Goal: Transaction & Acquisition: Purchase product/service

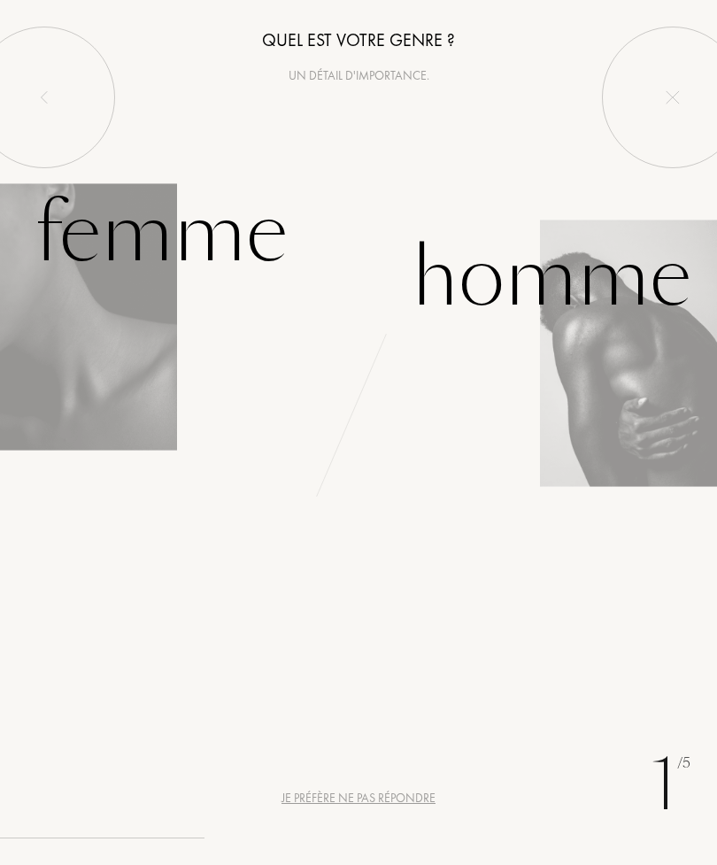
click at [548, 283] on div "Homme" at bounding box center [552, 278] width 280 height 120
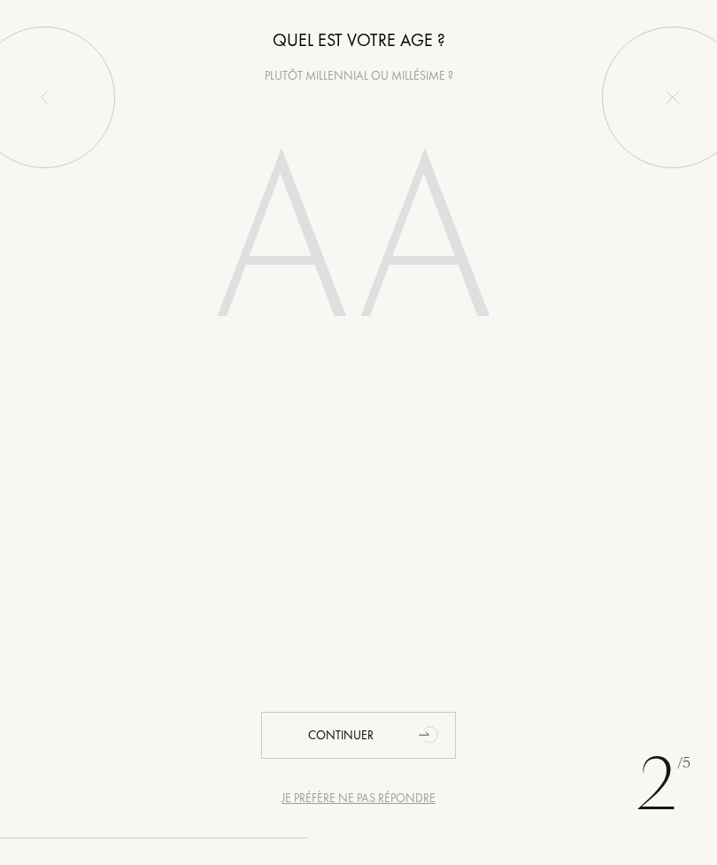
click at [462, 290] on input "number" at bounding box center [358, 247] width 381 height 306
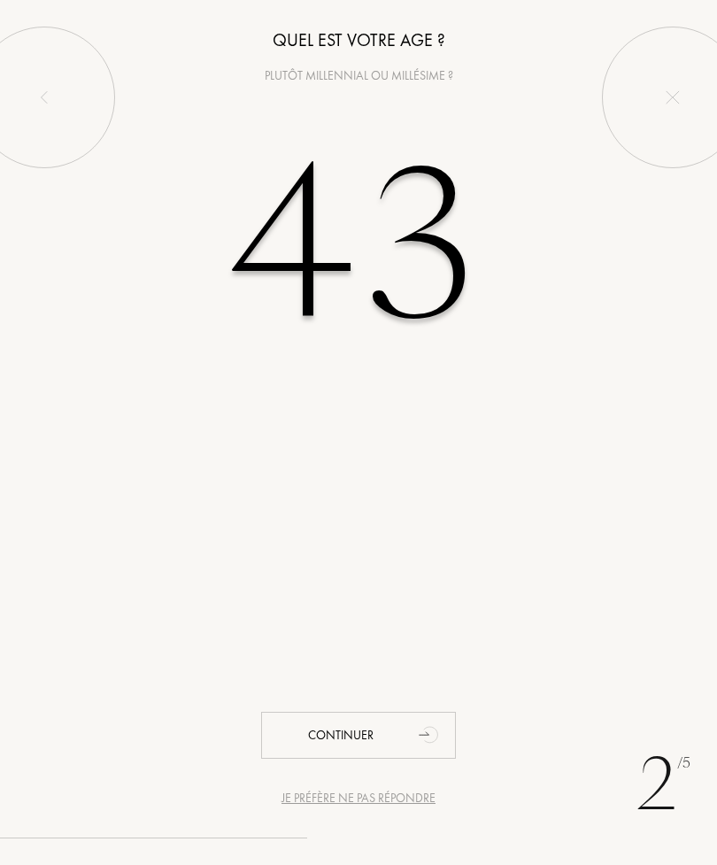
type input "43"
click at [407, 729] on div "Continuer" at bounding box center [358, 735] width 195 height 47
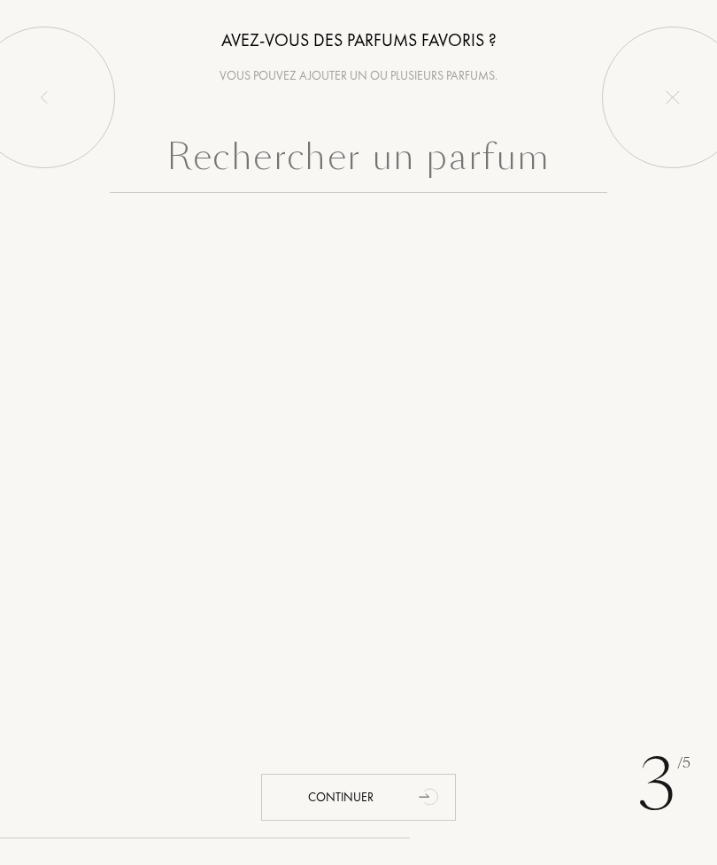
click at [476, 172] on input "text" at bounding box center [359, 161] width 499 height 64
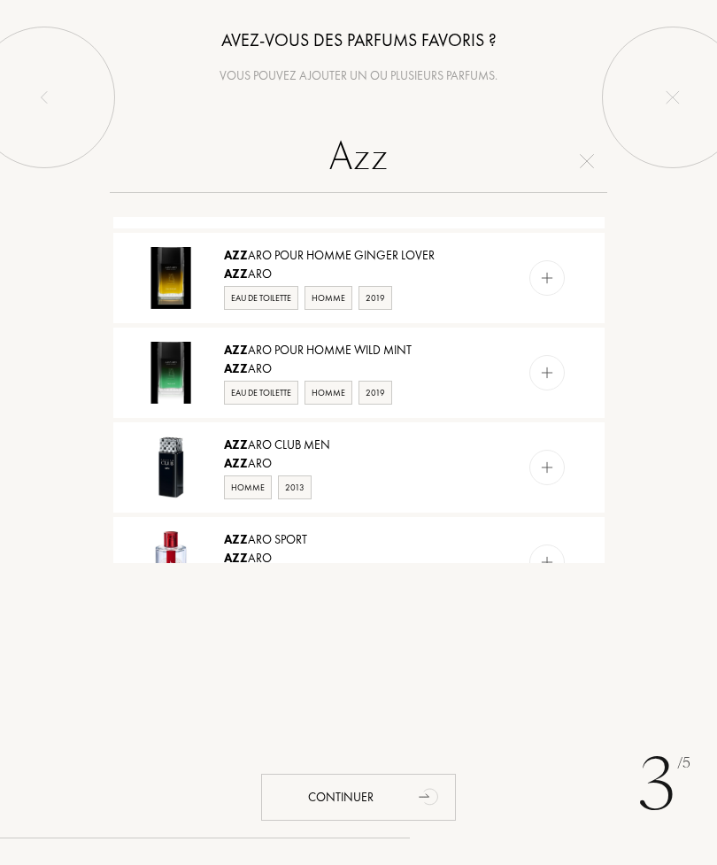
scroll to position [1127, 0]
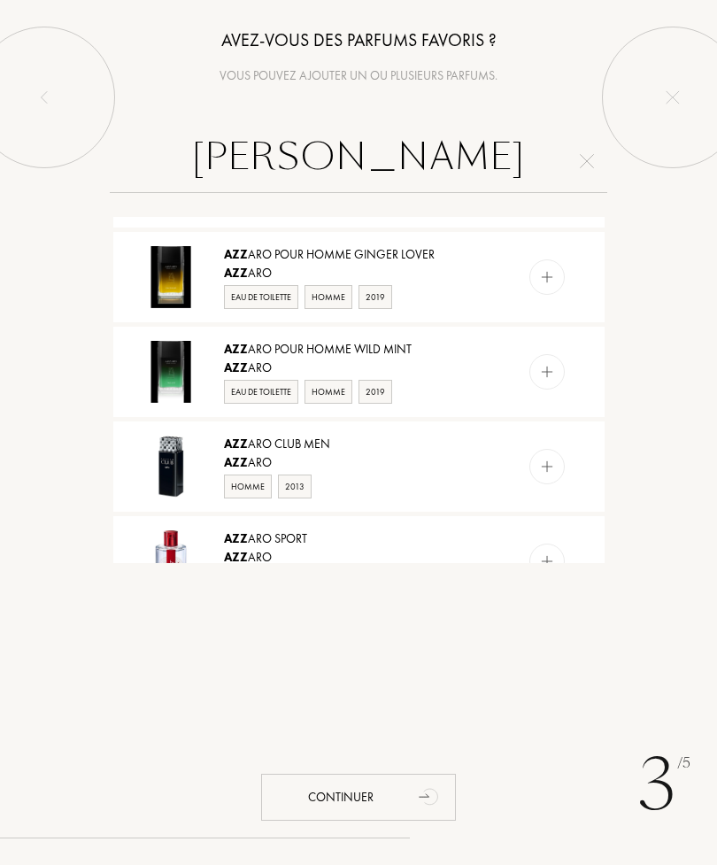
click at [585, 176] on input "Aziz" at bounding box center [359, 161] width 499 height 64
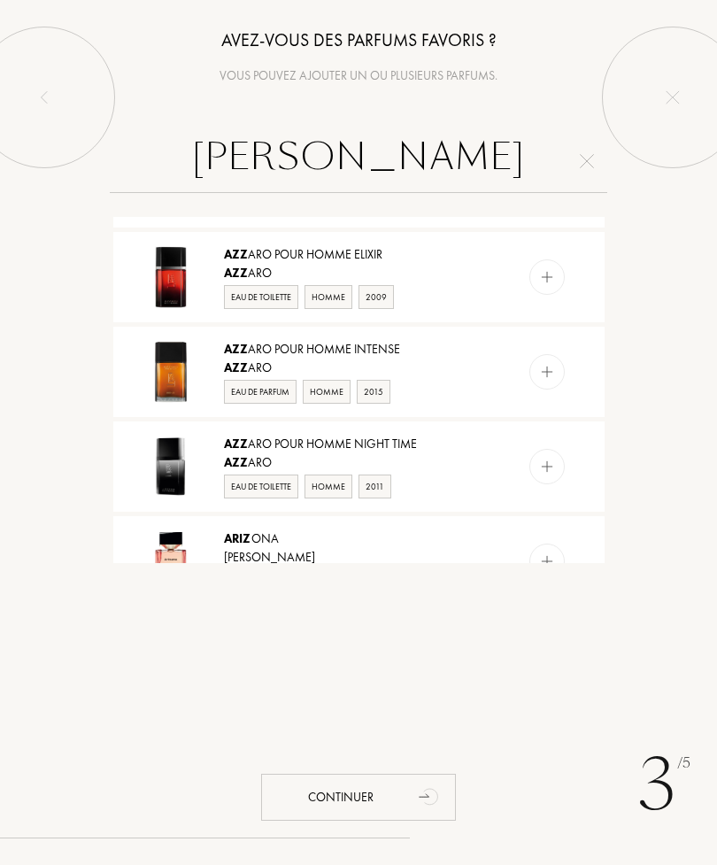
click at [583, 170] on input "Aziz" at bounding box center [359, 161] width 499 height 64
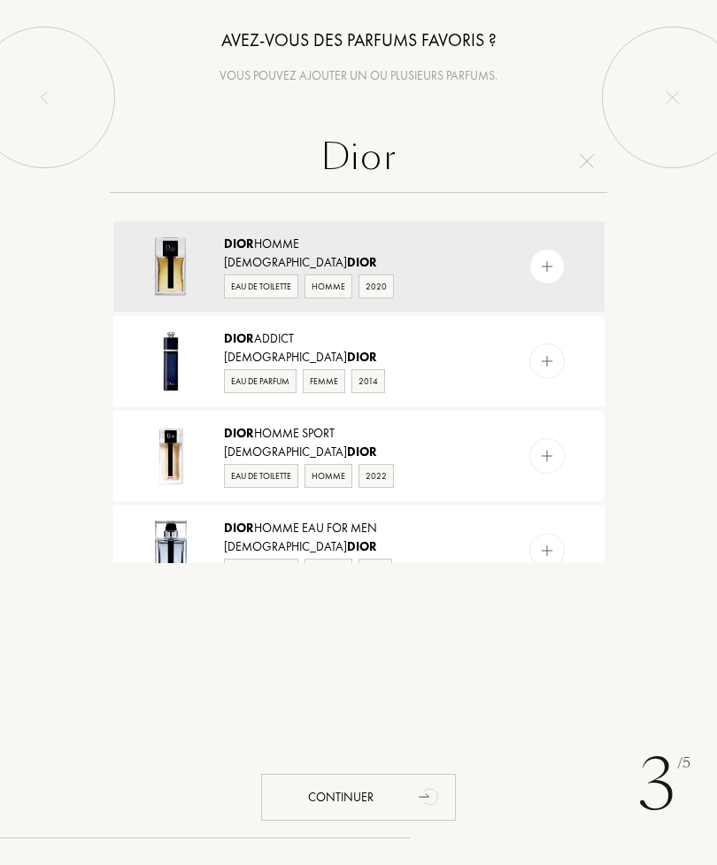
scroll to position [0, 0]
click at [598, 164] on input "Dior" at bounding box center [359, 161] width 499 height 64
type input "Dior"
click at [581, 159] on img at bounding box center [587, 161] width 14 height 14
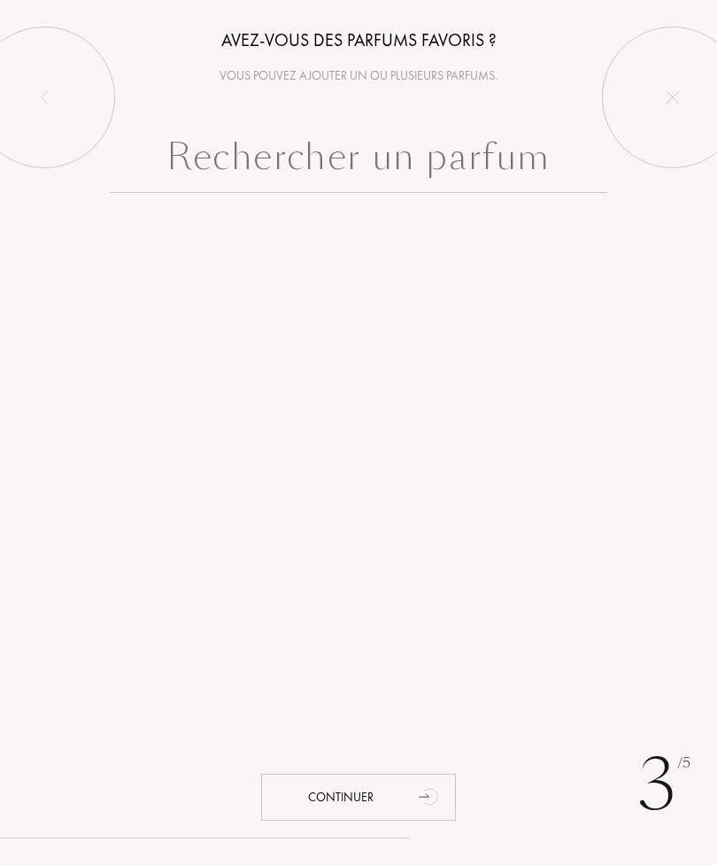
click at [467, 166] on input "text" at bounding box center [359, 161] width 499 height 64
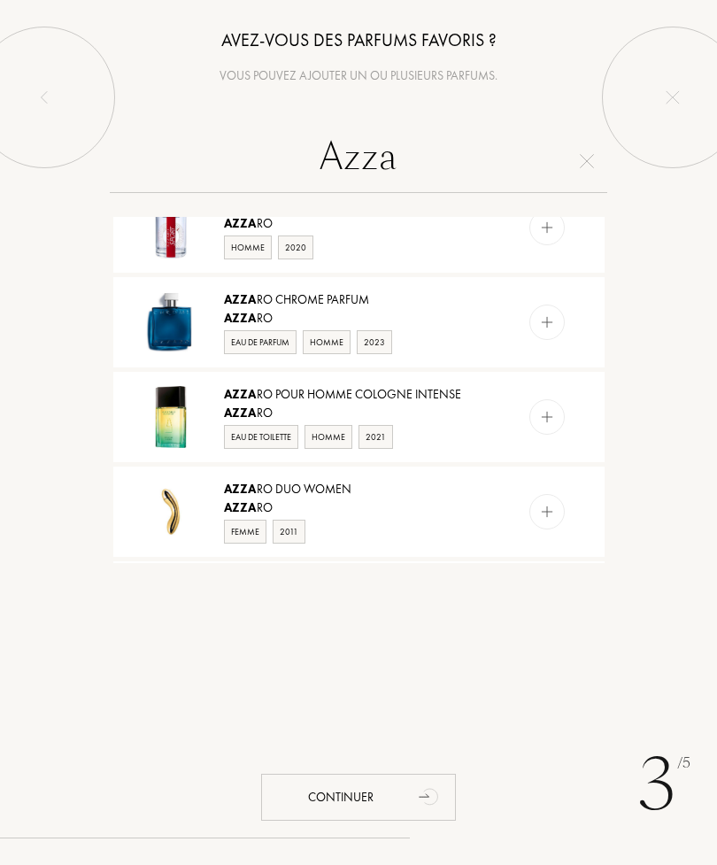
scroll to position [1367, 0]
type input "Azza"
click at [554, 325] on img at bounding box center [546, 322] width 17 height 17
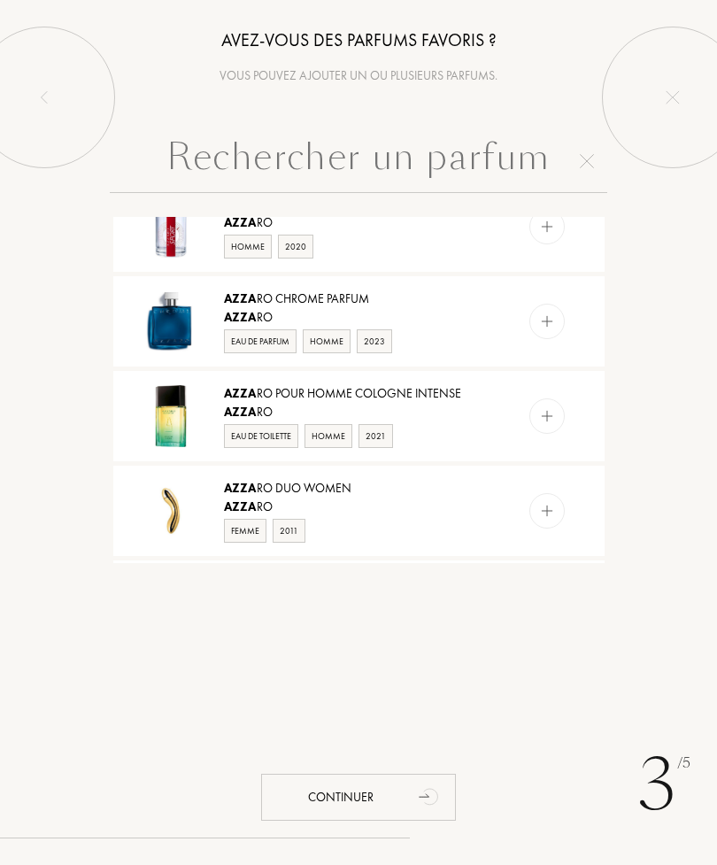
scroll to position [0, 0]
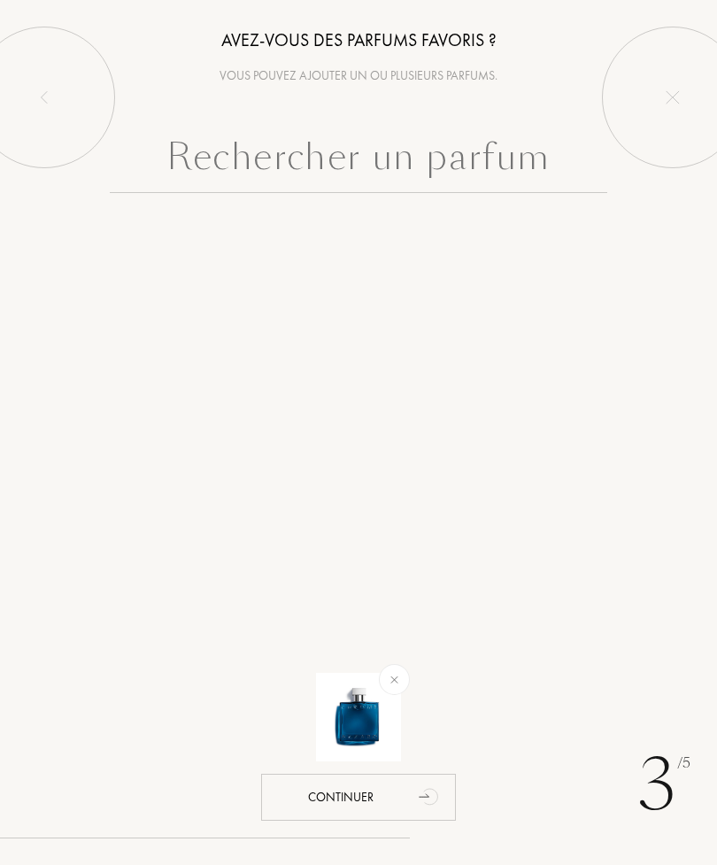
click at [518, 172] on input "text" at bounding box center [359, 161] width 499 height 64
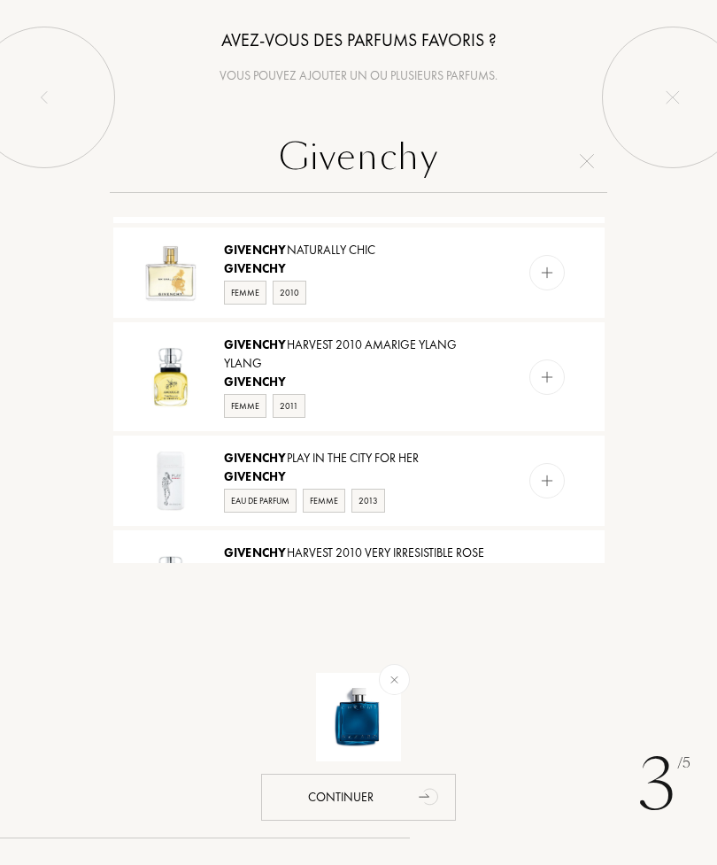
scroll to position [1435, 0]
click at [580, 168] on input "Givenchy" at bounding box center [359, 161] width 499 height 64
click at [590, 169] on input "GivenchyL’" at bounding box center [359, 161] width 499 height 64
type input "GivenchyL’"
click at [582, 163] on img at bounding box center [587, 161] width 14 height 14
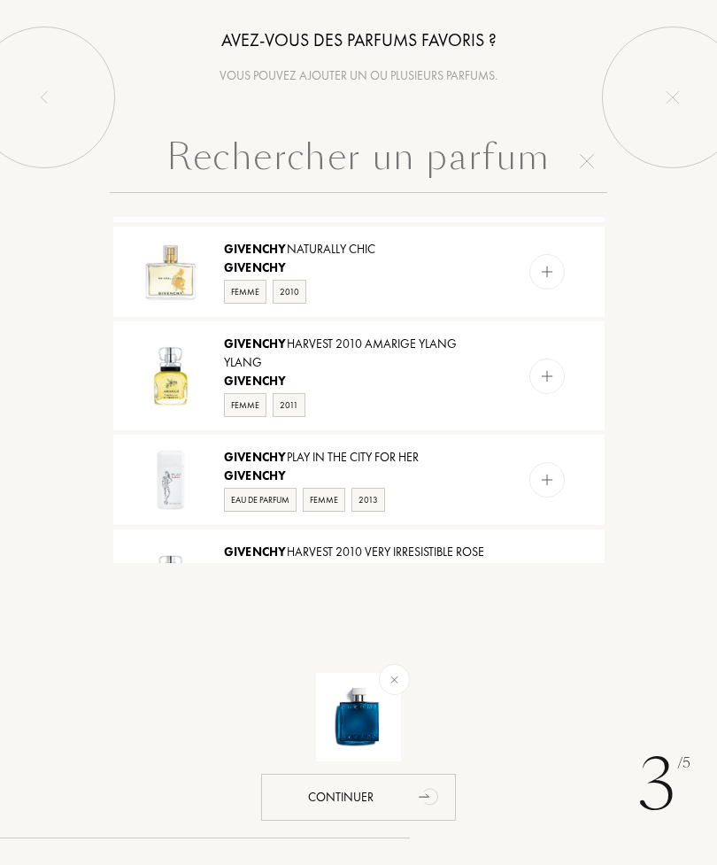
scroll to position [0, 0]
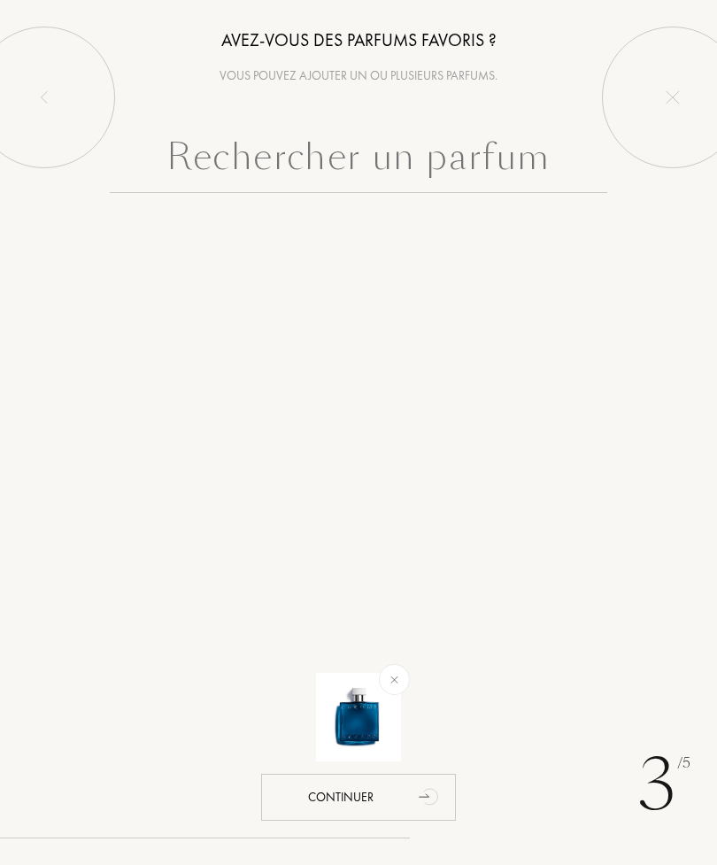
click at [523, 180] on input "text" at bounding box center [359, 161] width 499 height 64
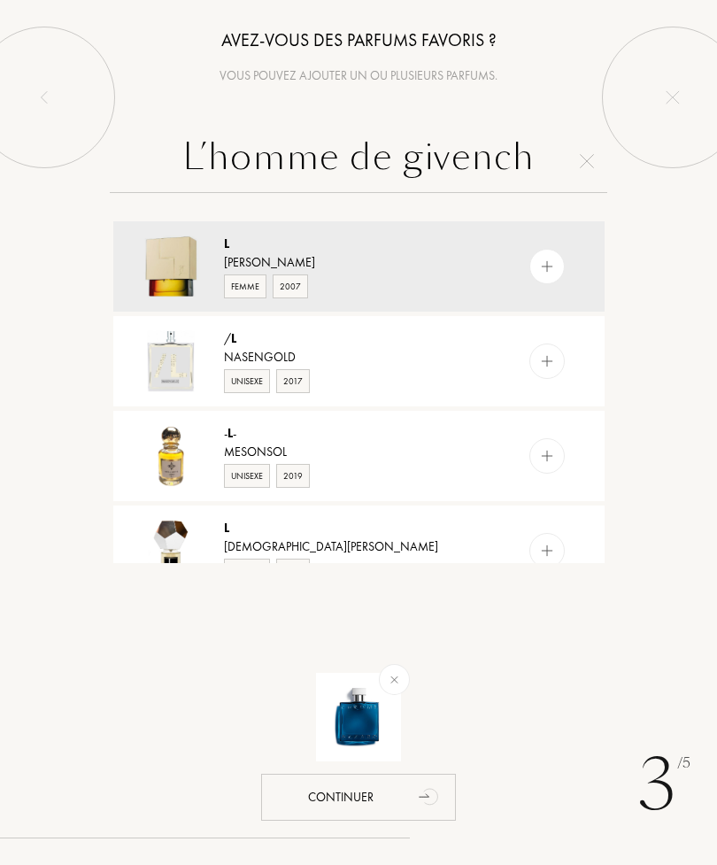
type input "L’homme de givenchy"
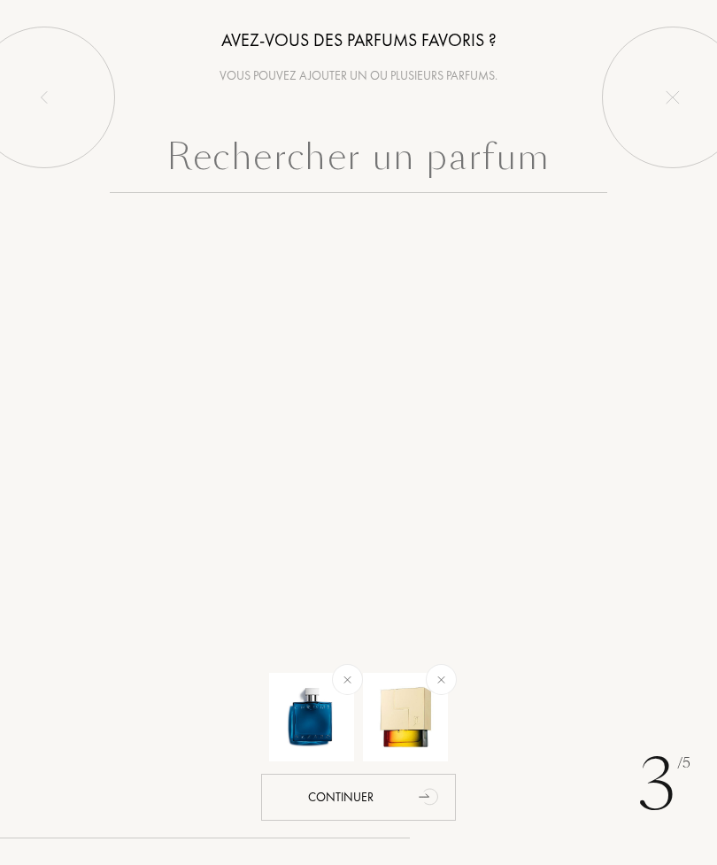
click at [481, 173] on input "text" at bounding box center [359, 161] width 499 height 64
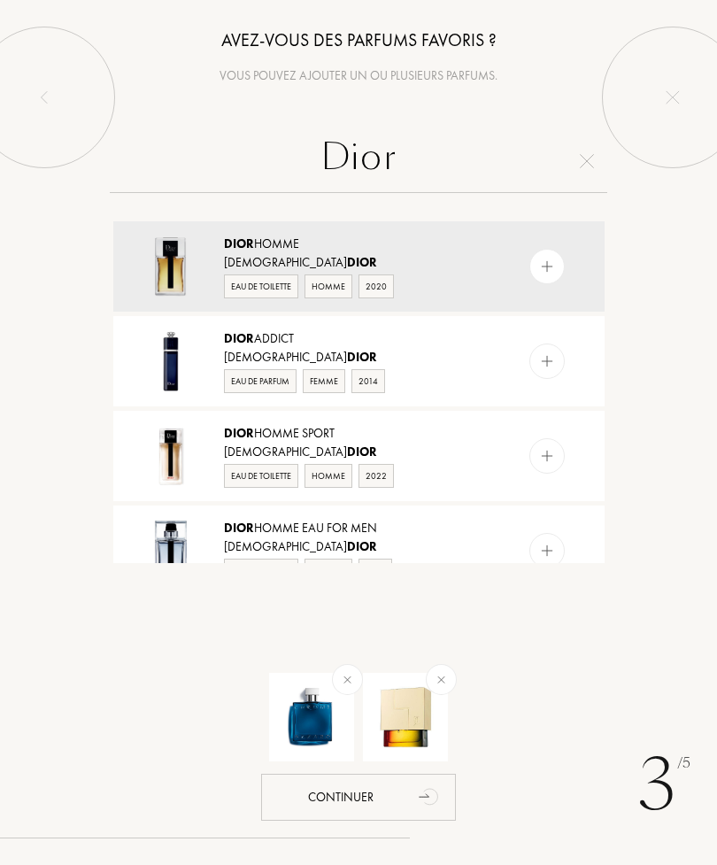
type input "Dior"
click at [551, 267] on img at bounding box center [546, 267] width 17 height 17
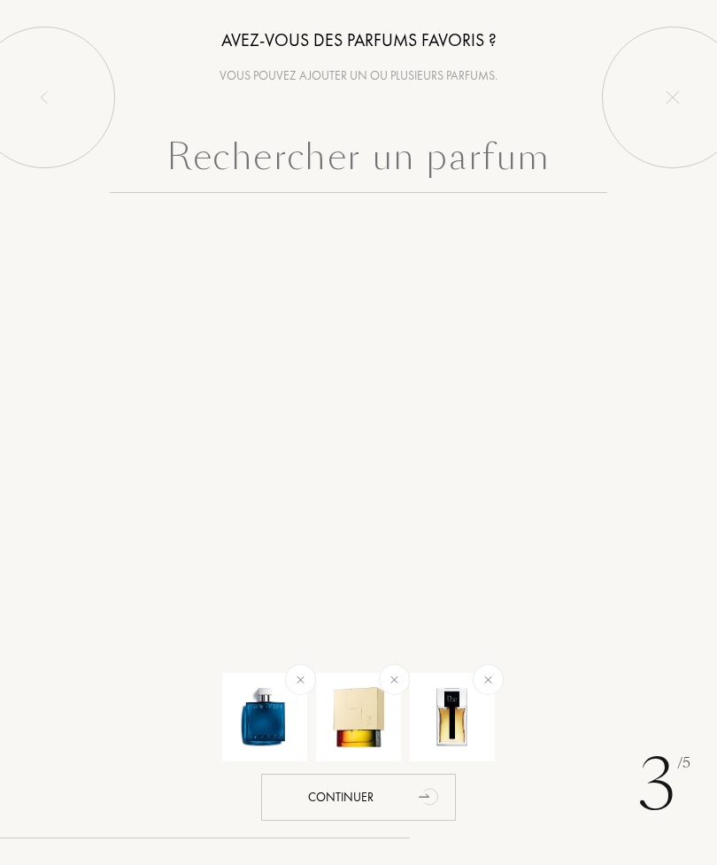
click at [398, 676] on img at bounding box center [394, 680] width 20 height 20
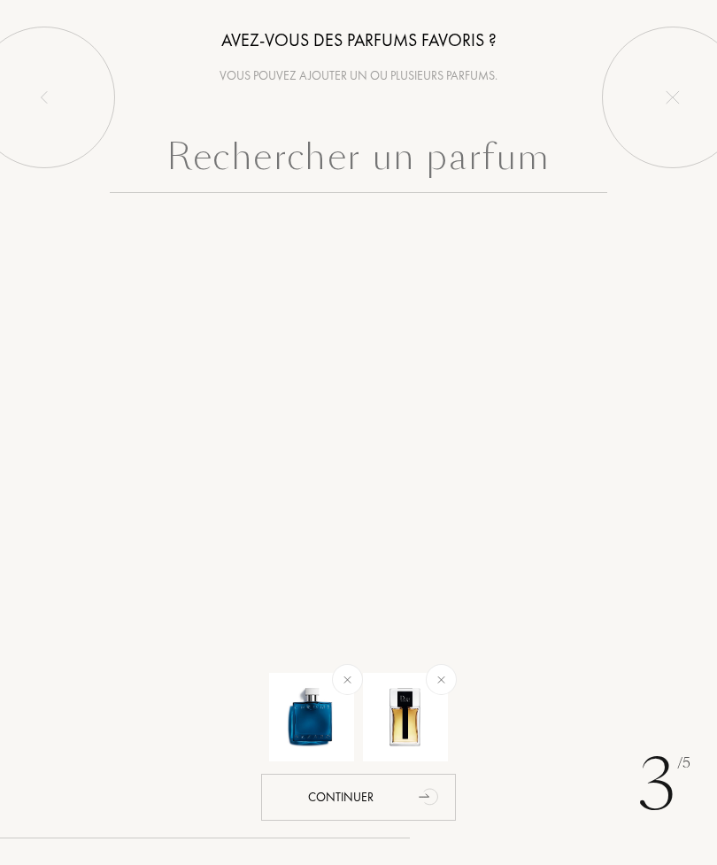
click at [443, 174] on input "text" at bounding box center [359, 161] width 499 height 64
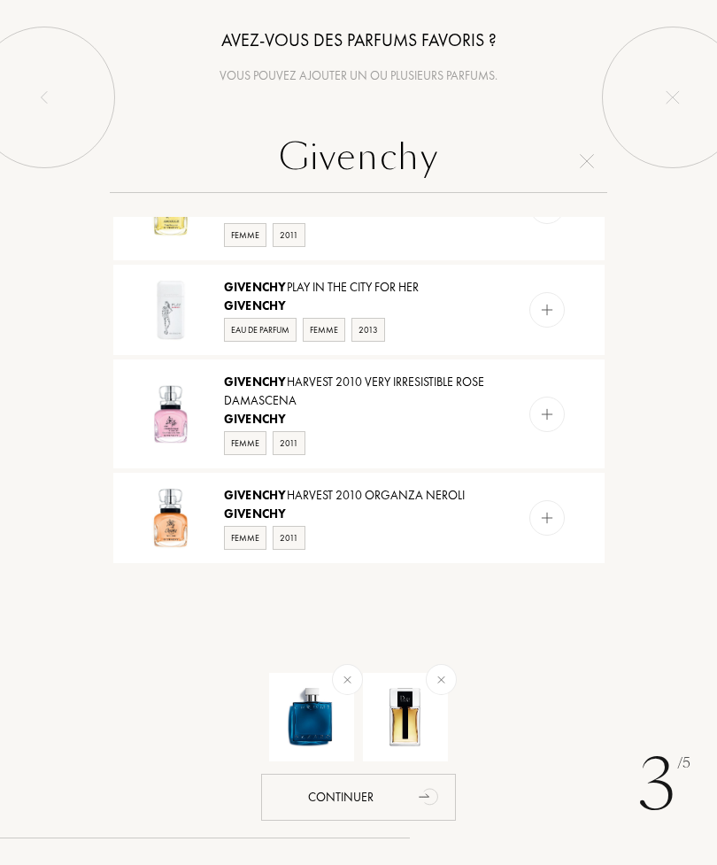
scroll to position [1605, 0]
type input "Givenchy"
click at [589, 167] on img at bounding box center [587, 161] width 14 height 14
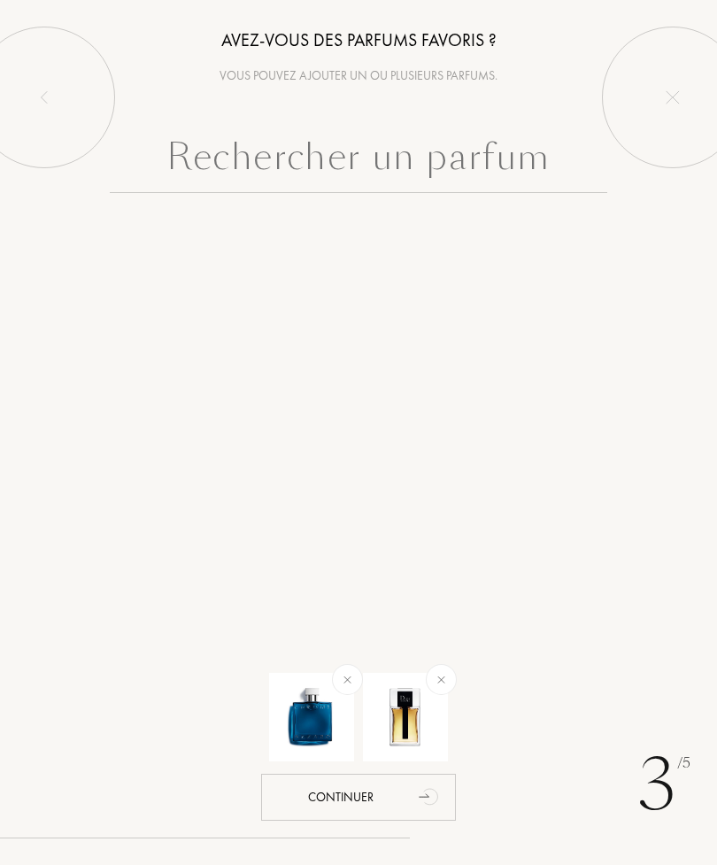
scroll to position [0, 0]
click at [417, 167] on input "text" at bounding box center [359, 161] width 499 height 64
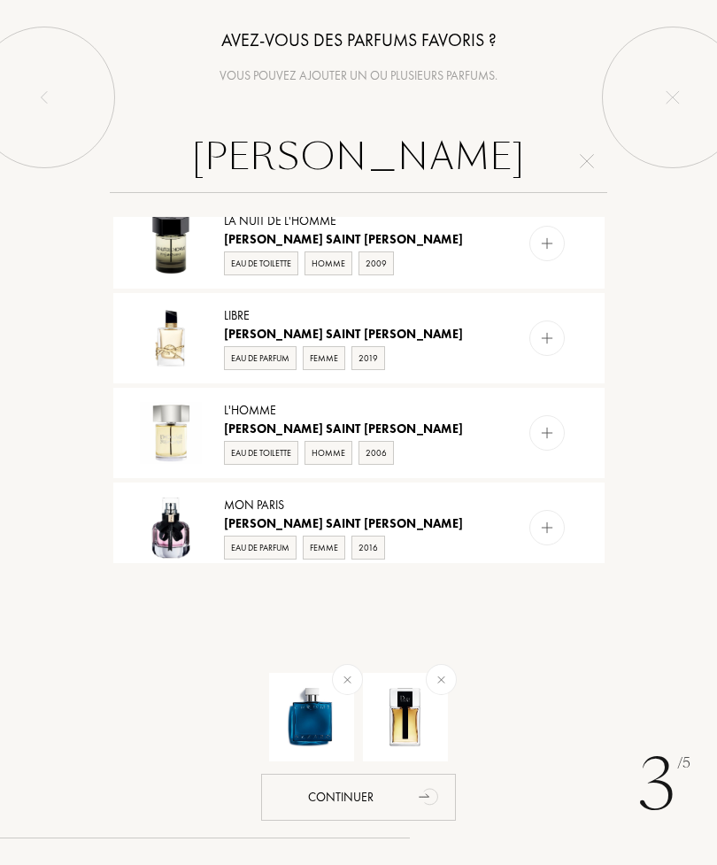
scroll to position [469, 0]
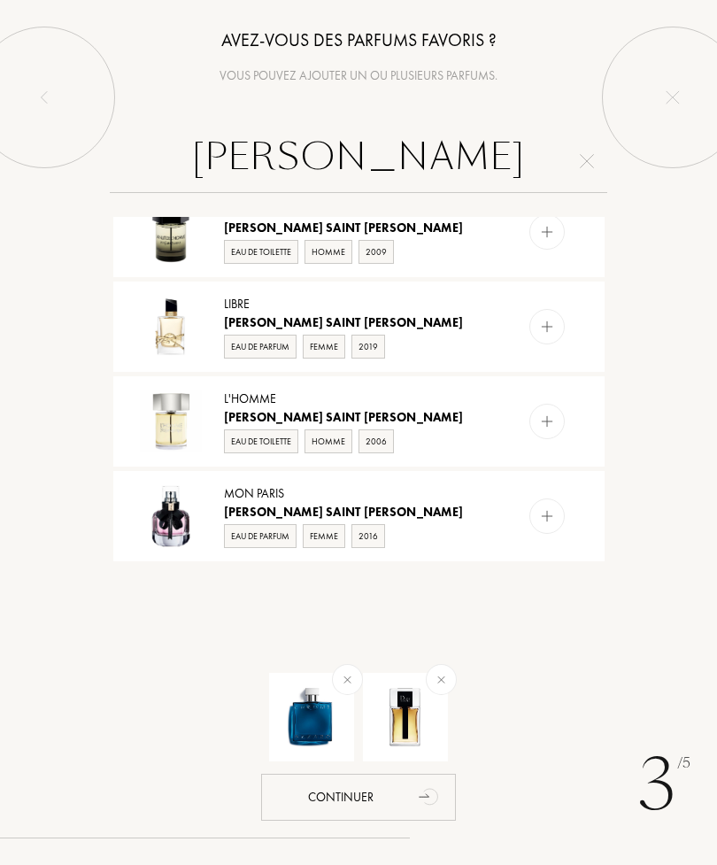
type input "Yves saint laurent"
click at [551, 414] on img at bounding box center [546, 422] width 17 height 17
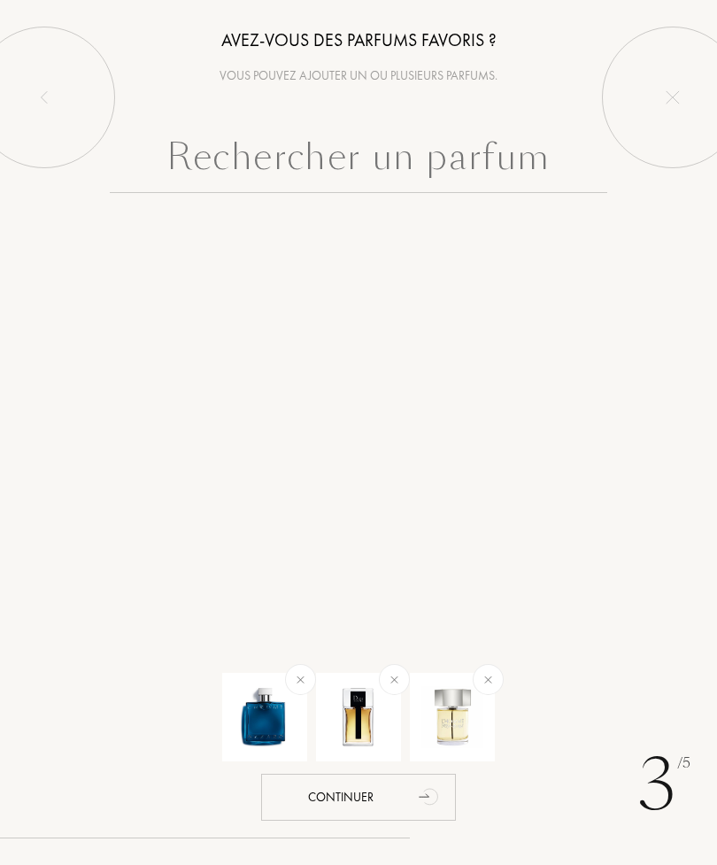
scroll to position [0, 0]
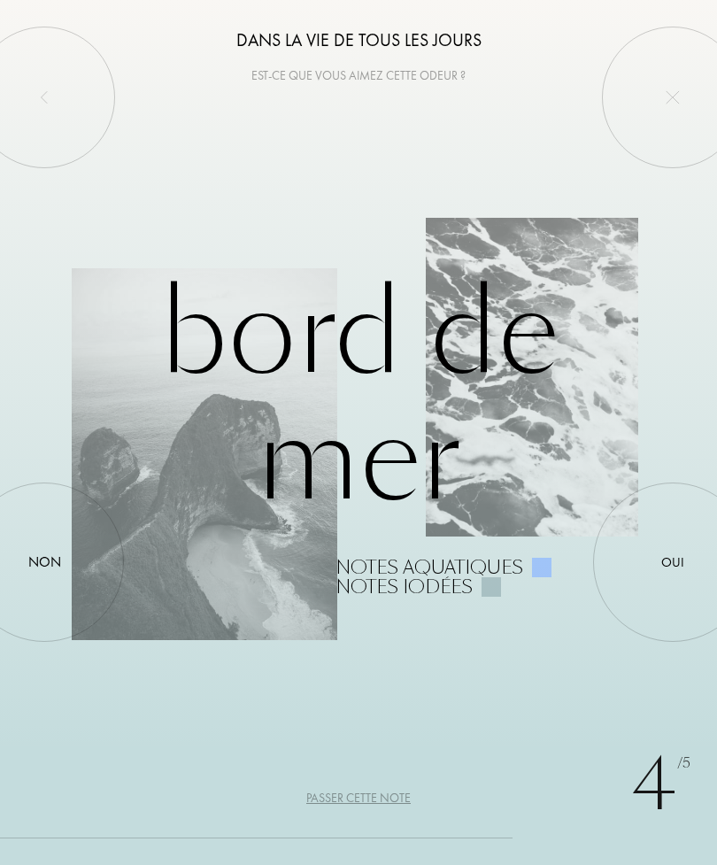
click at [44, 562] on div at bounding box center [44, 562] width 0 height 0
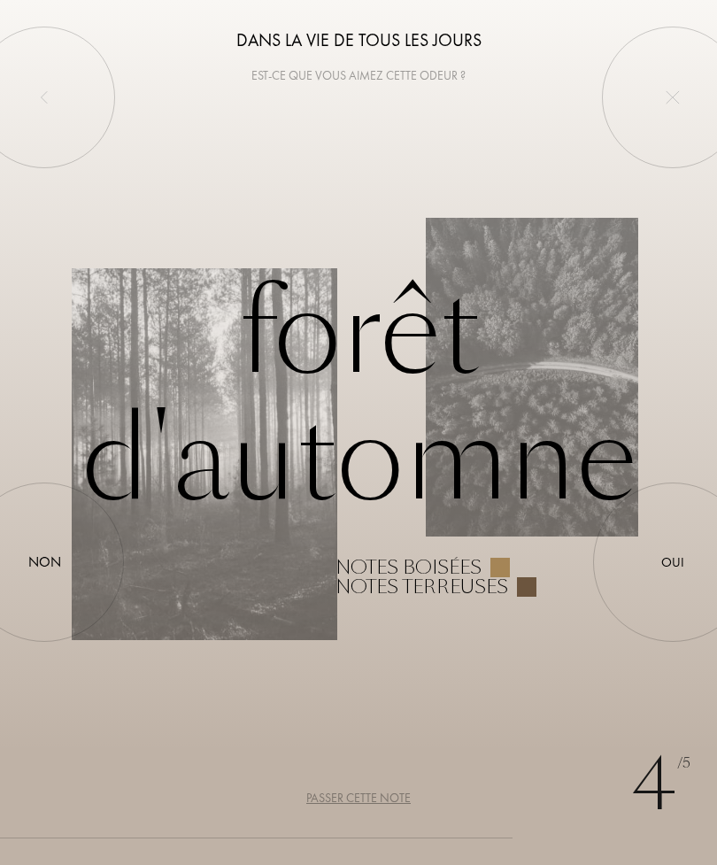
click at [673, 562] on div at bounding box center [673, 562] width 0 height 0
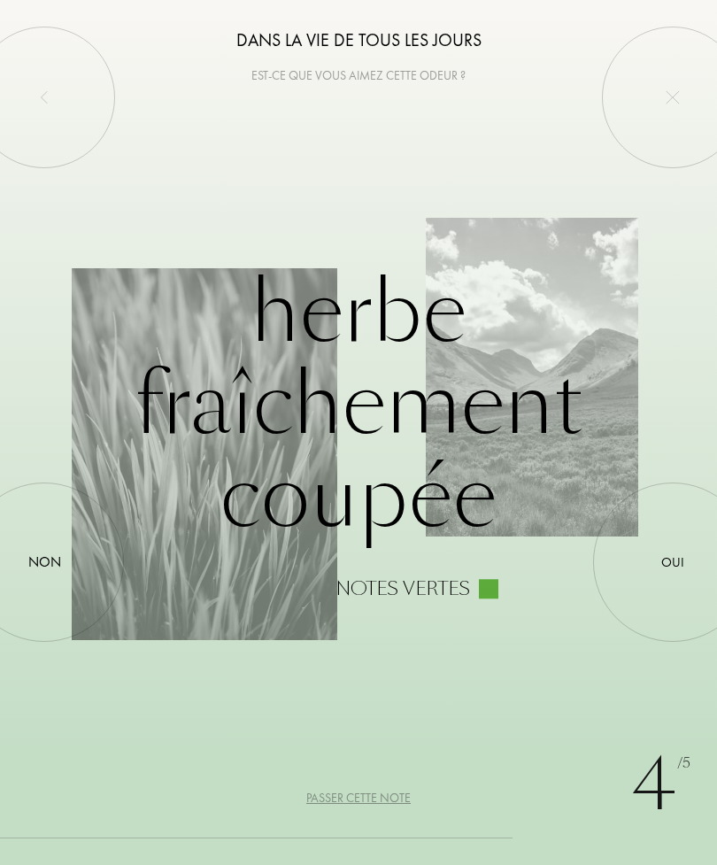
click at [44, 562] on div at bounding box center [44, 562] width 0 height 0
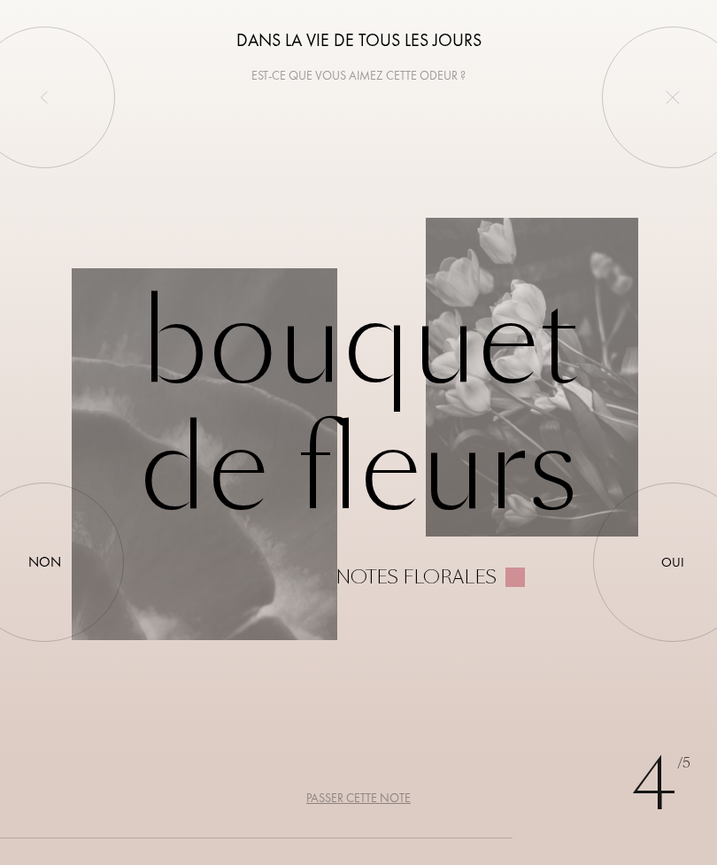
click at [44, 562] on div at bounding box center [44, 562] width 0 height 0
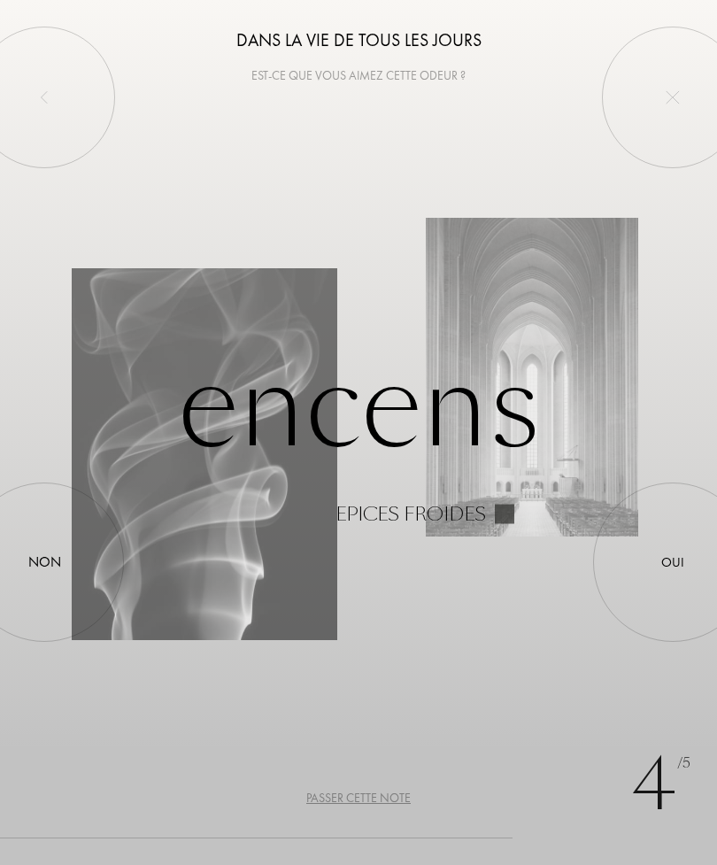
click at [44, 562] on div at bounding box center [44, 562] width 0 height 0
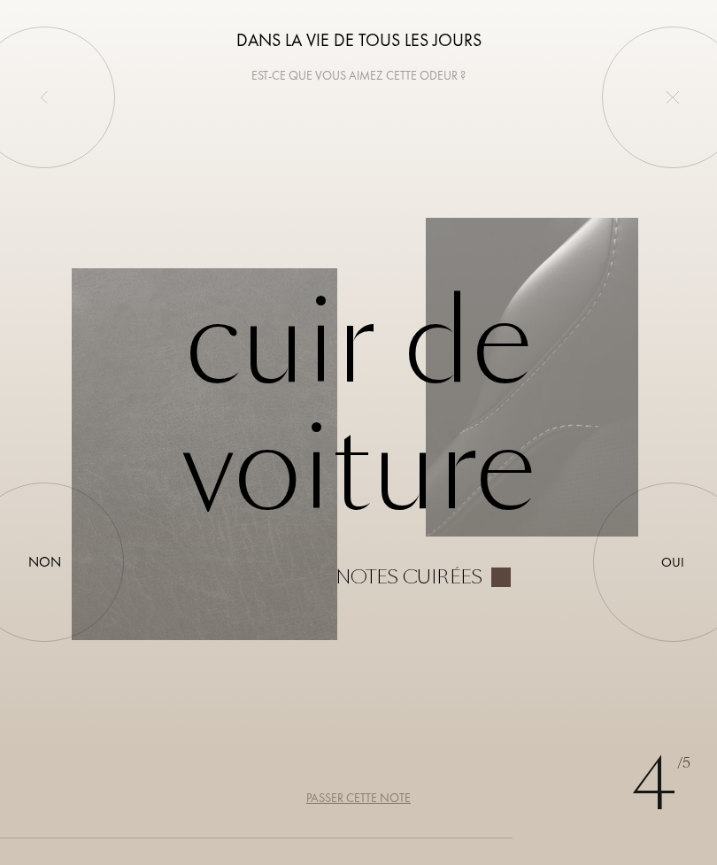
click at [44, 562] on div at bounding box center [44, 562] width 0 height 0
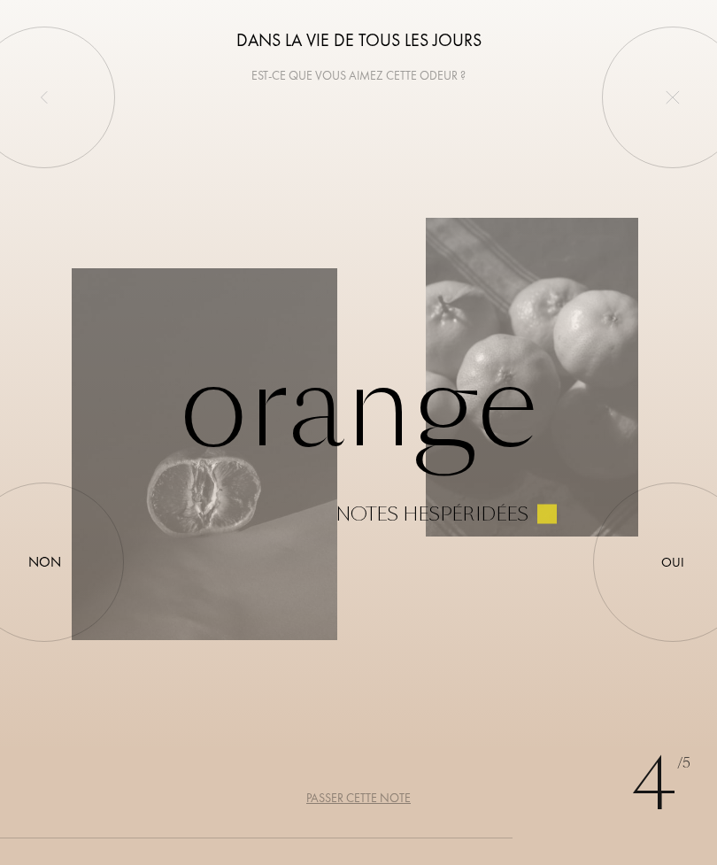
click at [44, 562] on div at bounding box center [44, 562] width 0 height 0
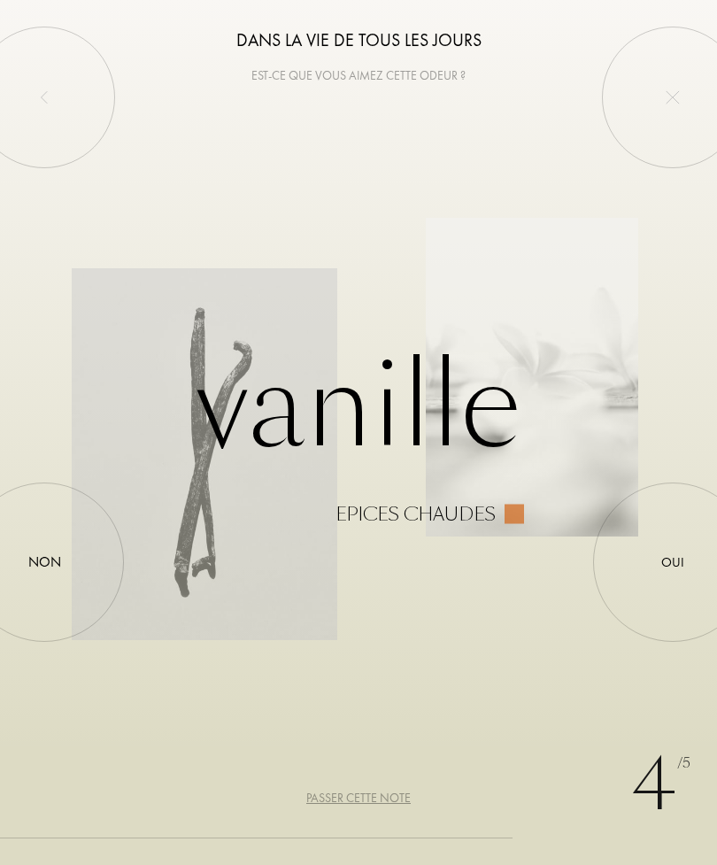
click at [44, 562] on div at bounding box center [44, 562] width 0 height 0
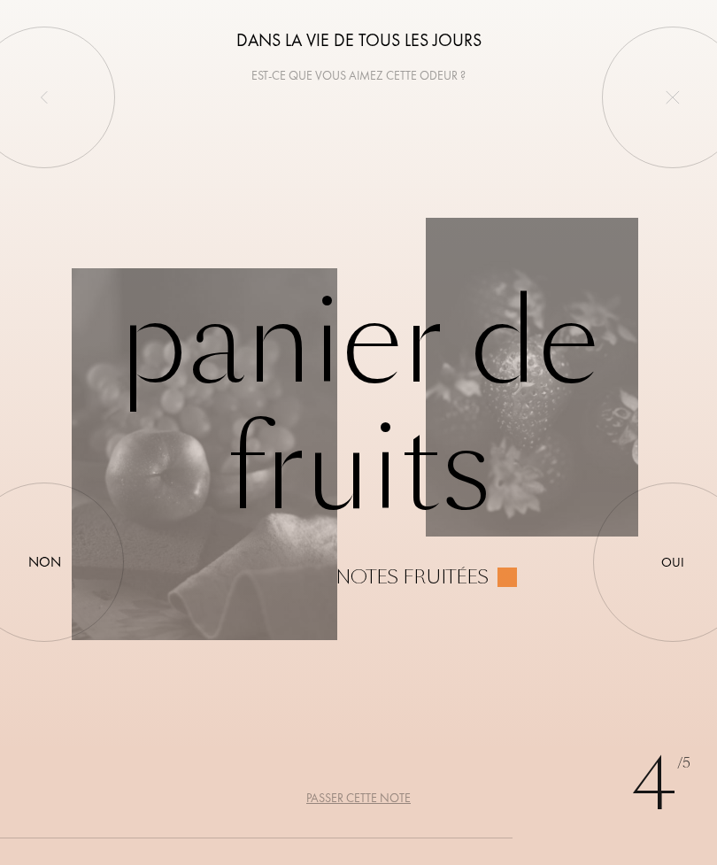
click at [44, 562] on div at bounding box center [44, 562] width 0 height 0
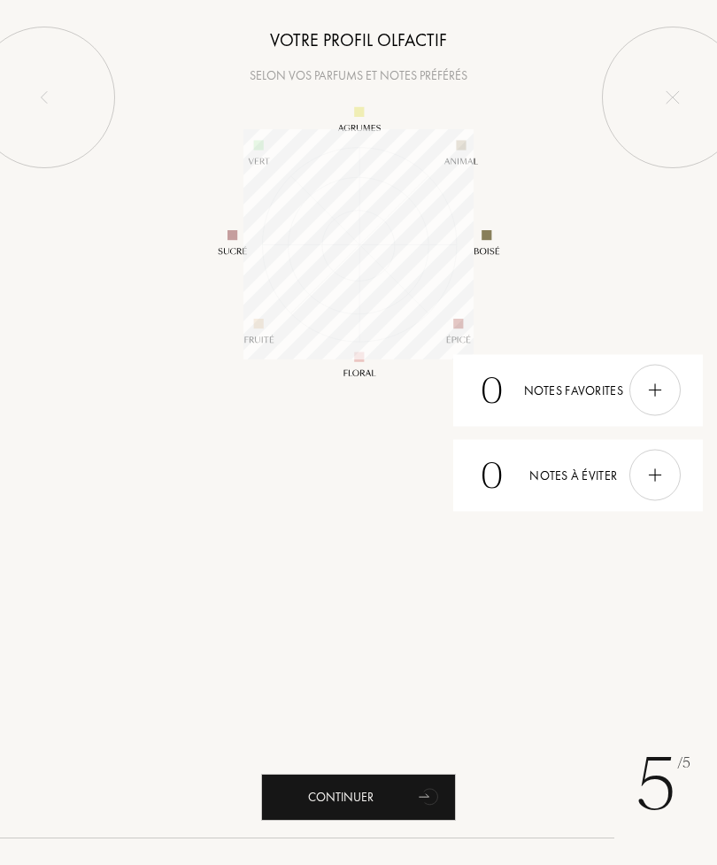
scroll to position [230, 230]
click at [404, 789] on div "Continuer" at bounding box center [358, 797] width 195 height 47
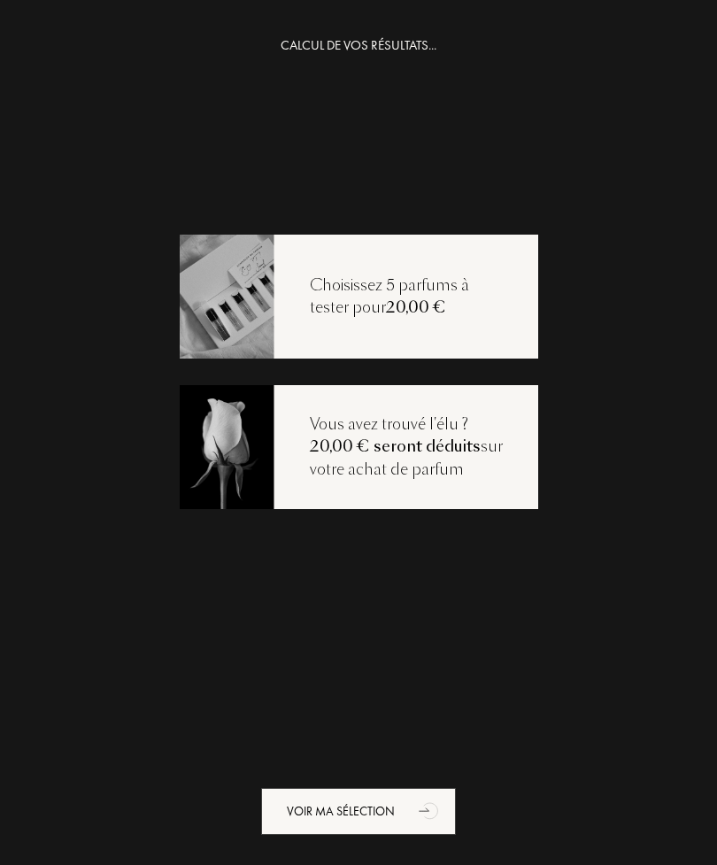
click at [396, 808] on div "Voir ma sélection" at bounding box center [358, 811] width 195 height 47
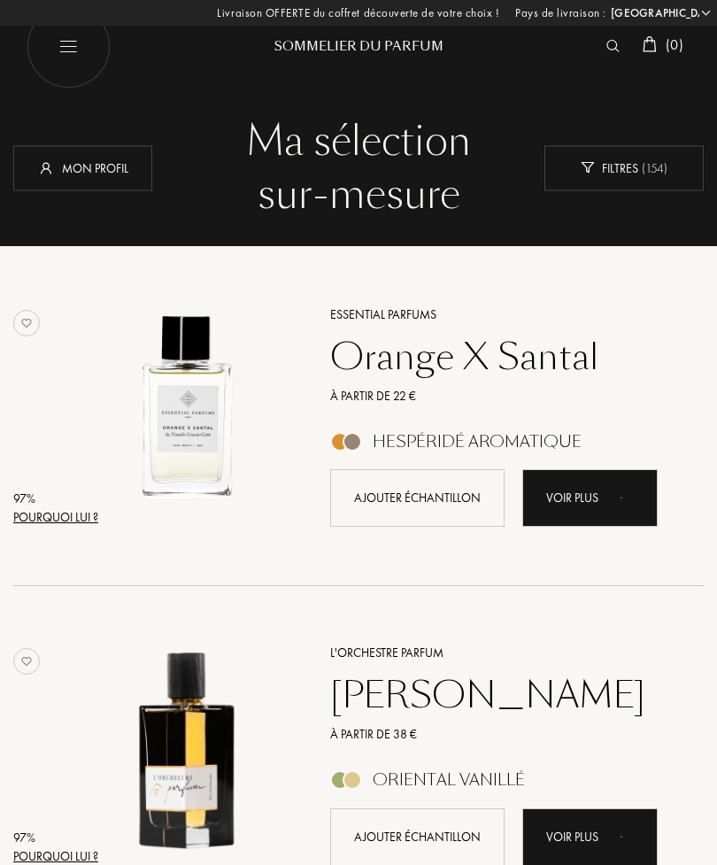
select select "FR"
click at [97, 513] on div "Pourquoi lui ?" at bounding box center [55, 517] width 85 height 19
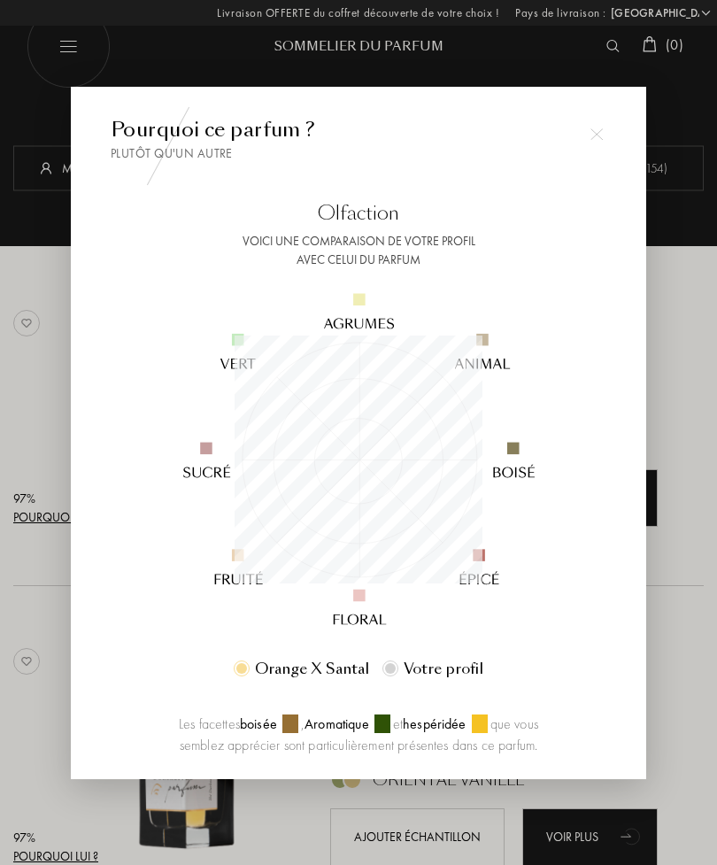
scroll to position [248, 248]
click at [689, 345] on div at bounding box center [358, 432] width 717 height 865
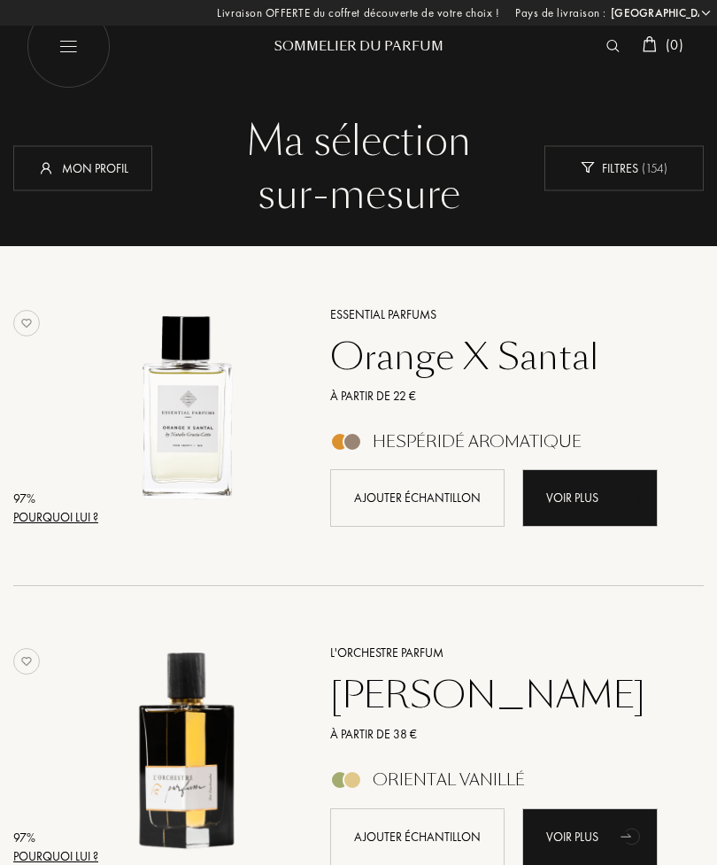
click at [578, 501] on div "Voir plus" at bounding box center [591, 498] width 136 height 58
click at [450, 498] on div "Ajouter échantillon" at bounding box center [417, 498] width 174 height 58
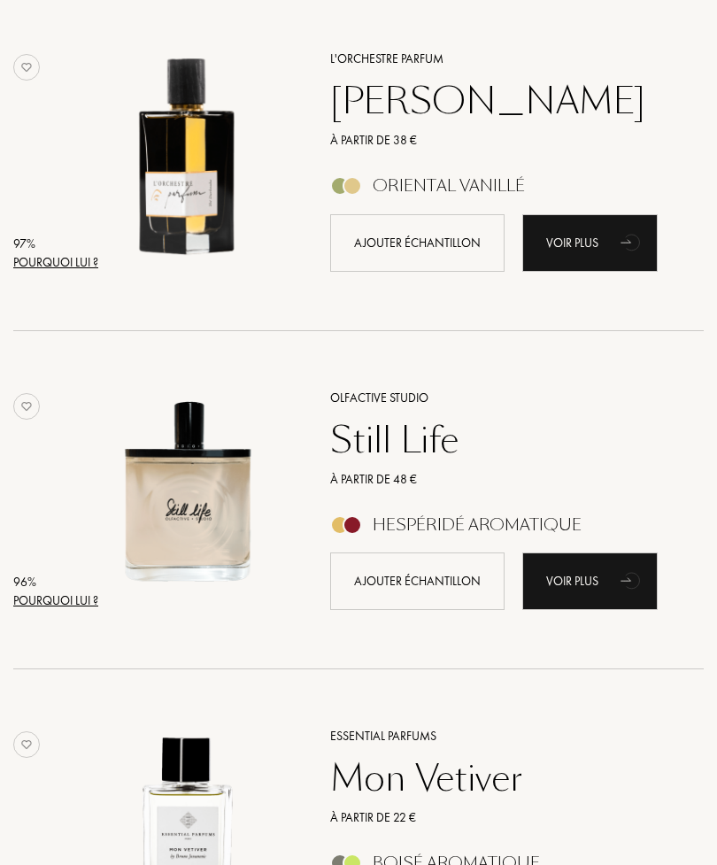
scroll to position [594, 0]
click at [593, 581] on div "Voir plus" at bounding box center [591, 582] width 136 height 58
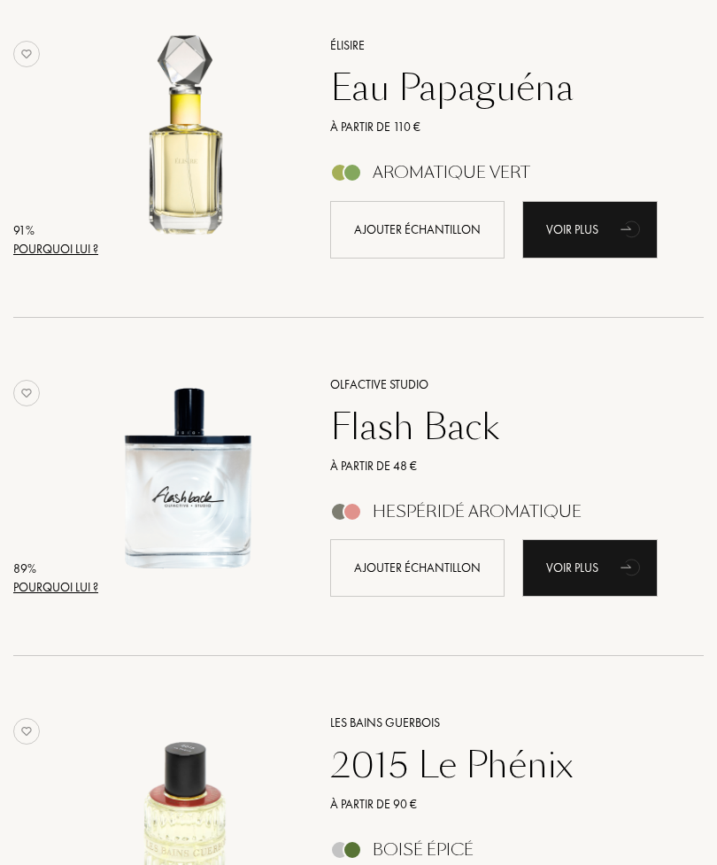
scroll to position [1963, 0]
click at [594, 568] on div "Voir plus" at bounding box center [591, 568] width 136 height 58
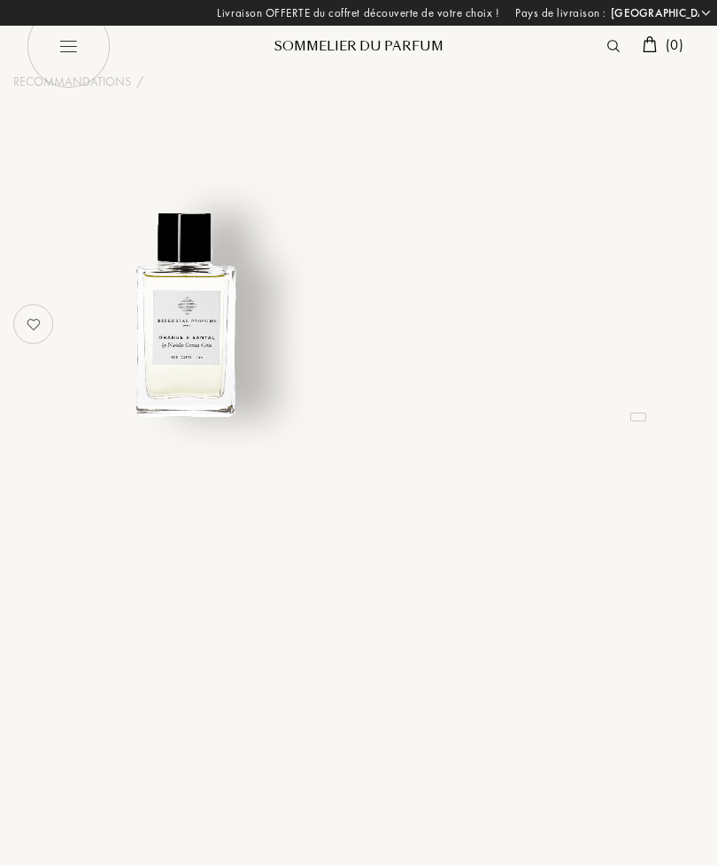
select select "FR"
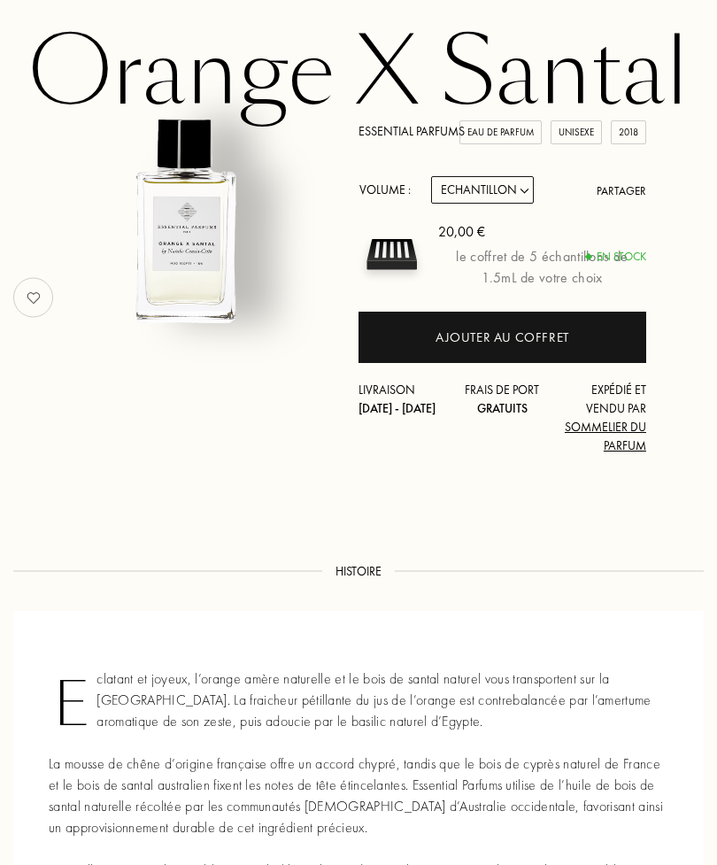
scroll to position [95, 0]
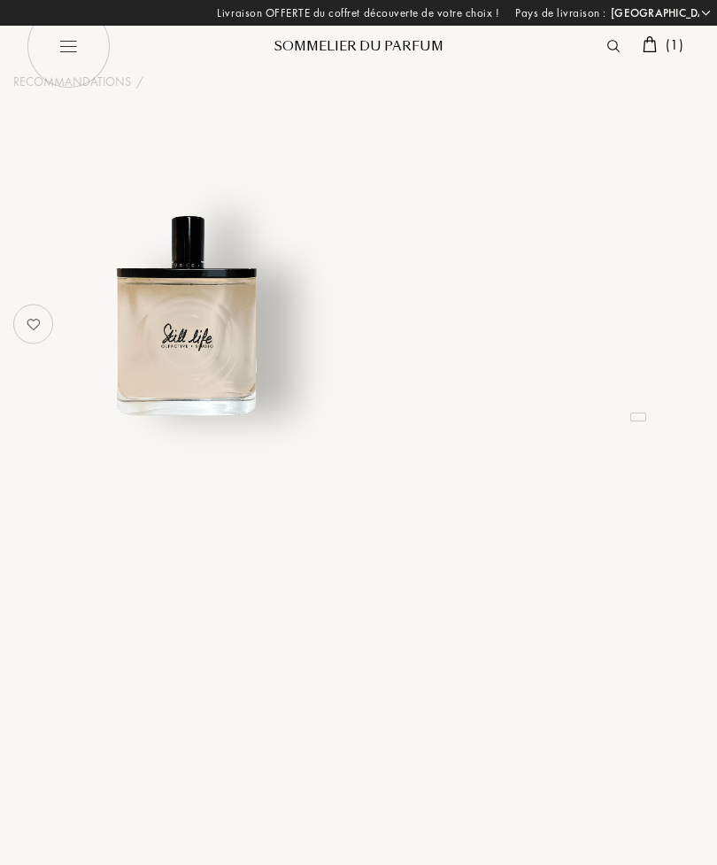
select select "FR"
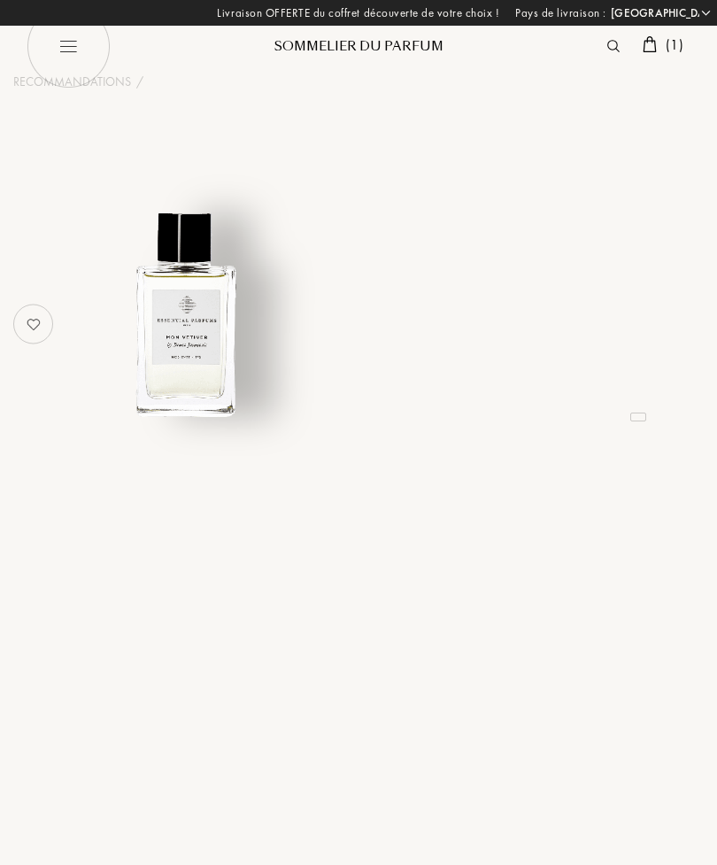
select select "FR"
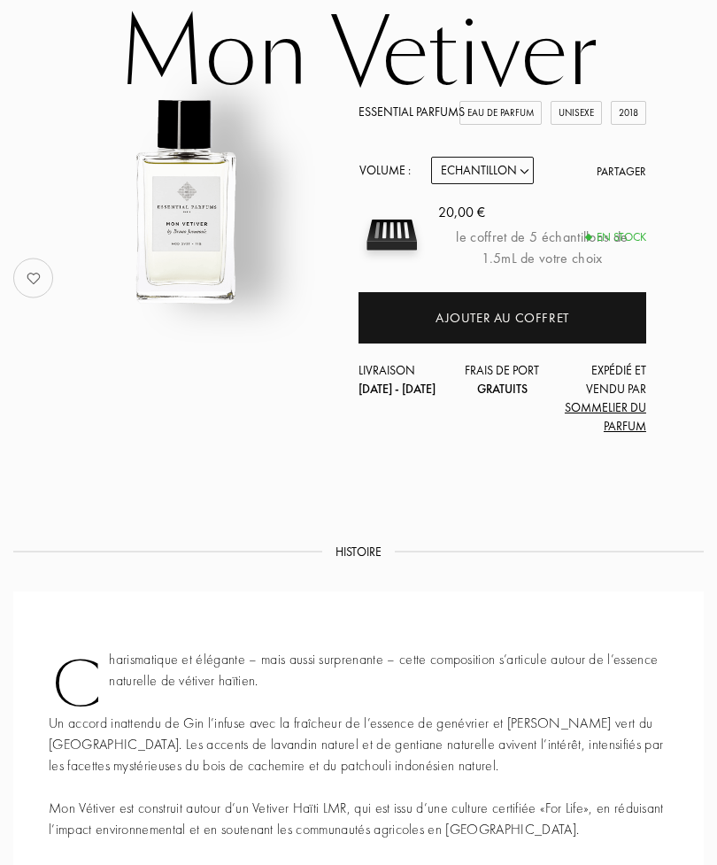
scroll to position [118, 0]
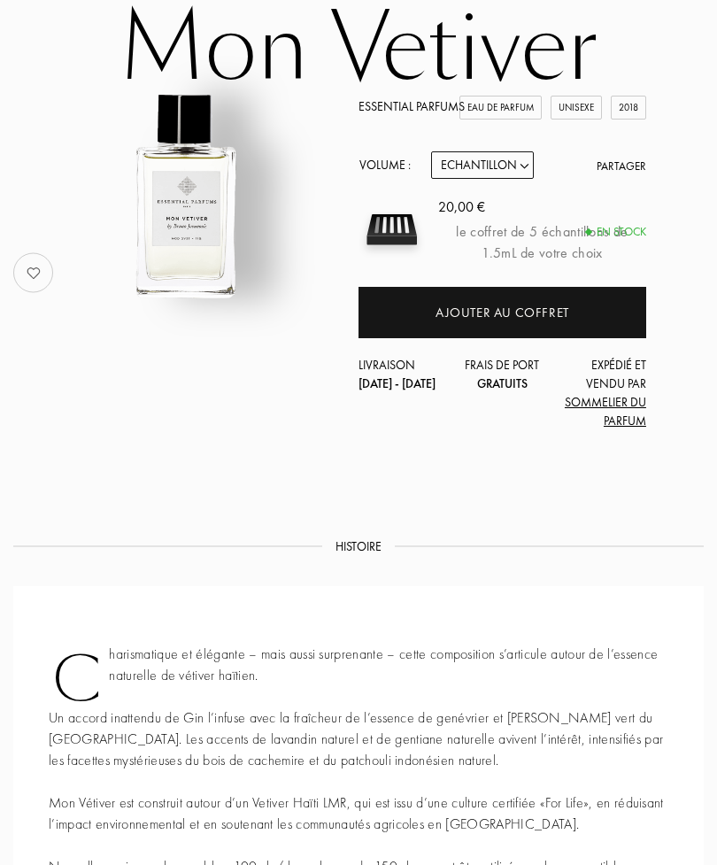
click at [521, 311] on div "Ajouter au coffret" at bounding box center [503, 314] width 134 height 20
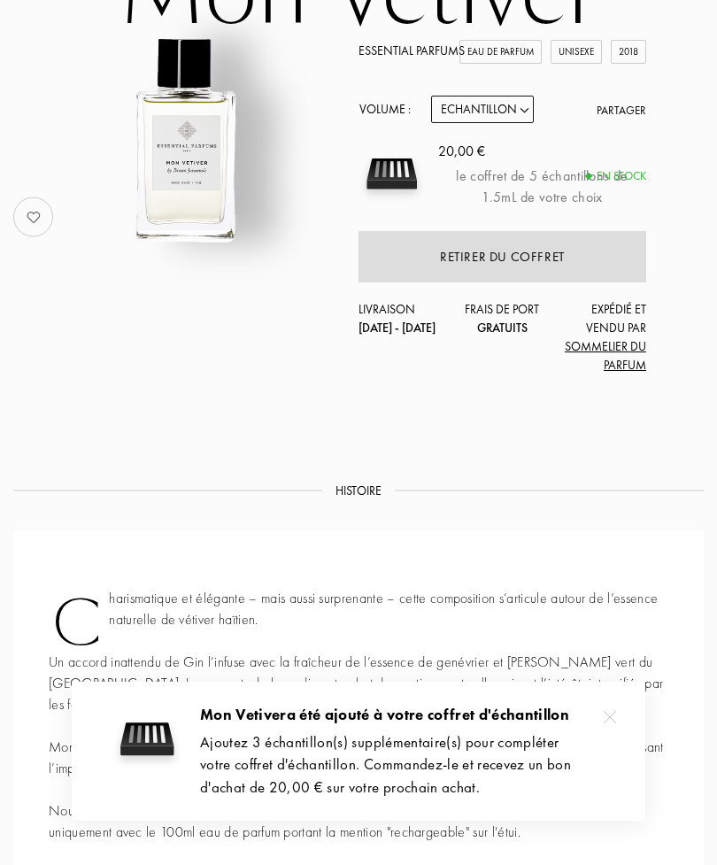
scroll to position [175, 0]
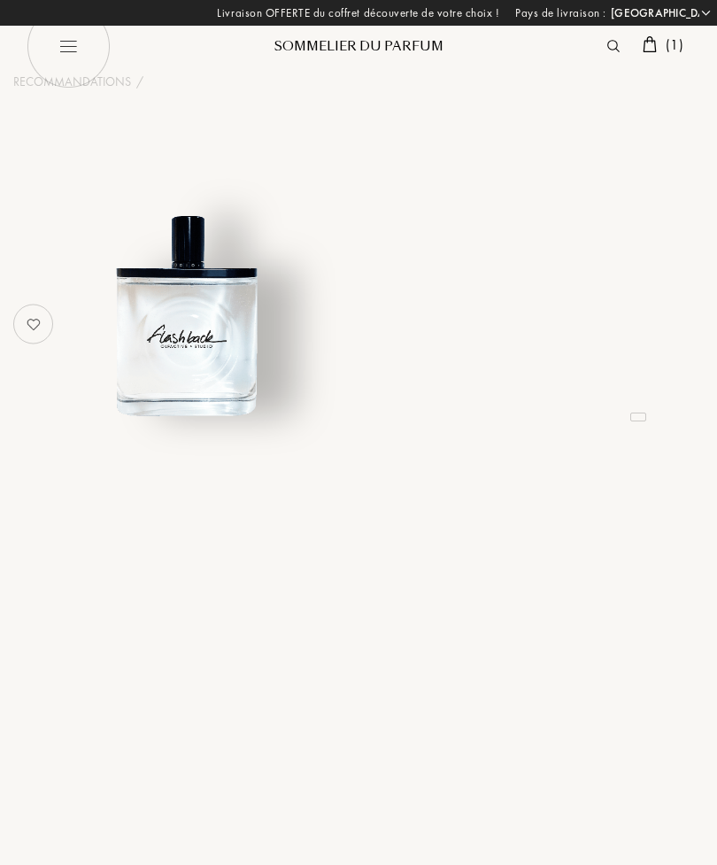
select select "FR"
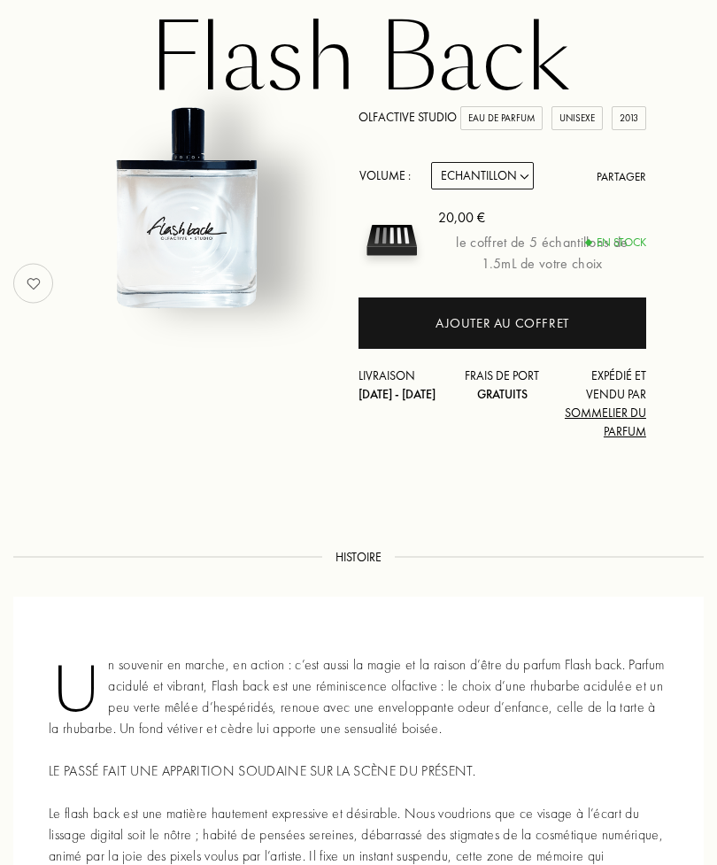
scroll to position [115, 0]
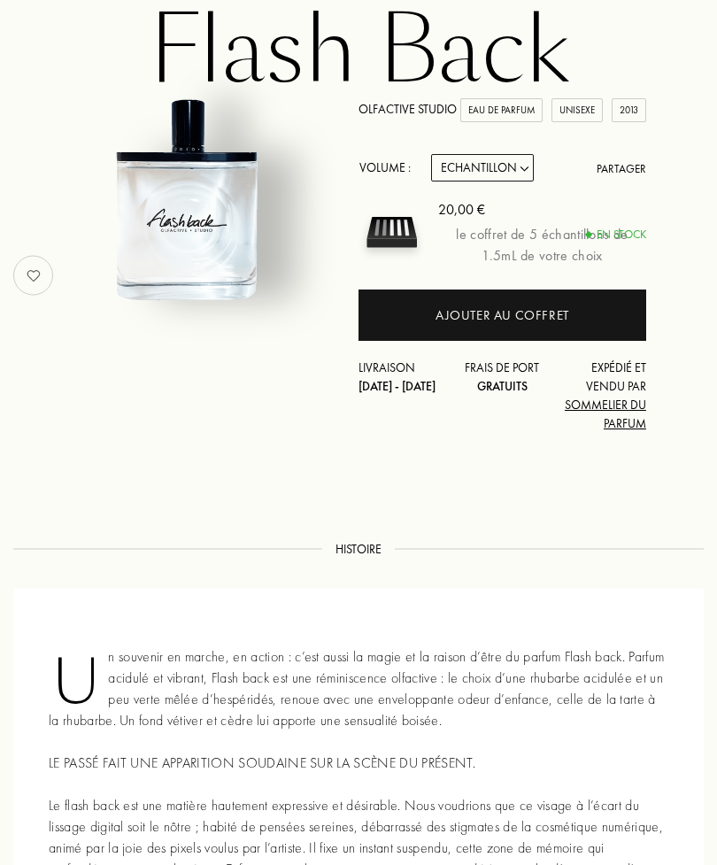
click at [517, 315] on div "Ajouter au coffret" at bounding box center [503, 316] width 134 height 20
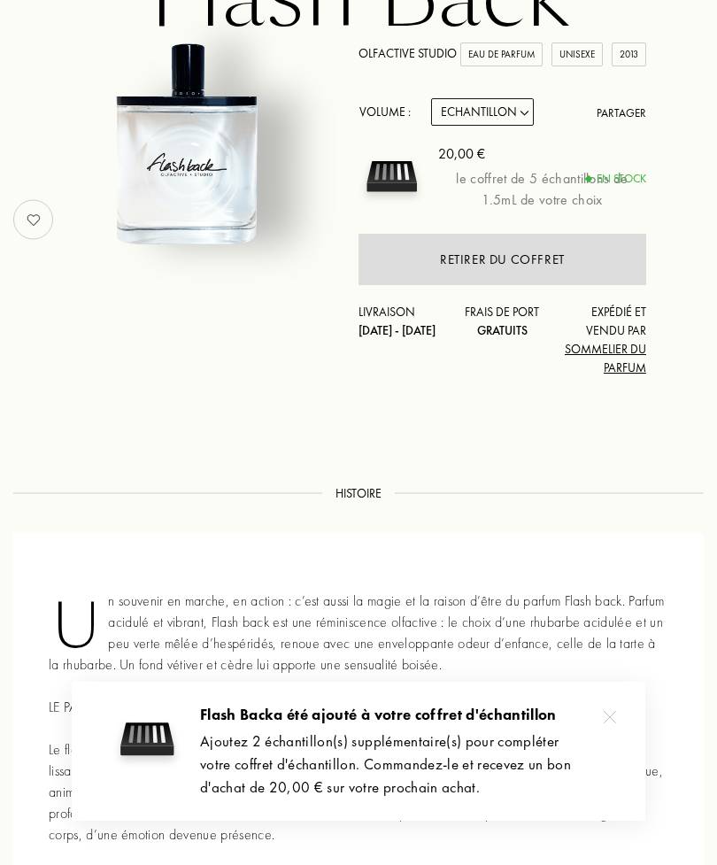
scroll to position [173, 0]
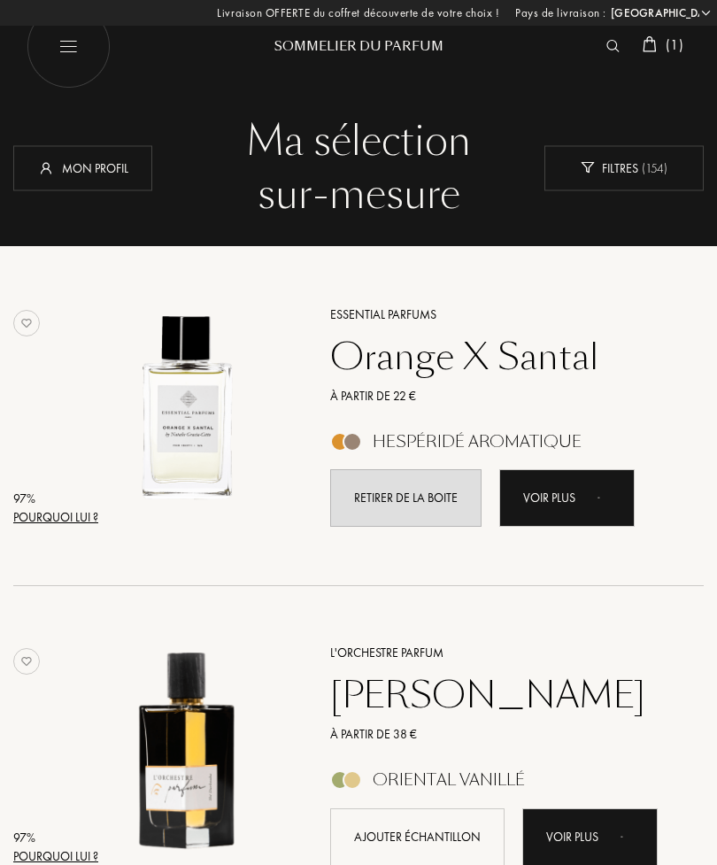
select select "FR"
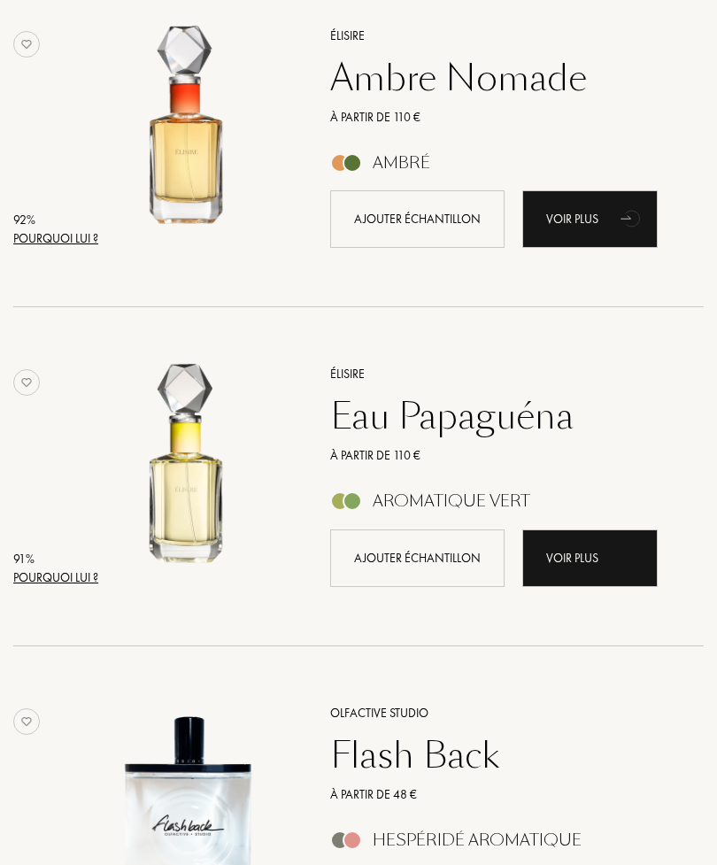
scroll to position [1634, 0]
click at [579, 555] on div "Voir plus" at bounding box center [591, 559] width 136 height 58
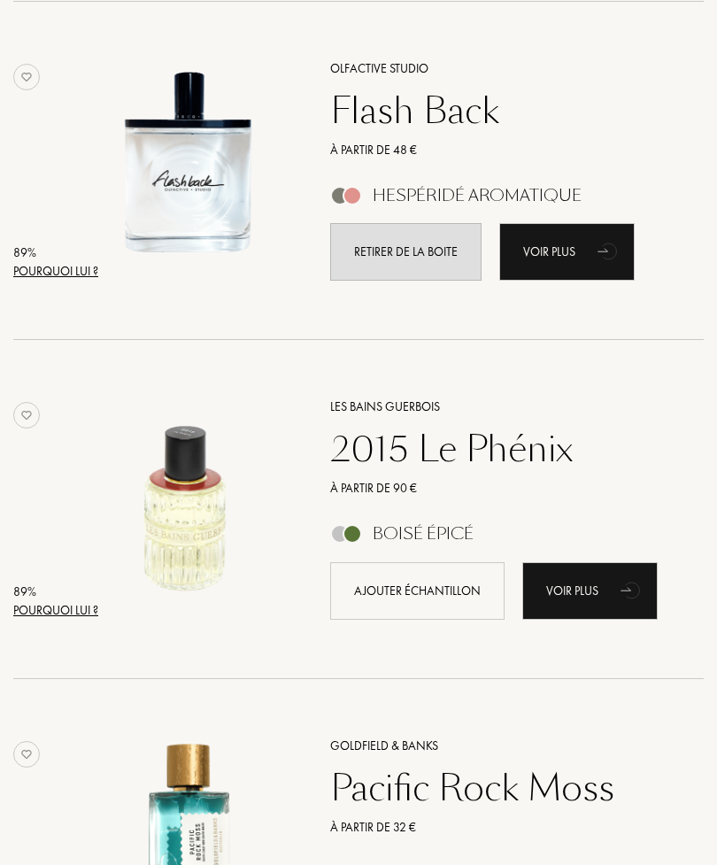
scroll to position [2279, 0]
click at [591, 584] on div "Voir plus" at bounding box center [591, 591] width 136 height 58
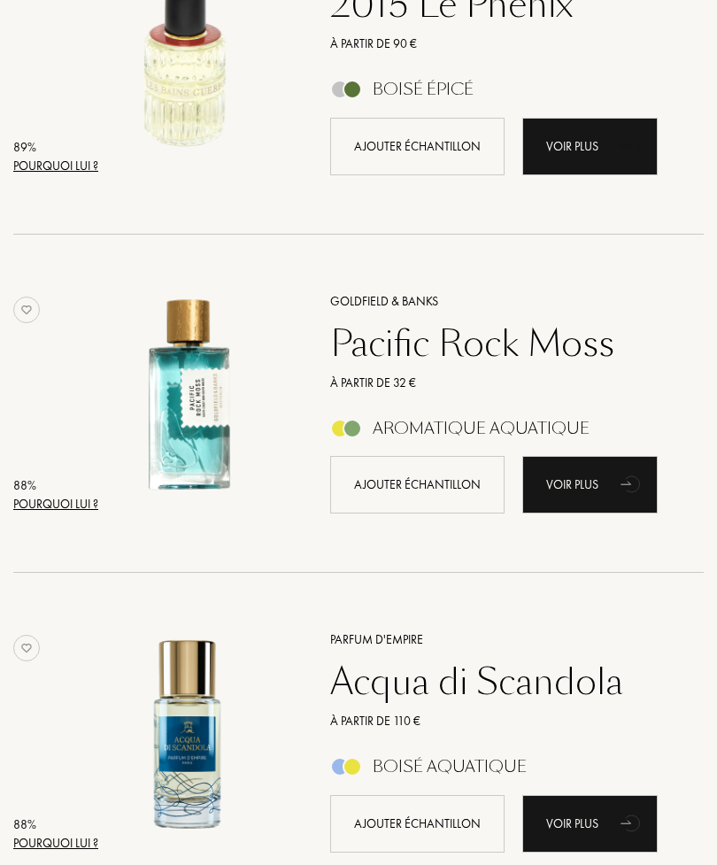
scroll to position [2723, 0]
click at [598, 485] on div "Voir plus" at bounding box center [591, 485] width 136 height 58
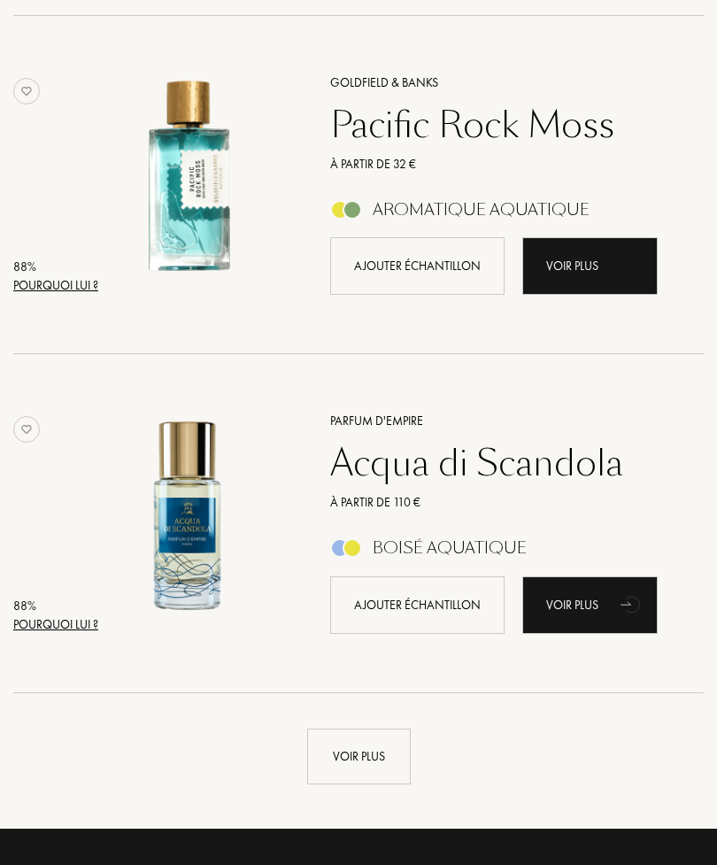
scroll to position [3009, 0]
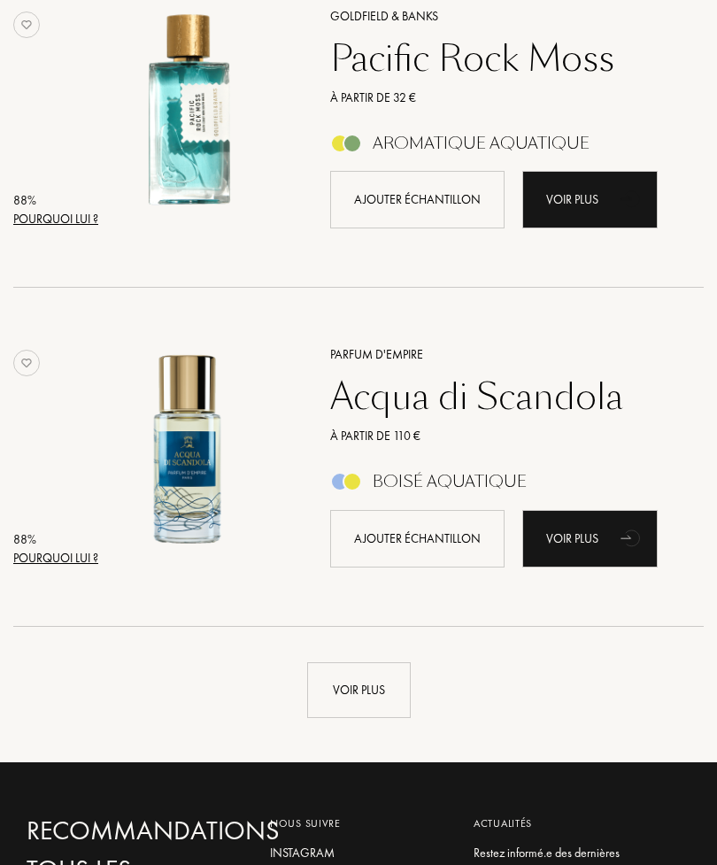
click at [390, 679] on div "Voir plus" at bounding box center [359, 690] width 104 height 56
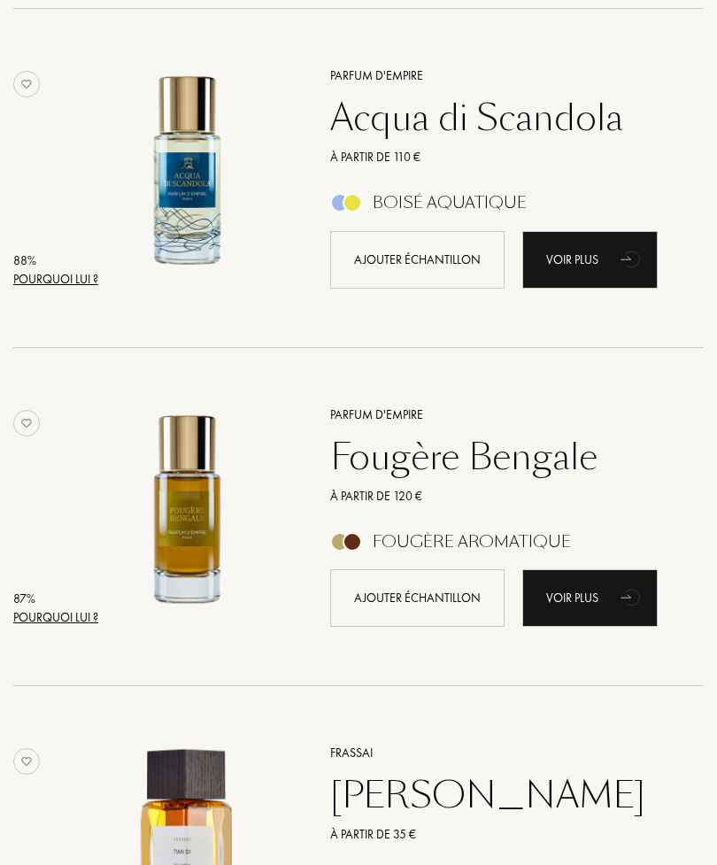
scroll to position [3288, 0]
click at [600, 600] on div "Voir plus" at bounding box center [591, 598] width 136 height 58
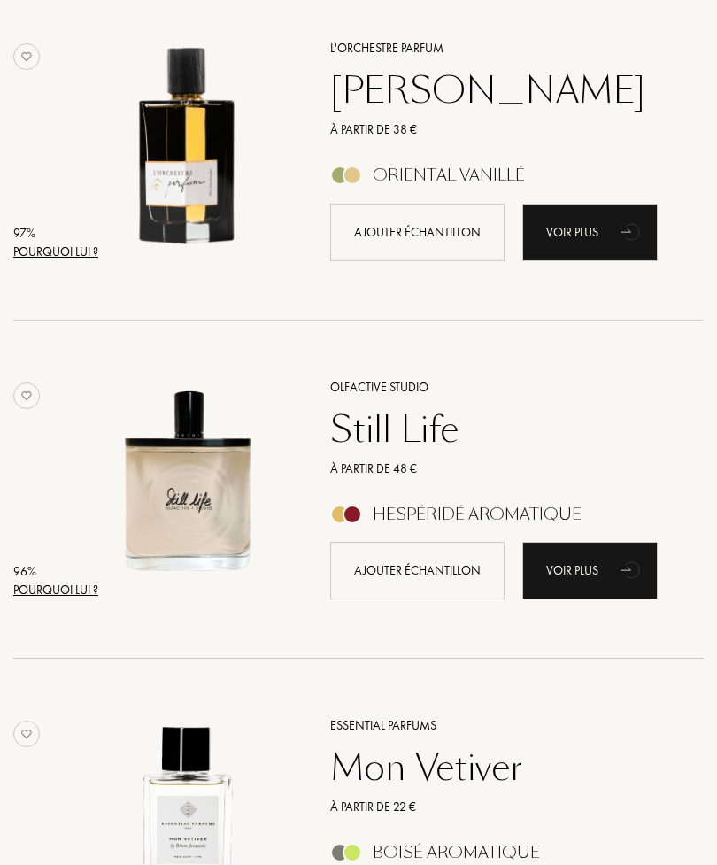
scroll to position [609, 0]
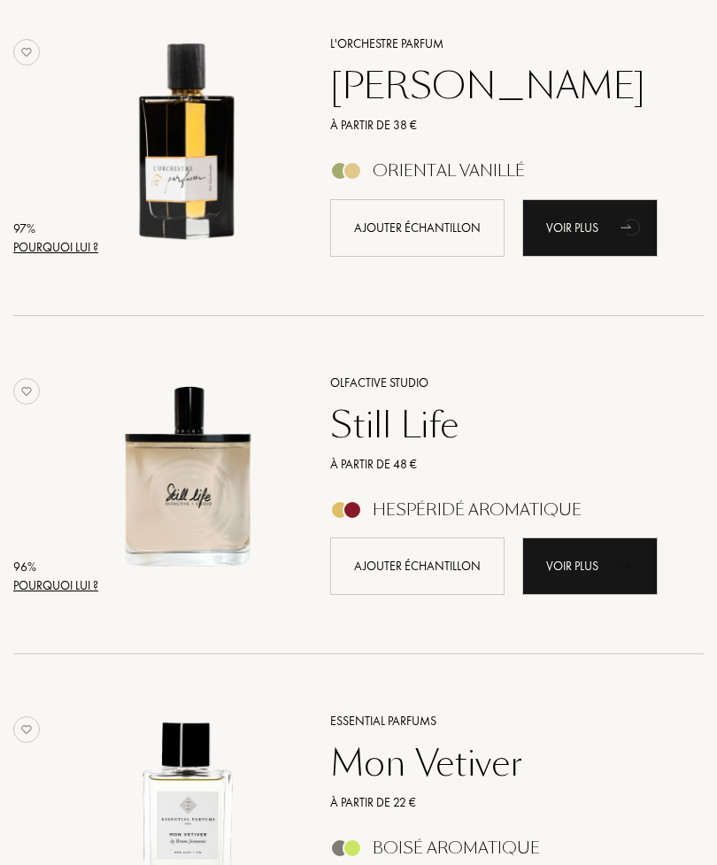
click at [608, 568] on div "Voir plus" at bounding box center [591, 567] width 136 height 58
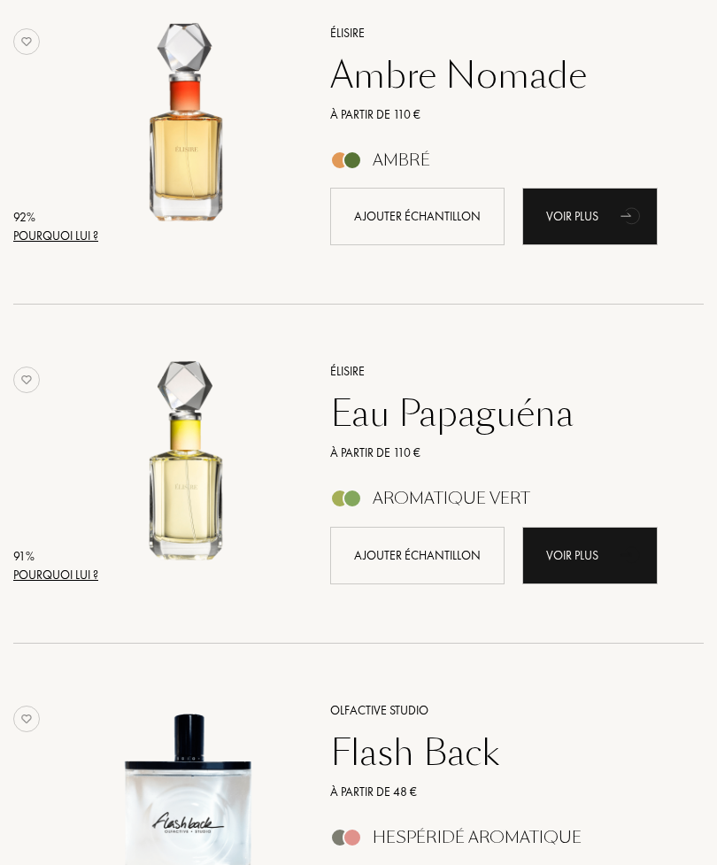
scroll to position [1637, 0]
click at [607, 541] on div "Voir plus" at bounding box center [591, 556] width 136 height 58
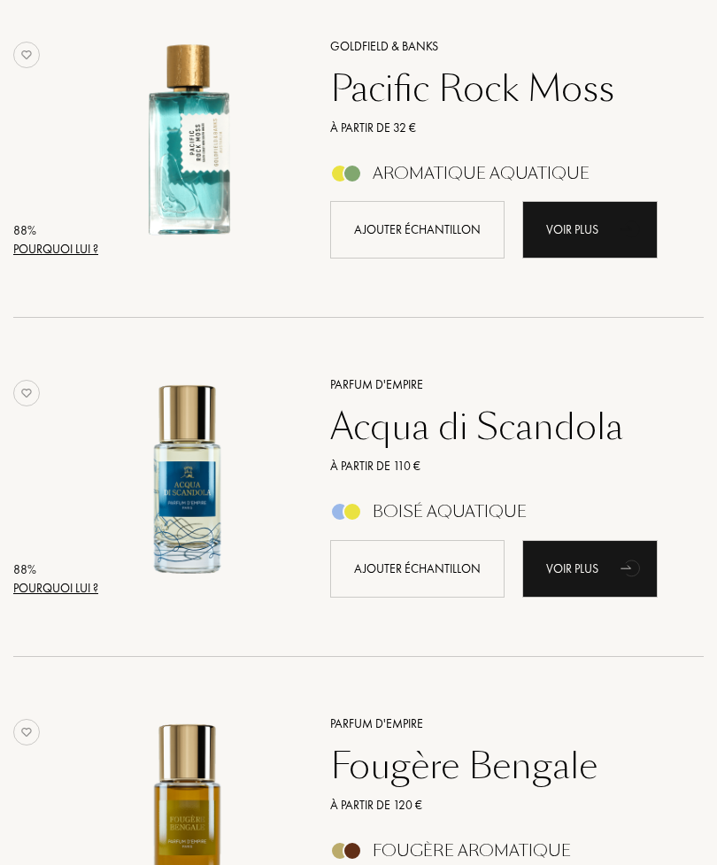
scroll to position [2979, 0]
click at [609, 569] on div "Voir plus" at bounding box center [591, 569] width 136 height 58
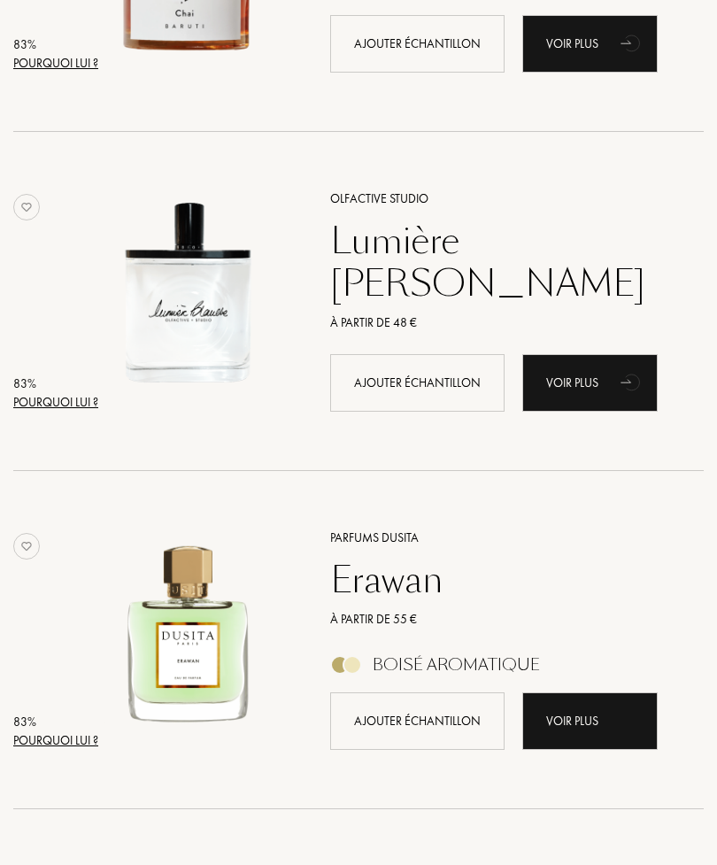
scroll to position [5255, 0]
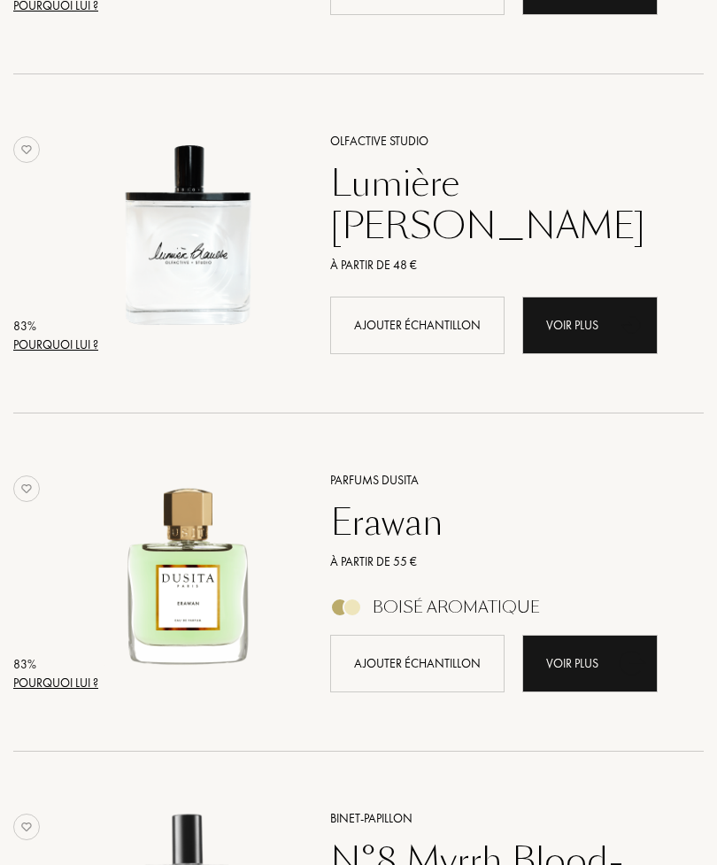
click at [607, 328] on div "Voir plus" at bounding box center [591, 326] width 136 height 58
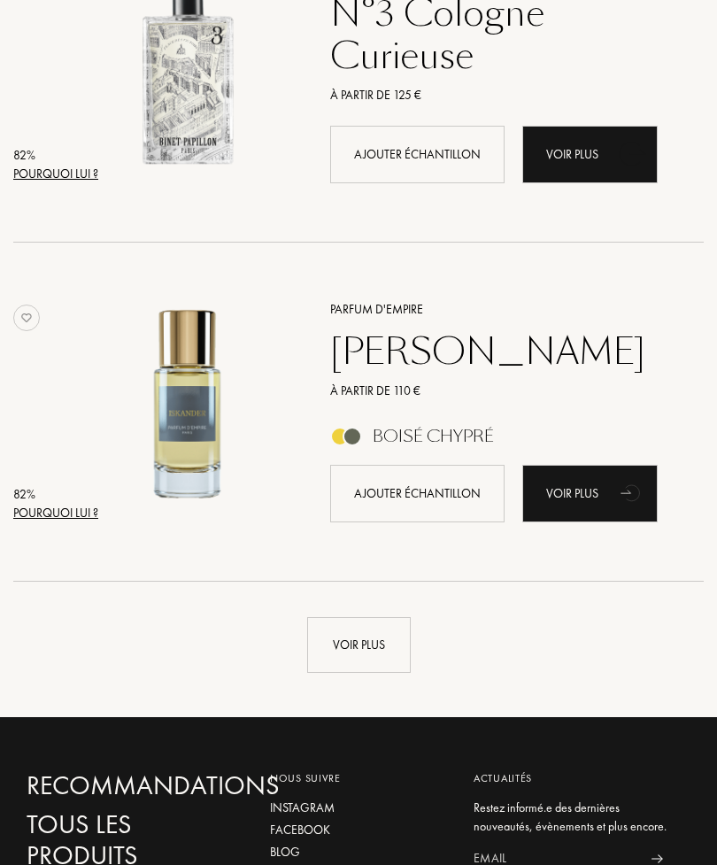
scroll to position [6442, 0]
click at [377, 625] on div "Voir plus" at bounding box center [359, 645] width 104 height 56
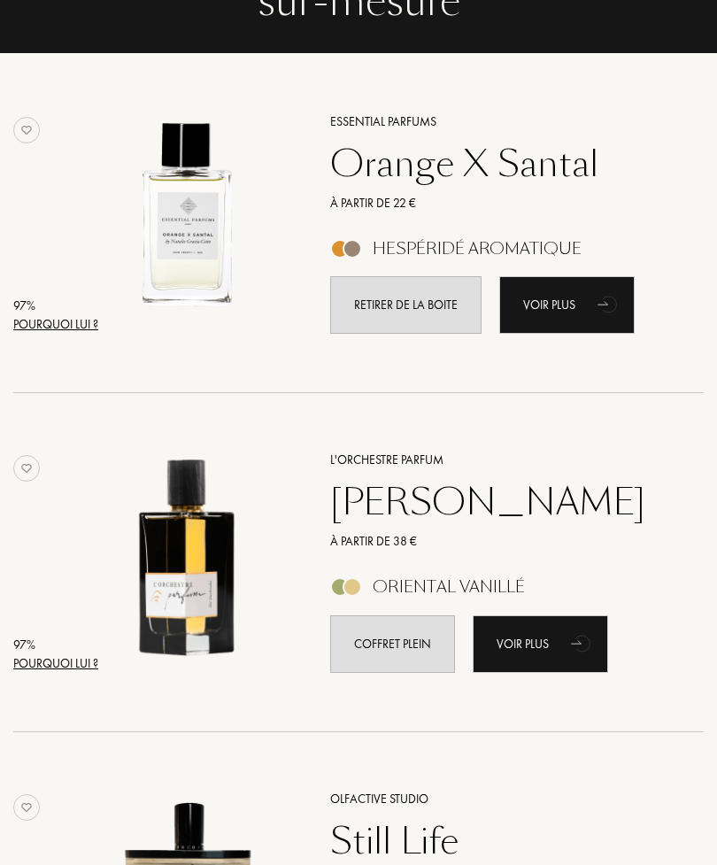
scroll to position [0, 0]
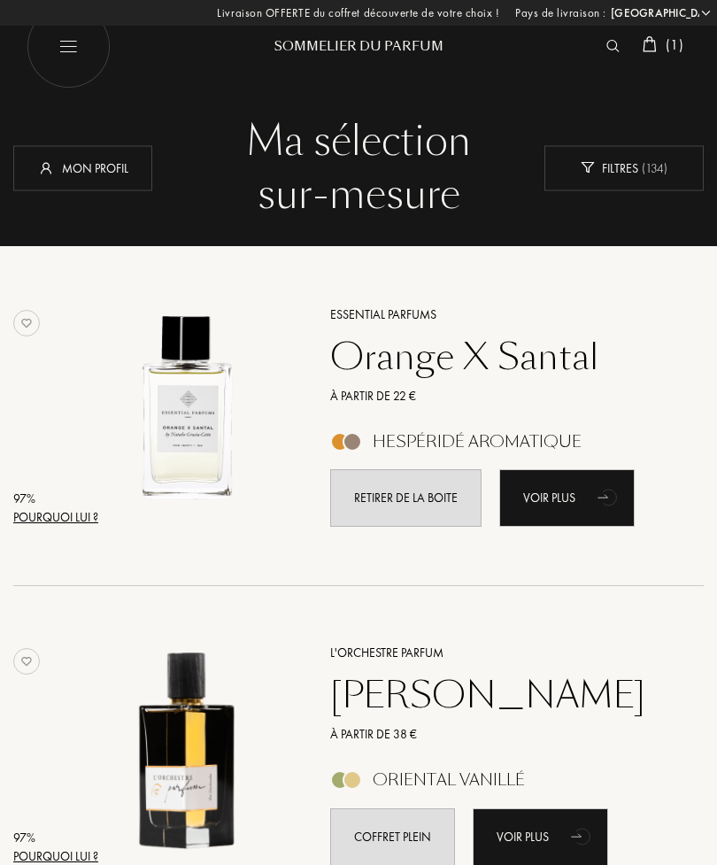
click at [650, 50] on img at bounding box center [650, 44] width 14 height 16
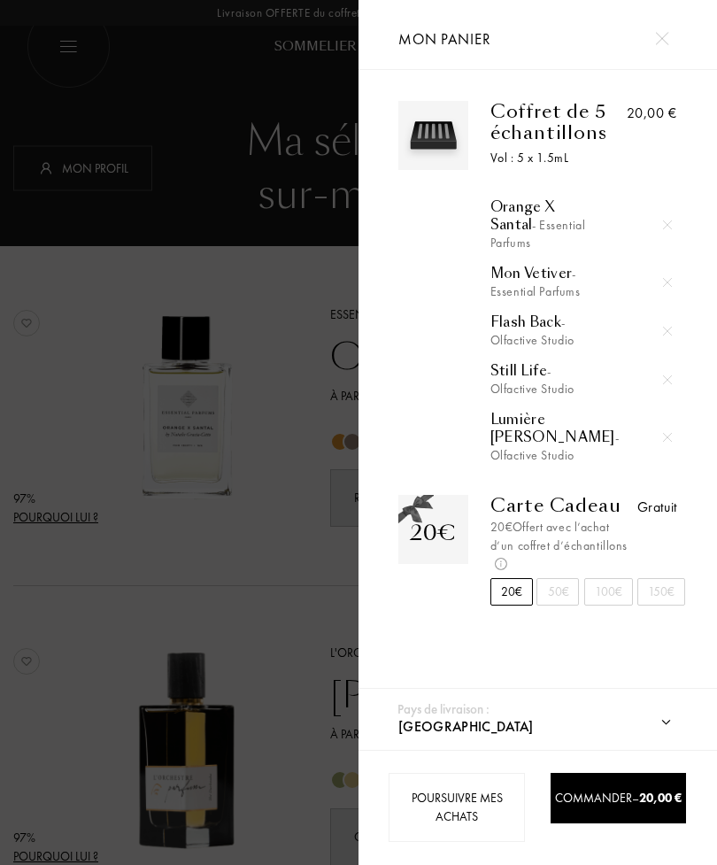
click at [471, 814] on div "Poursuivre mes achats" at bounding box center [458, 807] width 136 height 69
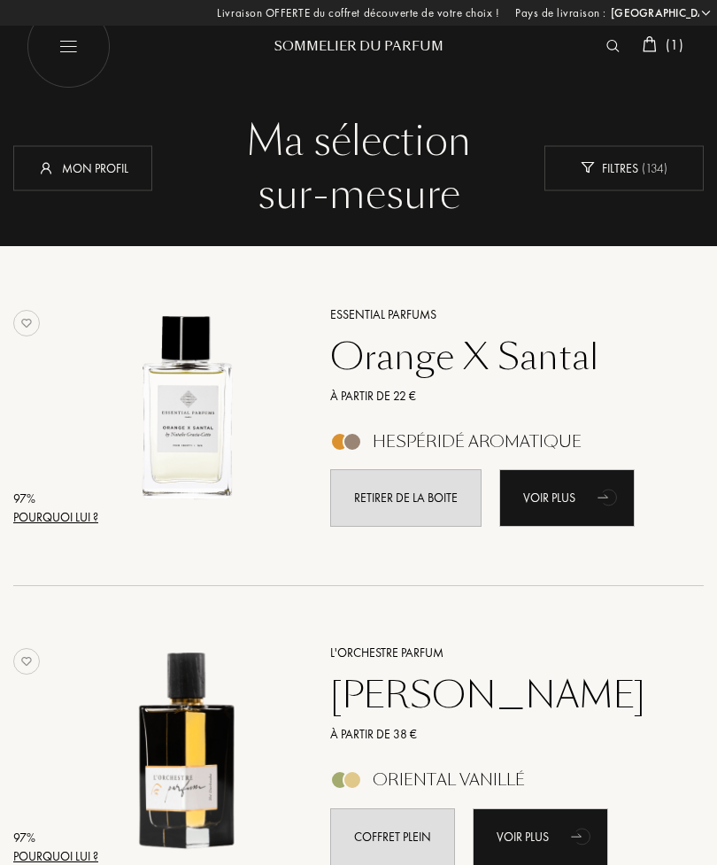
click at [120, 167] on div "Mon profil" at bounding box center [82, 167] width 139 height 45
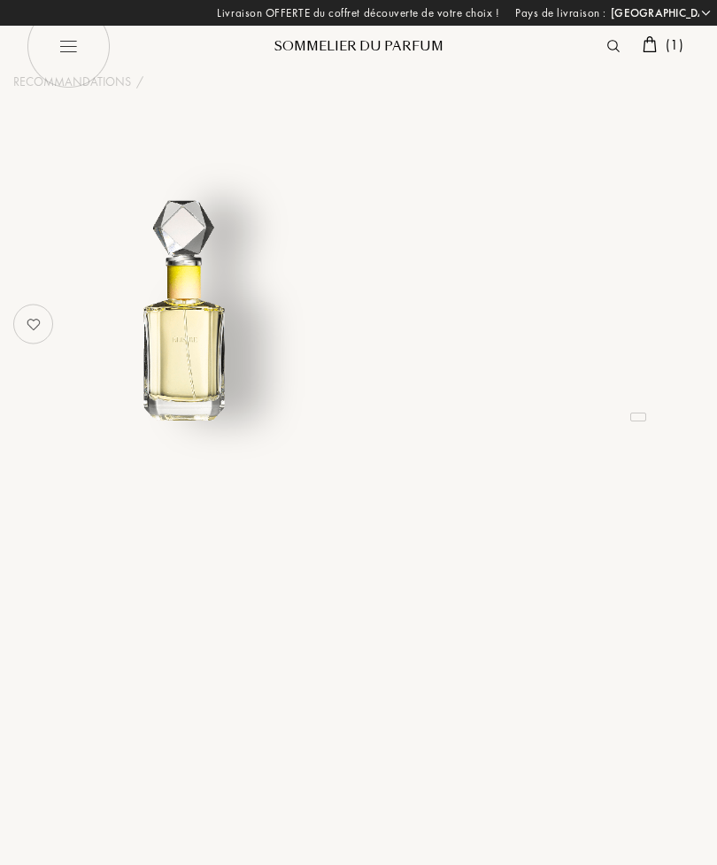
select select "FR"
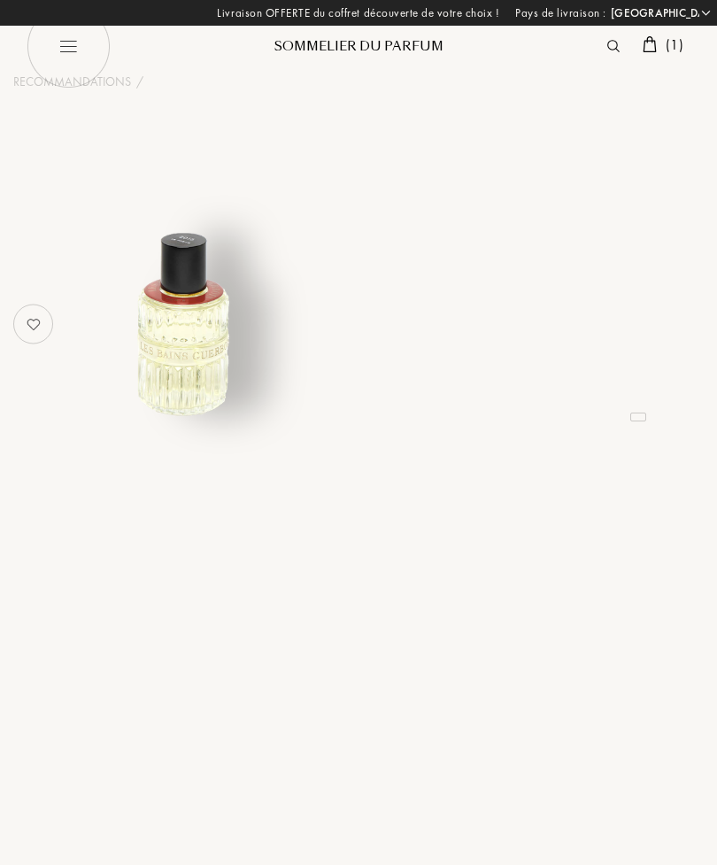
select select "FR"
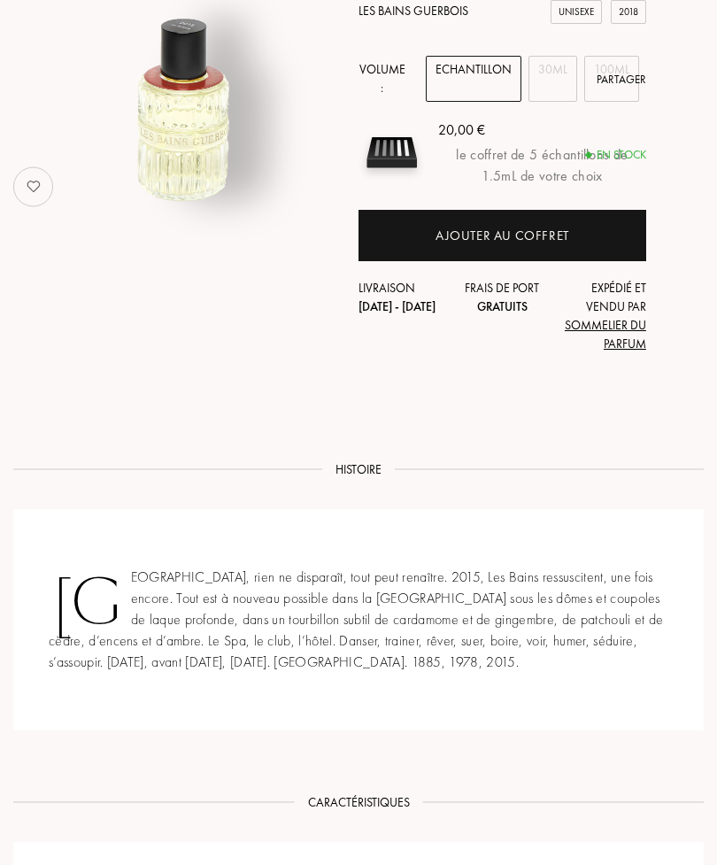
scroll to position [215, 0]
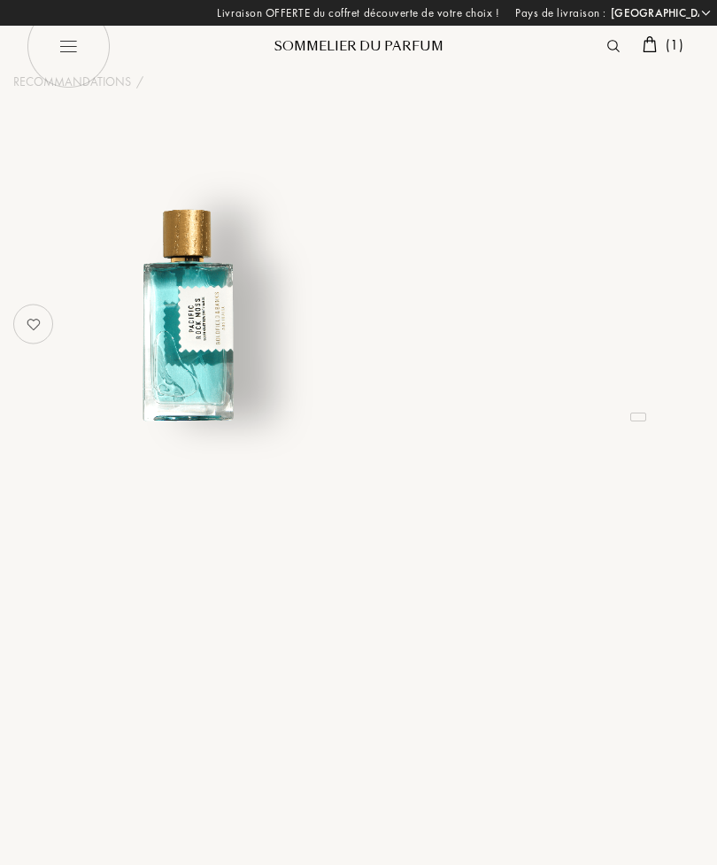
select select "FR"
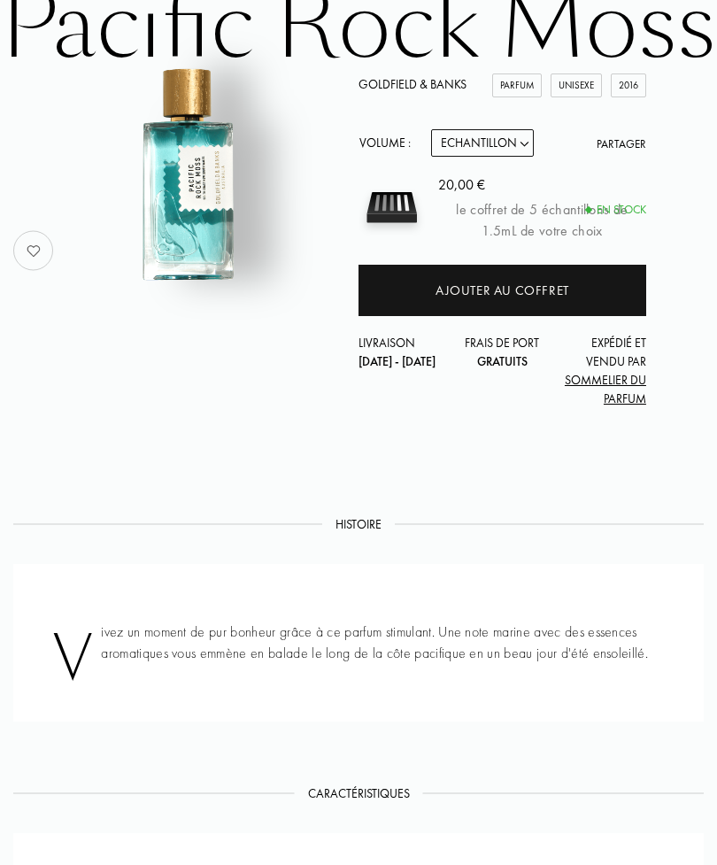
scroll to position [142, 0]
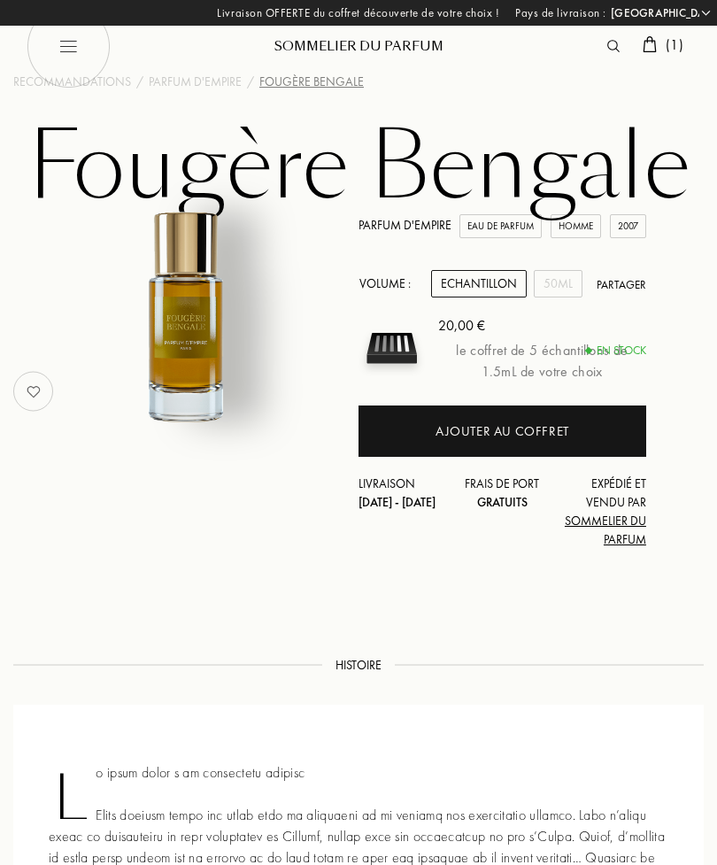
select select "FR"
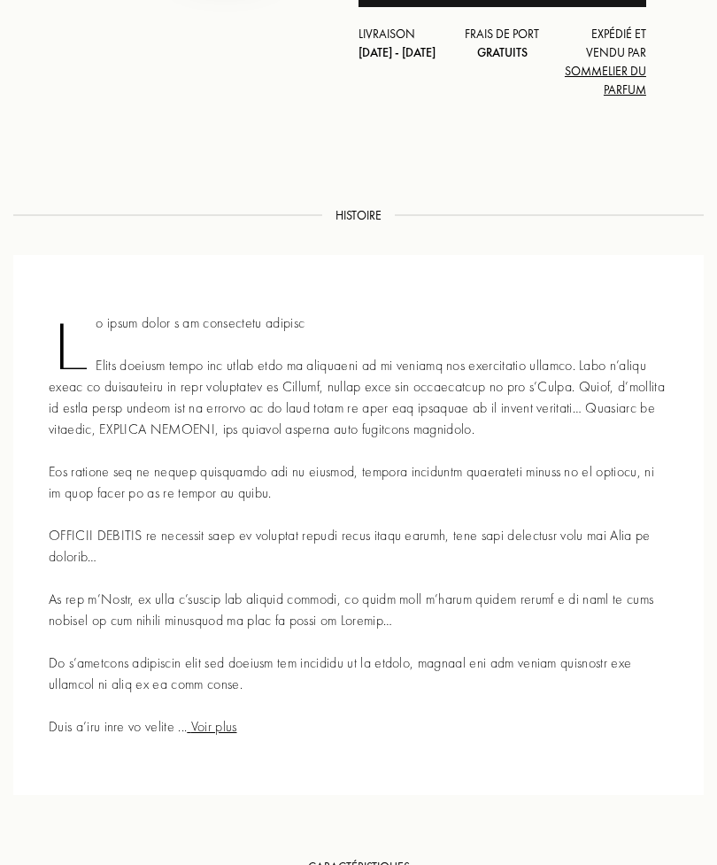
scroll to position [455, 0]
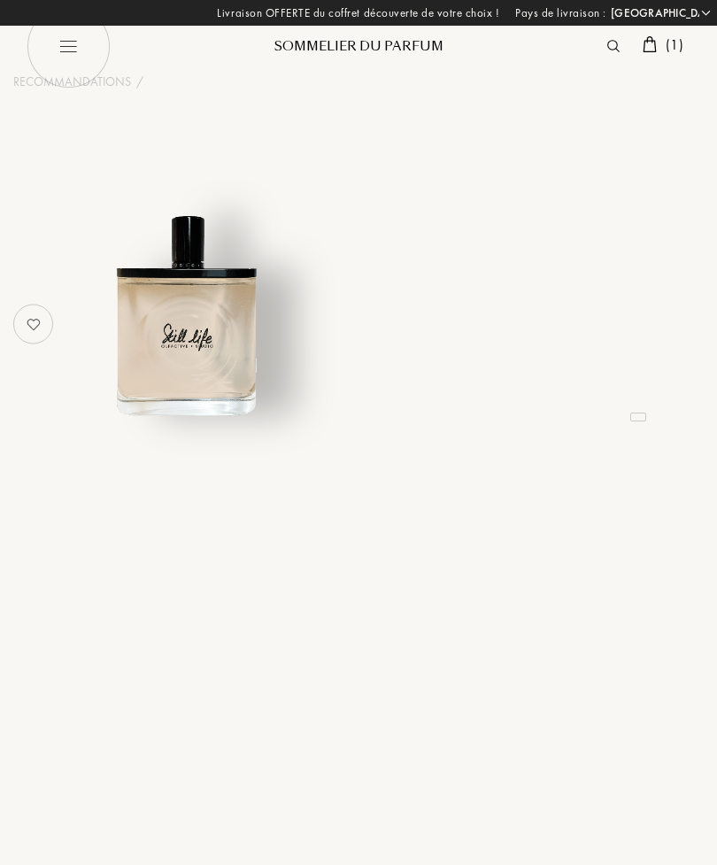
select select "FR"
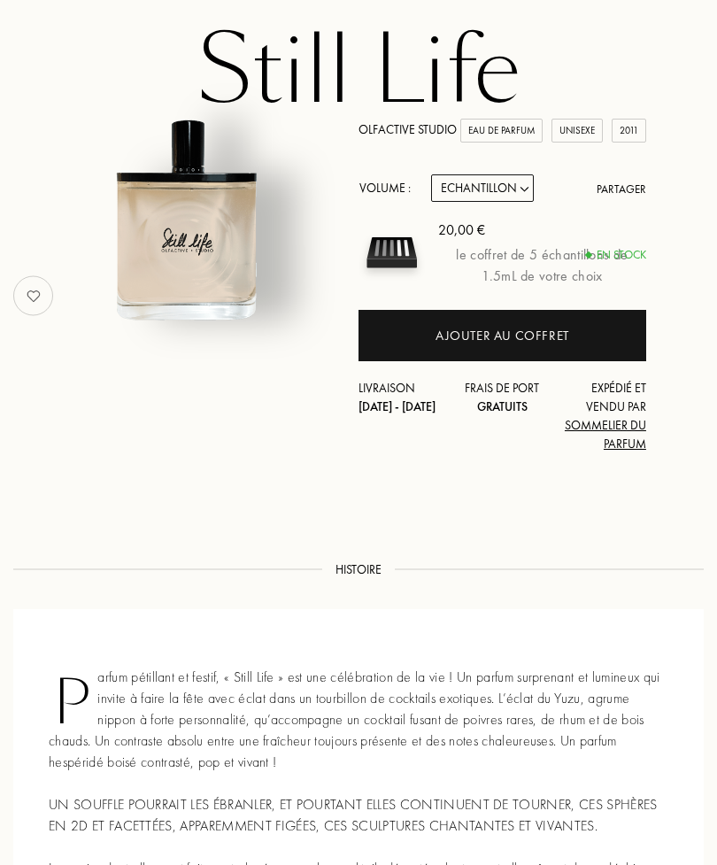
scroll to position [124, 0]
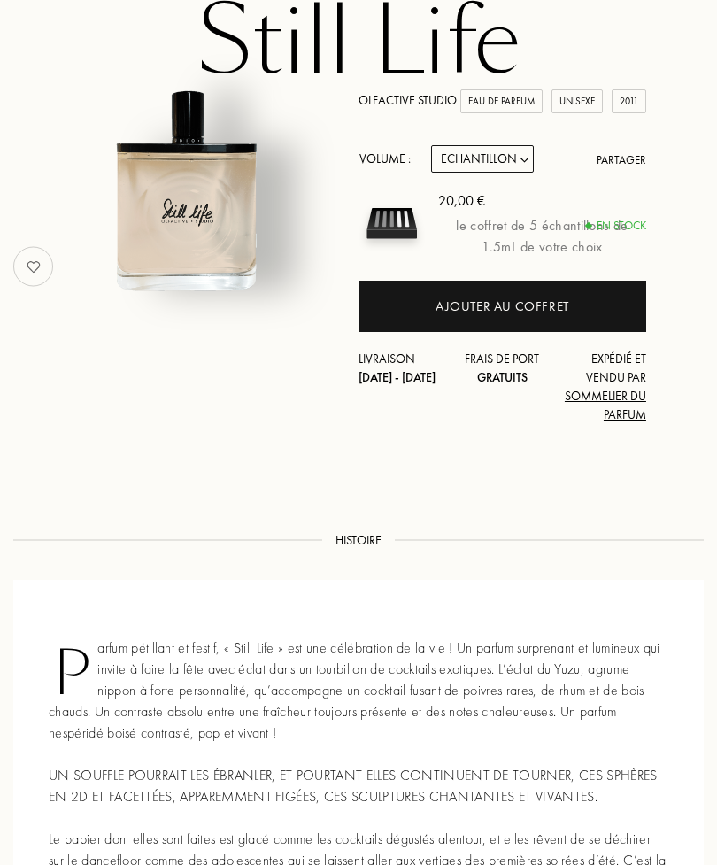
click at [494, 312] on div "Ajouter au coffret" at bounding box center [503, 308] width 134 height 20
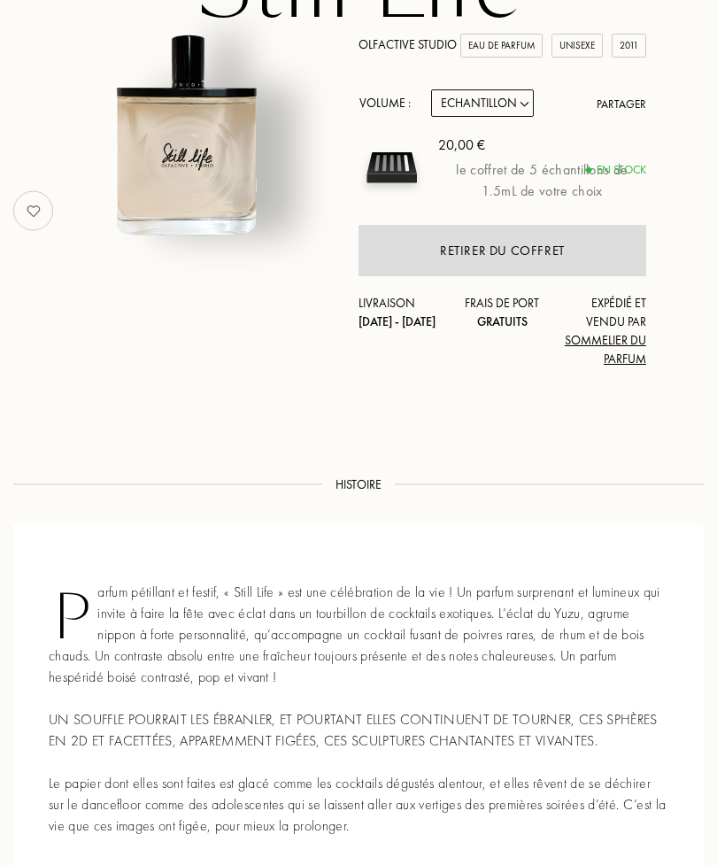
scroll to position [182, 0]
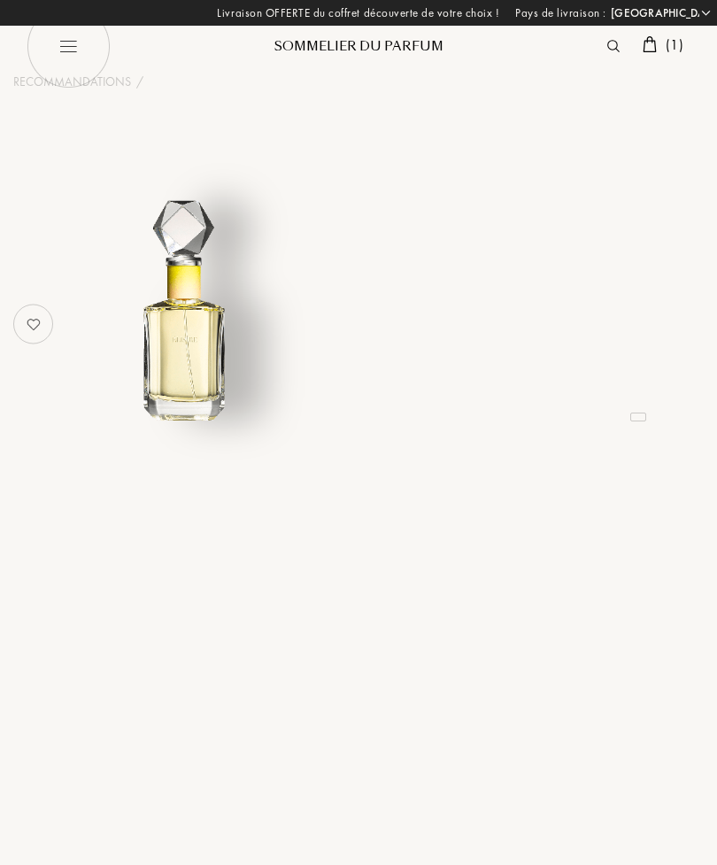
select select "FR"
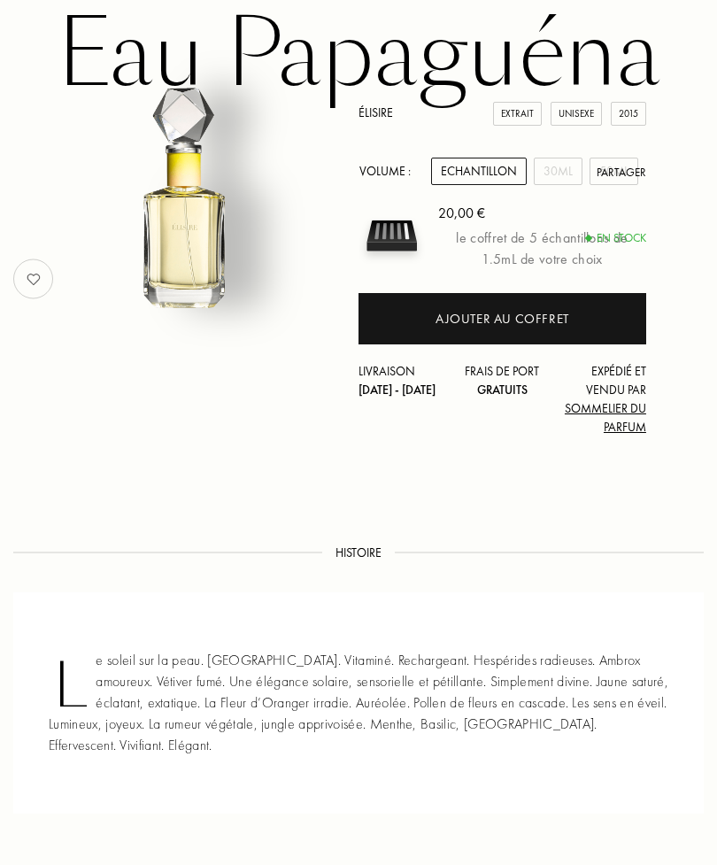
scroll to position [114, 0]
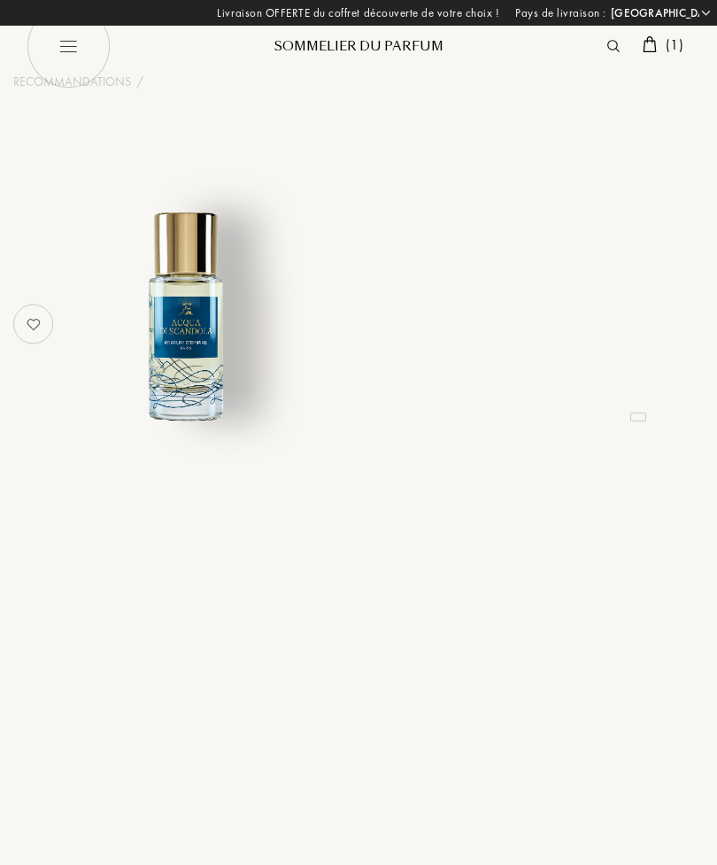
select select "FR"
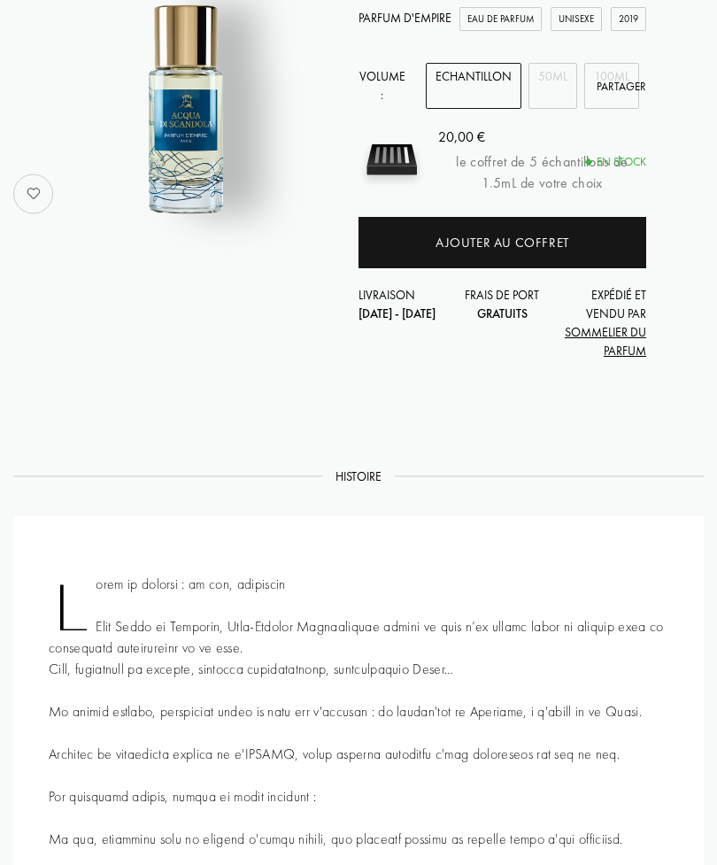
scroll to position [306, 0]
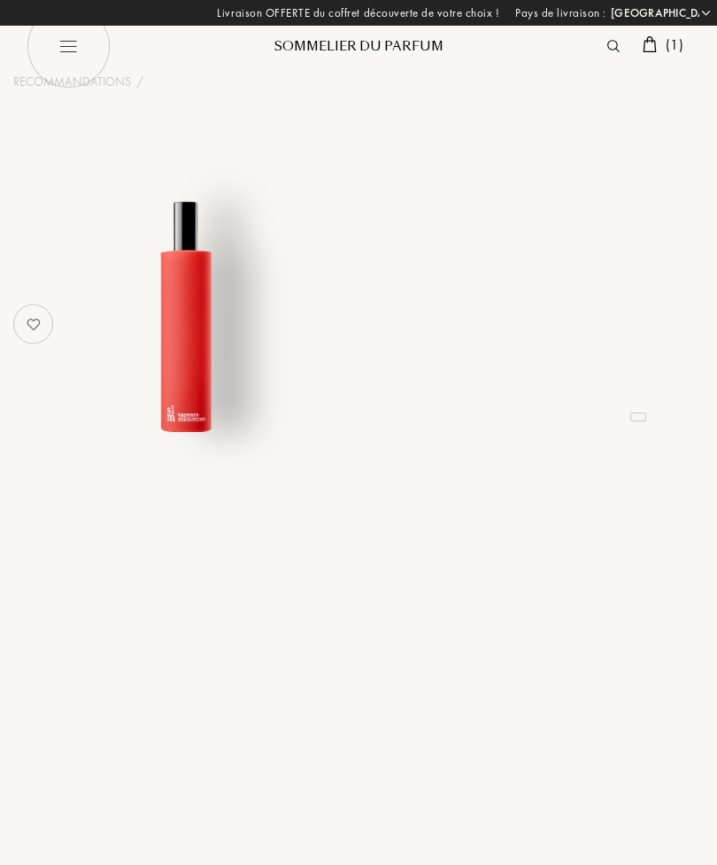
select select "FR"
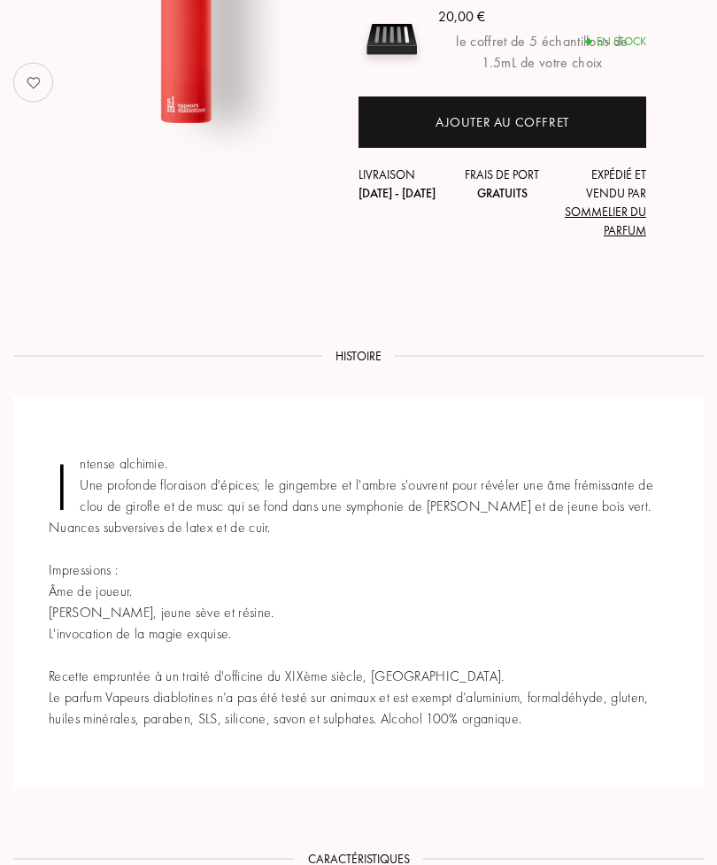
scroll to position [407, 0]
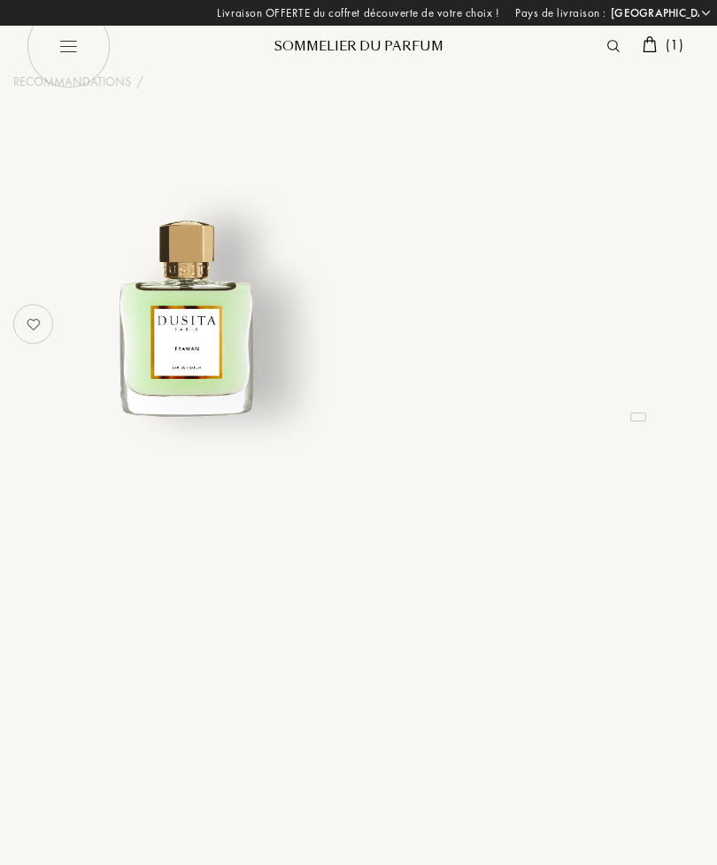
select select "FR"
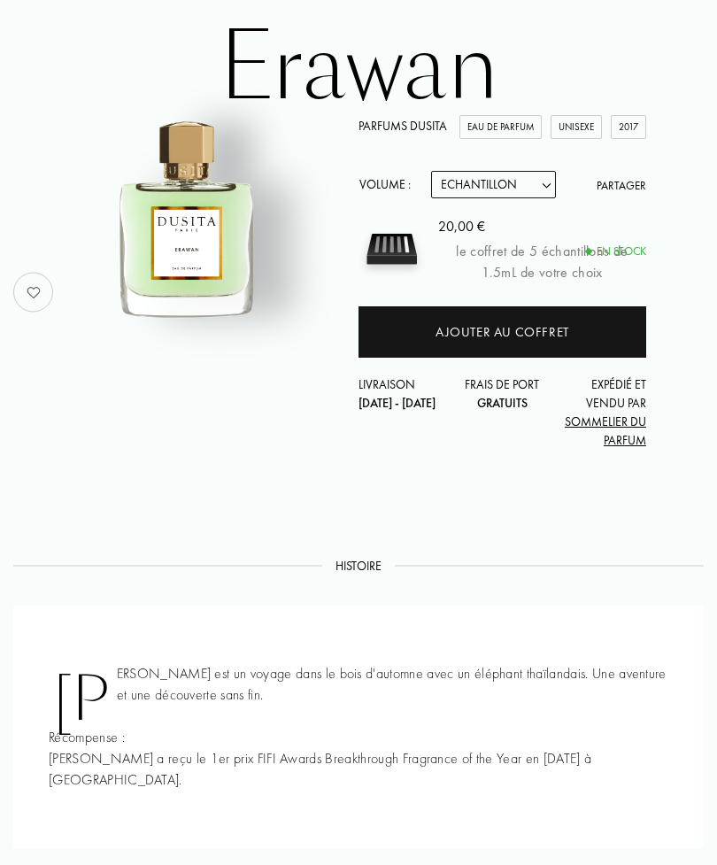
scroll to position [156, 0]
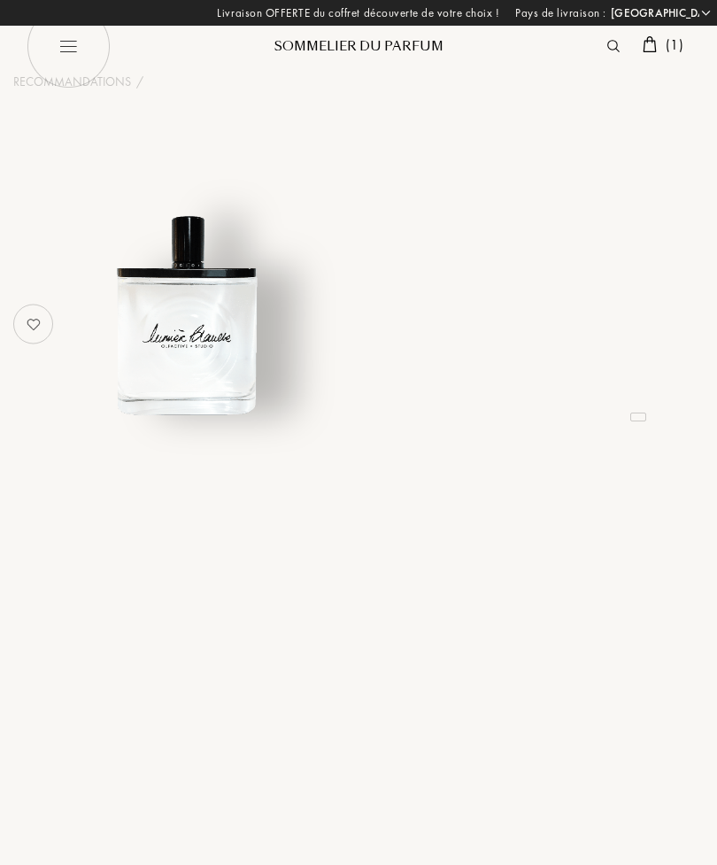
select select "FR"
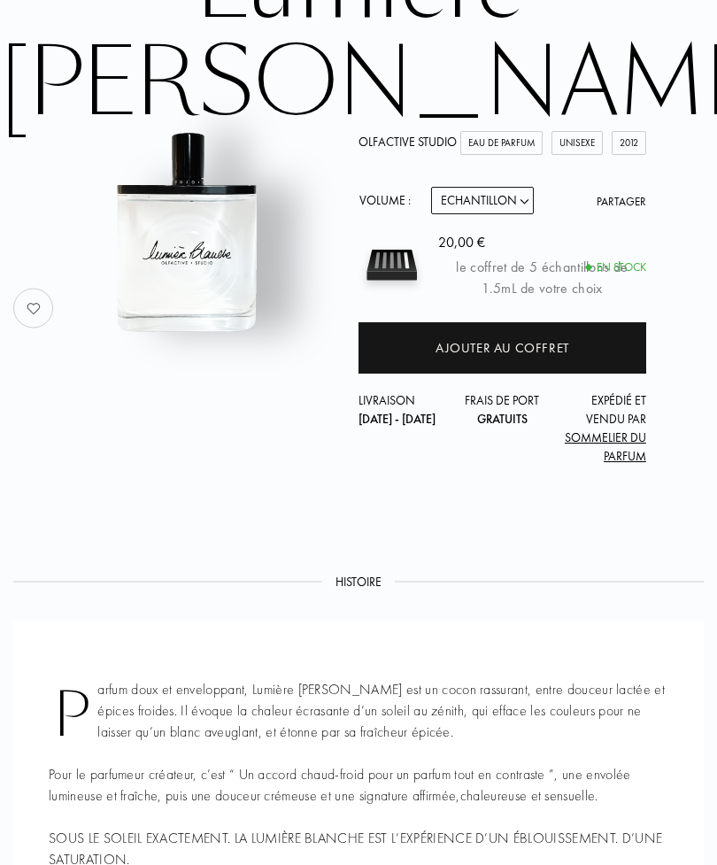
scroll to position [181, 0]
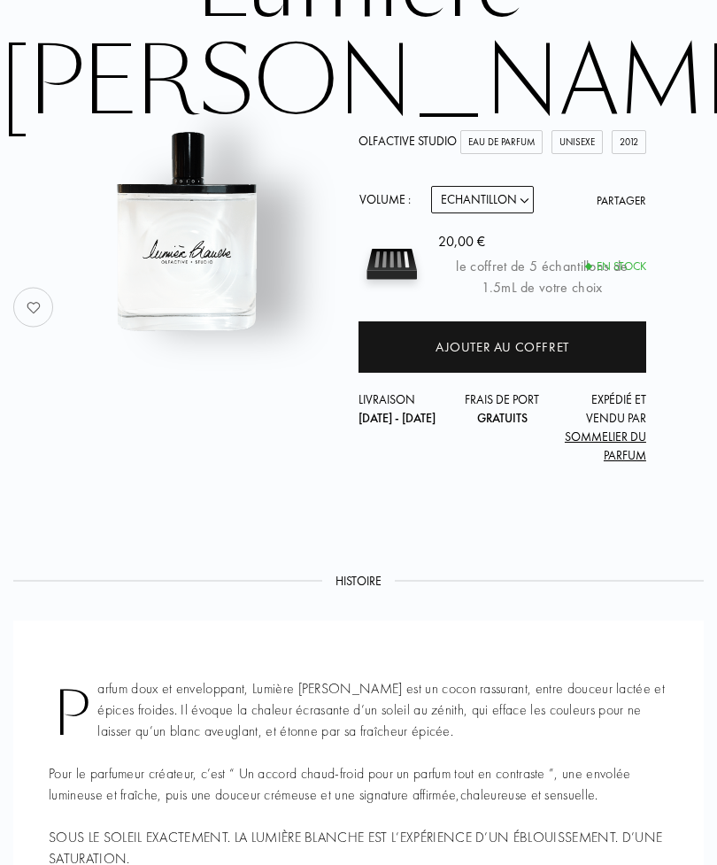
click at [490, 338] on div "Ajouter au coffret" at bounding box center [503, 348] width 134 height 20
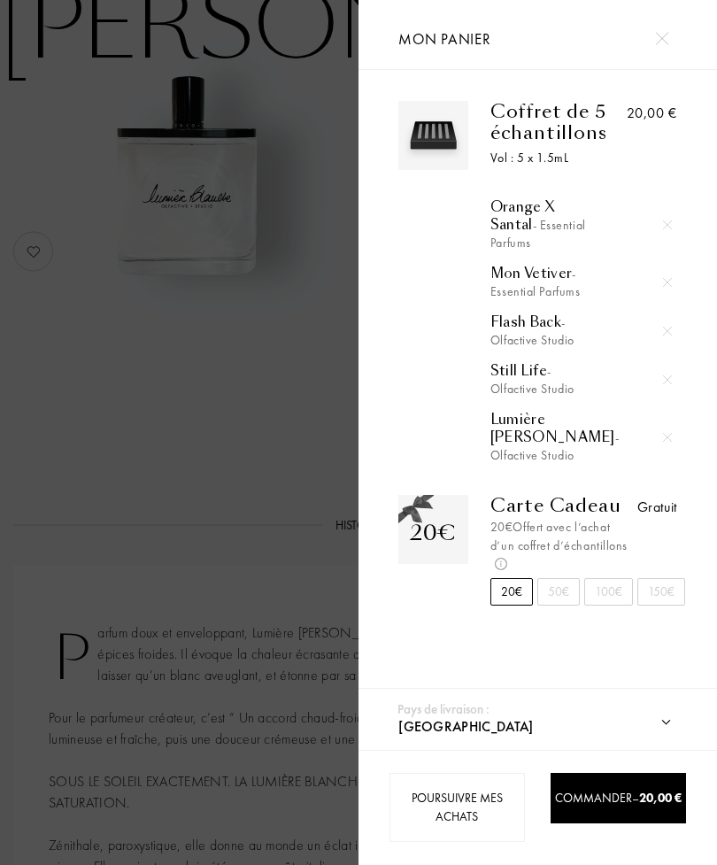
scroll to position [238, 0]
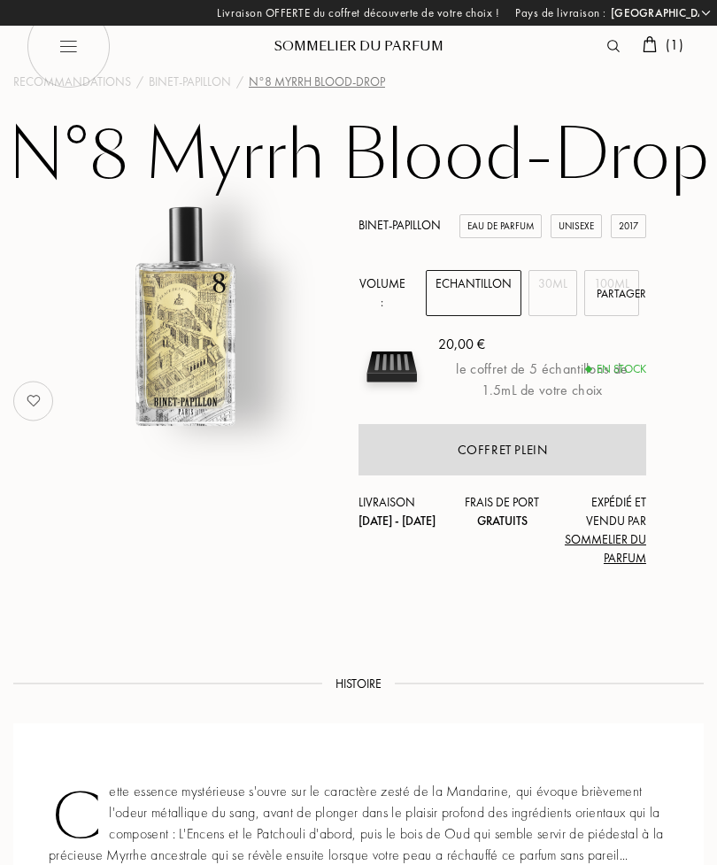
select select "FR"
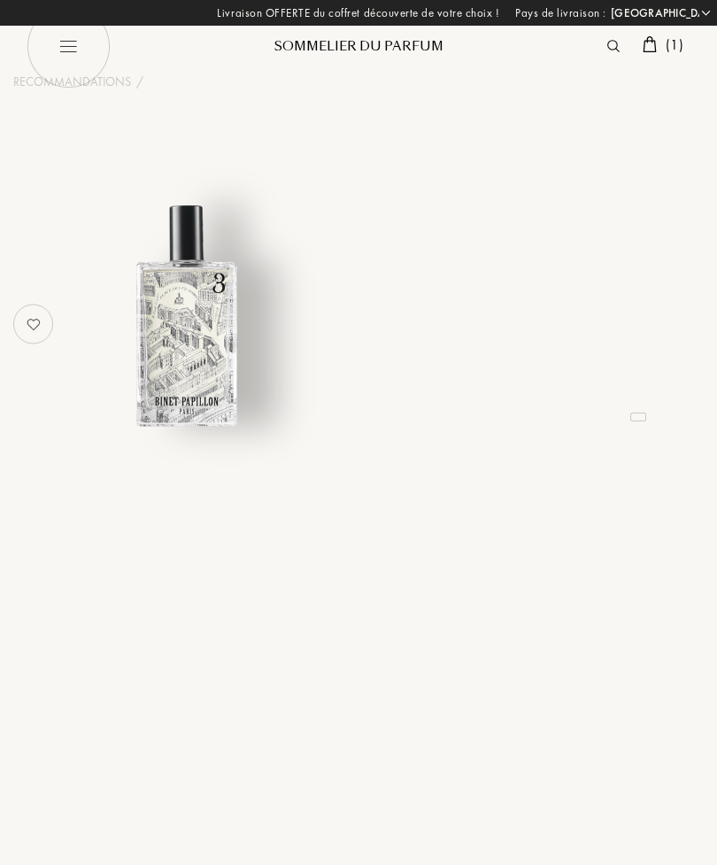
select select "FR"
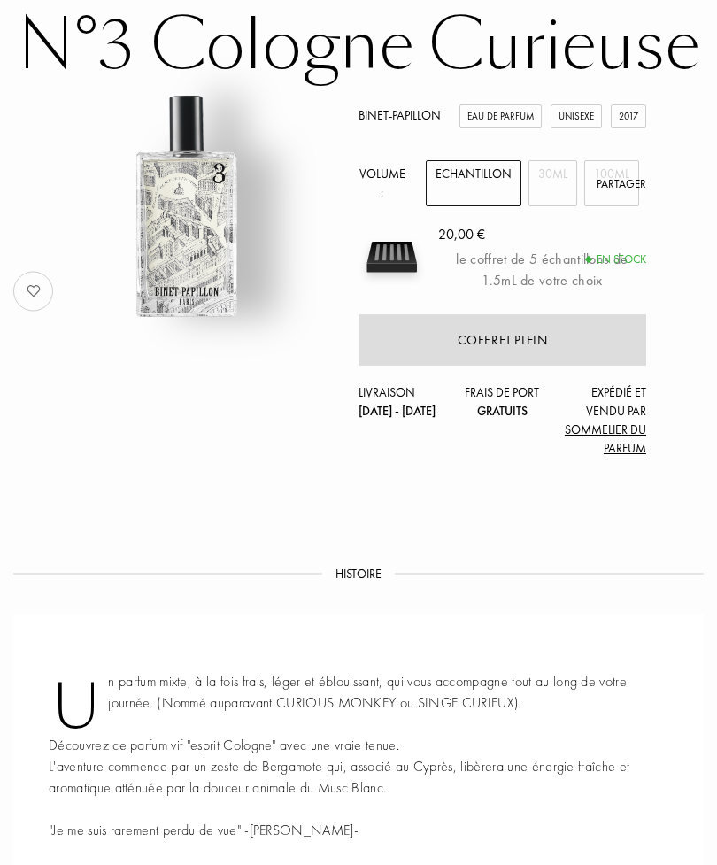
scroll to position [111, 0]
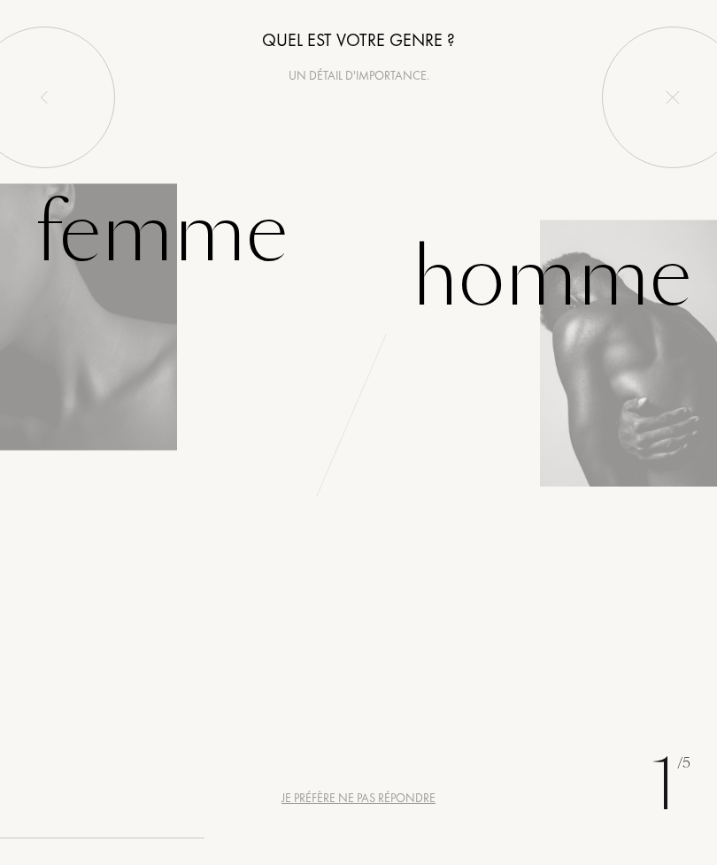
click at [235, 247] on div "Femme" at bounding box center [161, 234] width 253 height 120
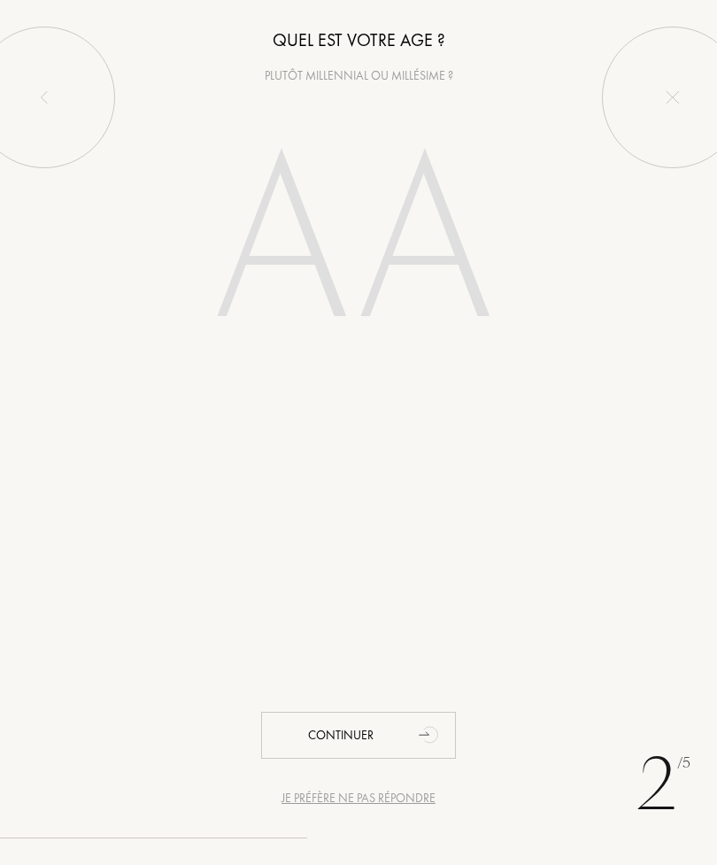
click at [444, 255] on input "number" at bounding box center [358, 247] width 381 height 306
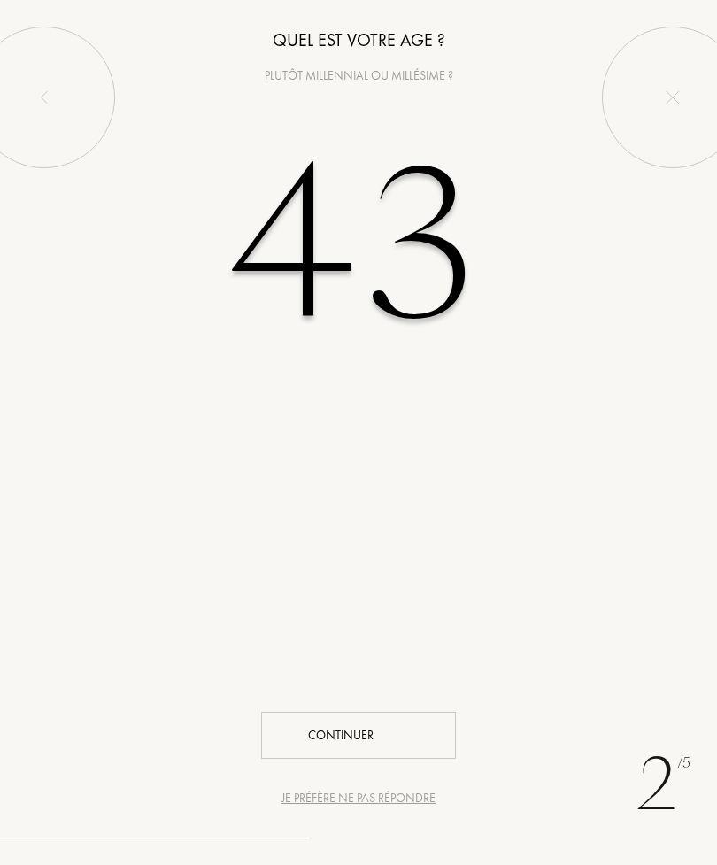
type input "43"
click at [405, 730] on div "Continuer" at bounding box center [358, 735] width 195 height 47
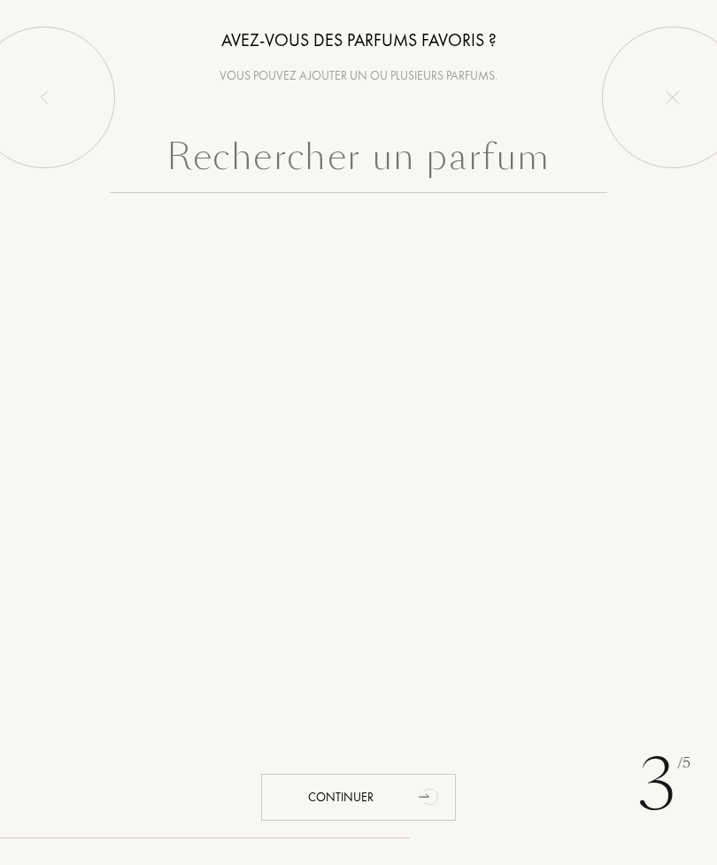
click at [472, 180] on input "text" at bounding box center [359, 161] width 499 height 64
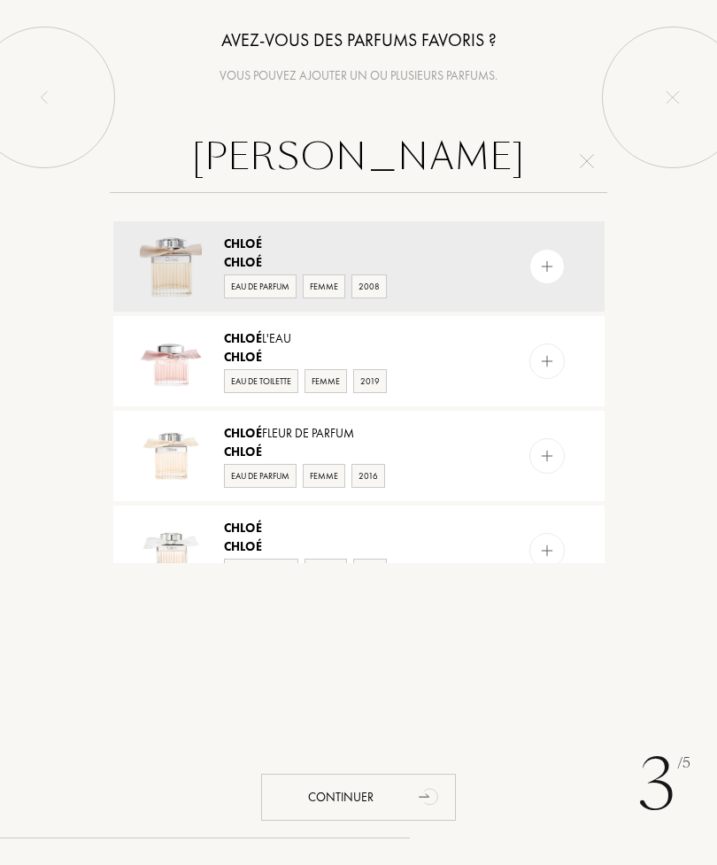
type input "Chloe"
click at [544, 275] on img at bounding box center [546, 267] width 17 height 17
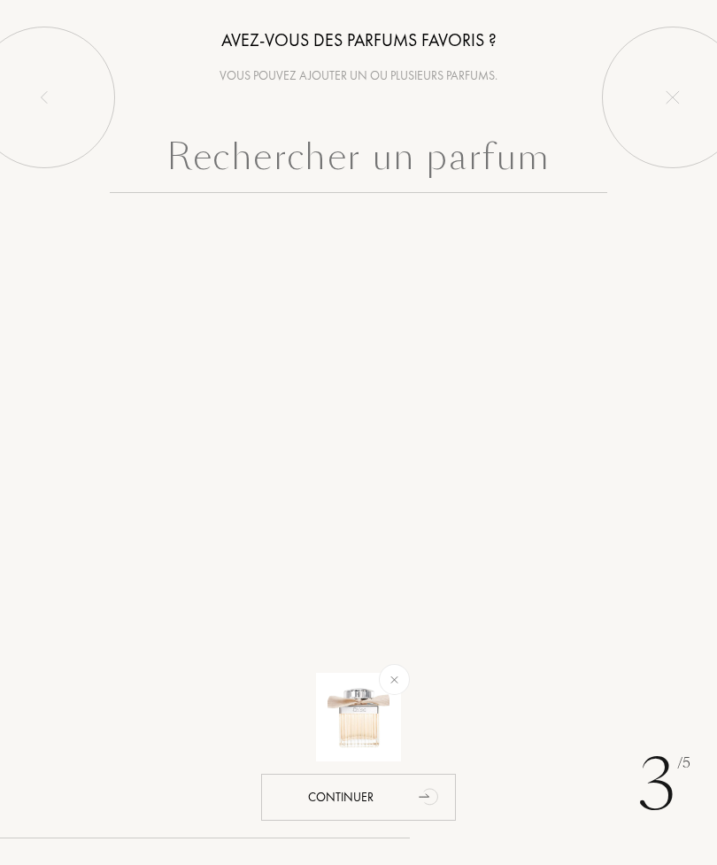
click at [421, 167] on input "text" at bounding box center [359, 161] width 499 height 64
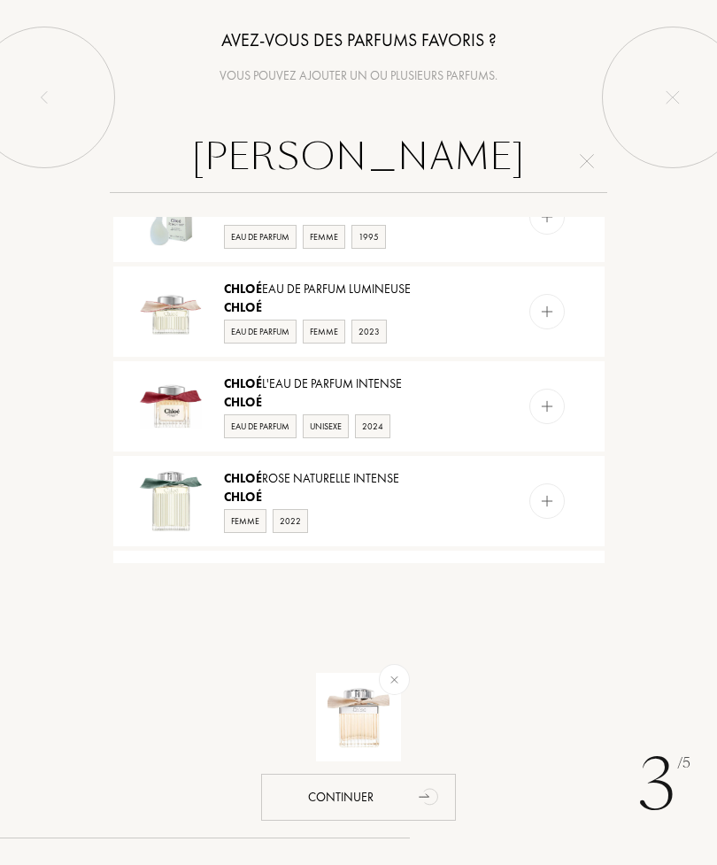
scroll to position [999, 0]
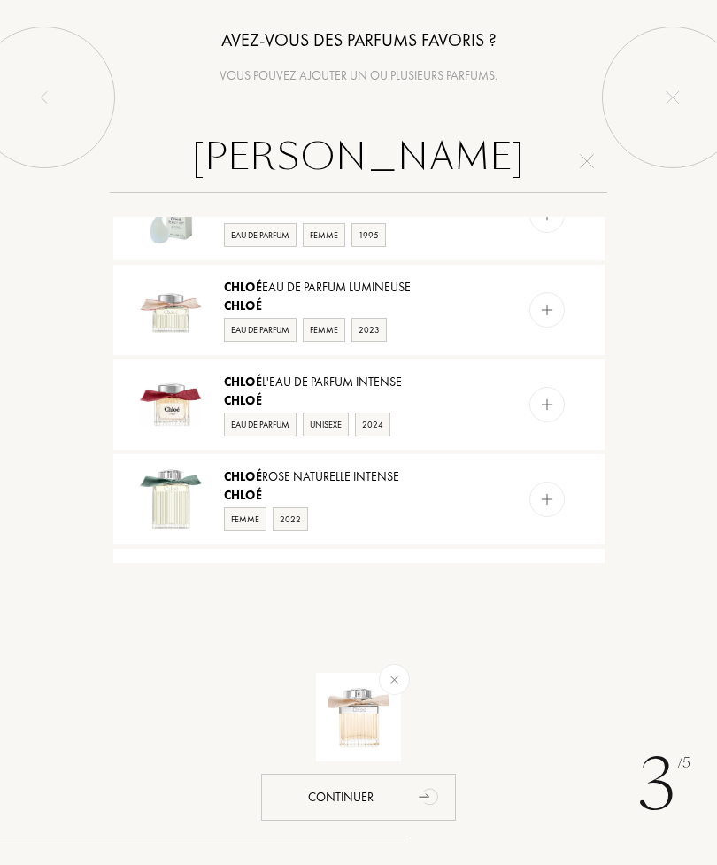
type input "Chloe"
click at [547, 328] on div "Chloé Eau de Parfum Lumineuse Chloé Eau de Parfum Femme 2023" at bounding box center [359, 310] width 492 height 90
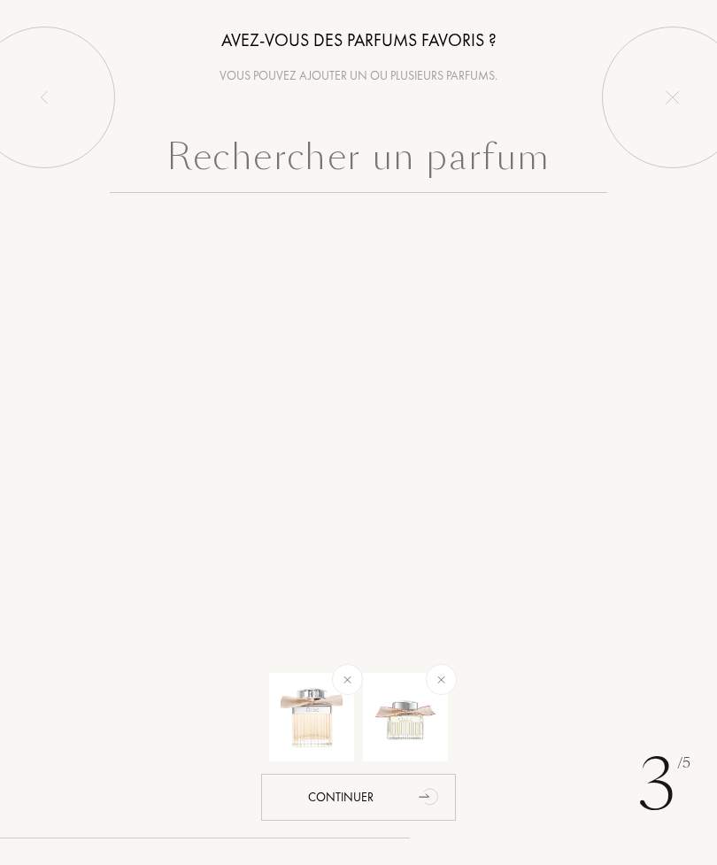
scroll to position [0, 0]
click at [449, 179] on input "text" at bounding box center [359, 161] width 499 height 64
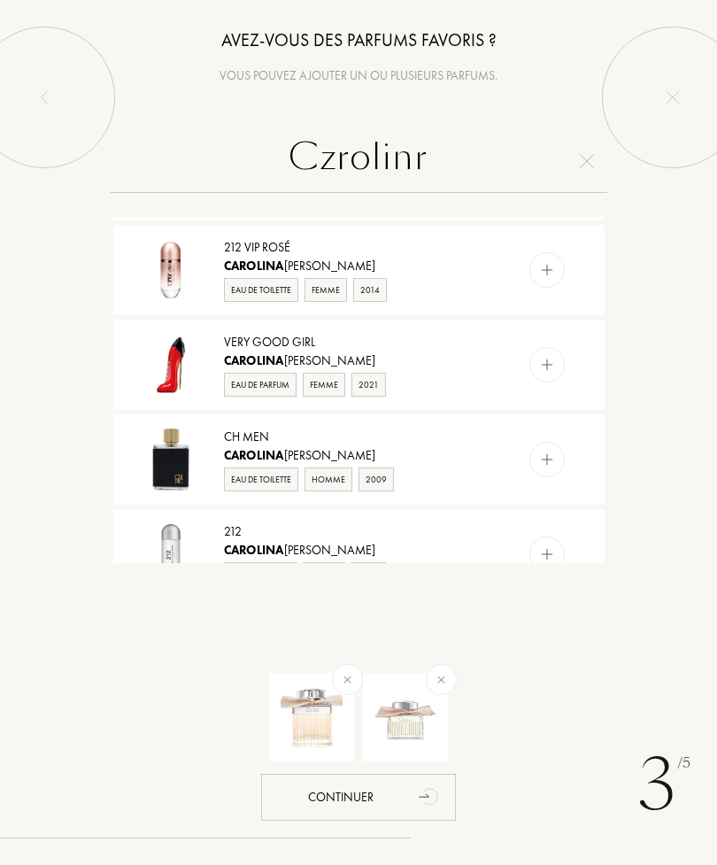
scroll to position [1285, 0]
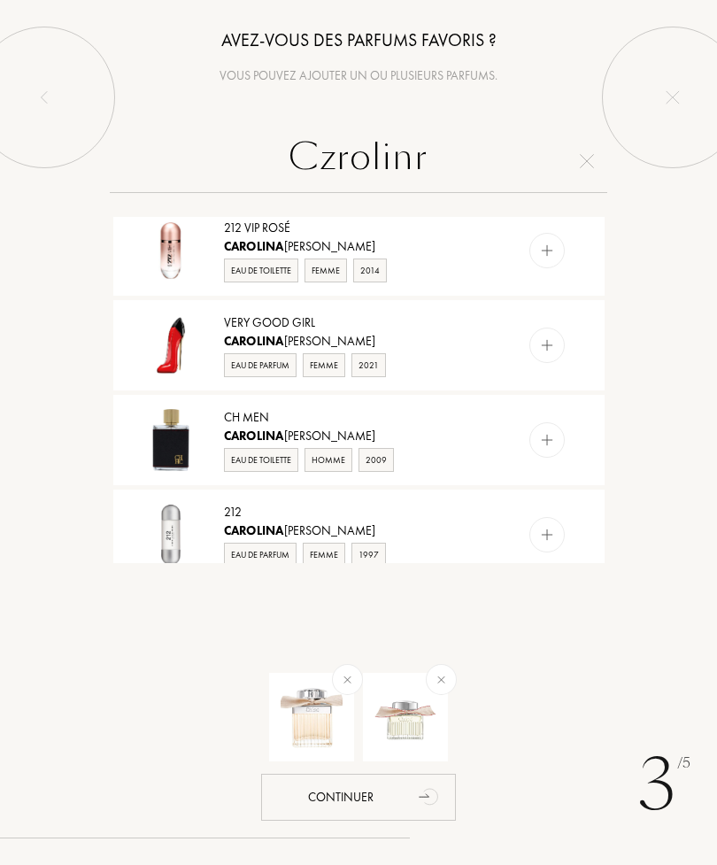
type input "Czrolinr"
click at [553, 337] on img at bounding box center [546, 345] width 17 height 17
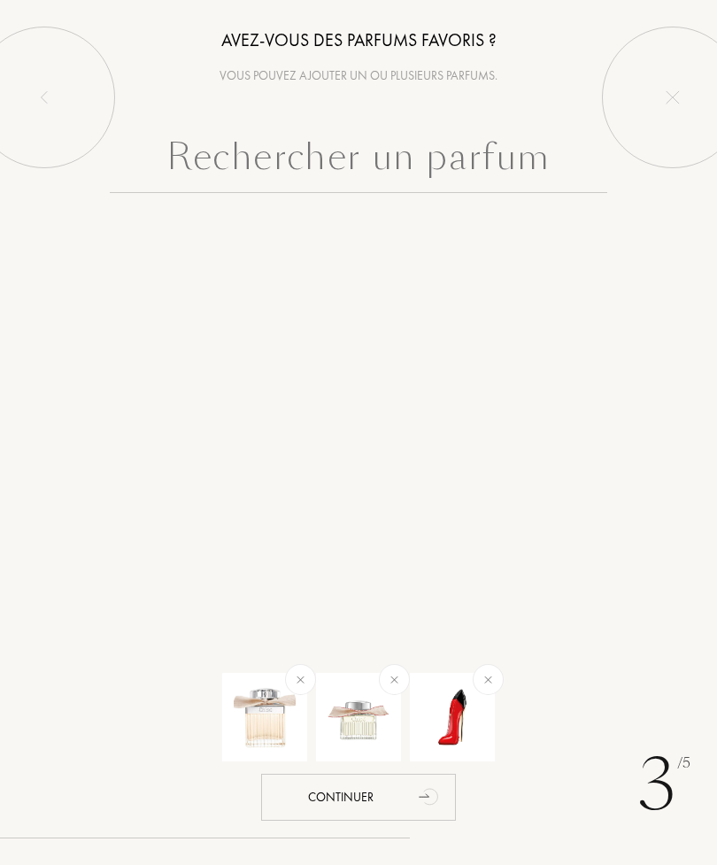
click at [469, 168] on input "text" at bounding box center [359, 161] width 499 height 64
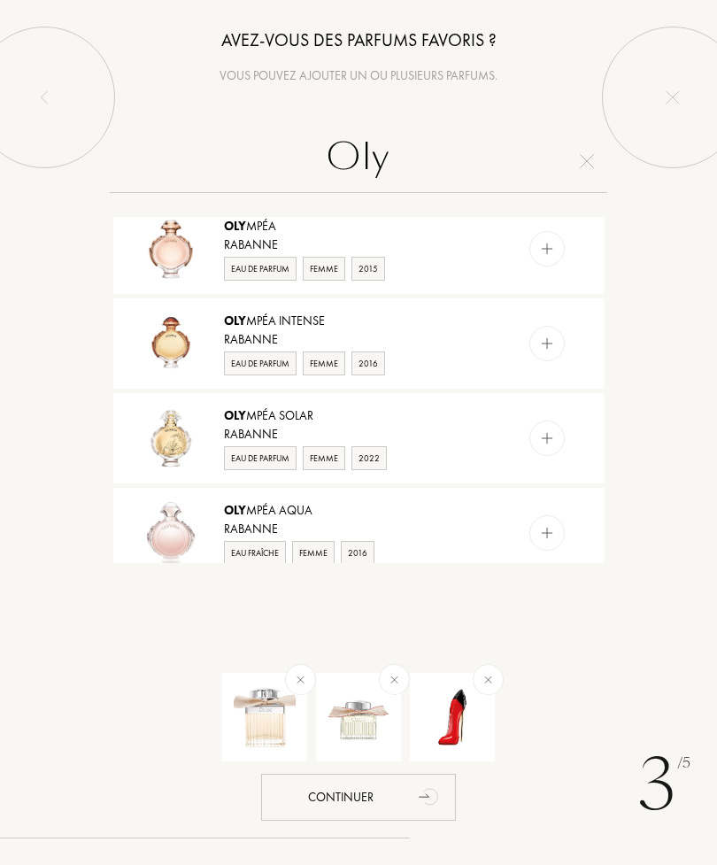
scroll to position [212, 0]
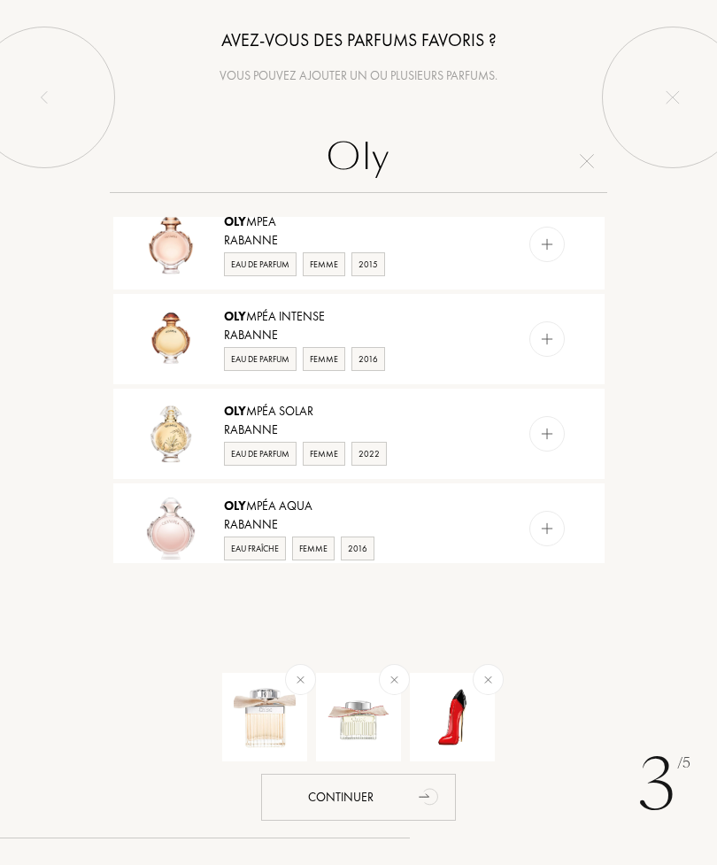
type input "Oly"
click at [551, 440] on img at bounding box center [546, 434] width 17 height 17
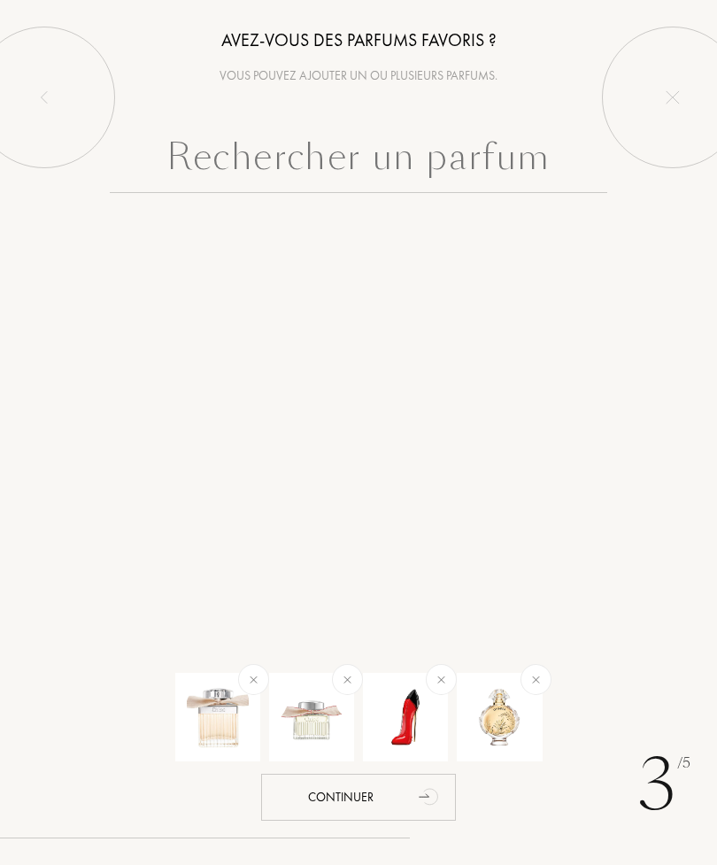
scroll to position [0, 0]
click at [484, 161] on input "text" at bounding box center [359, 161] width 499 height 64
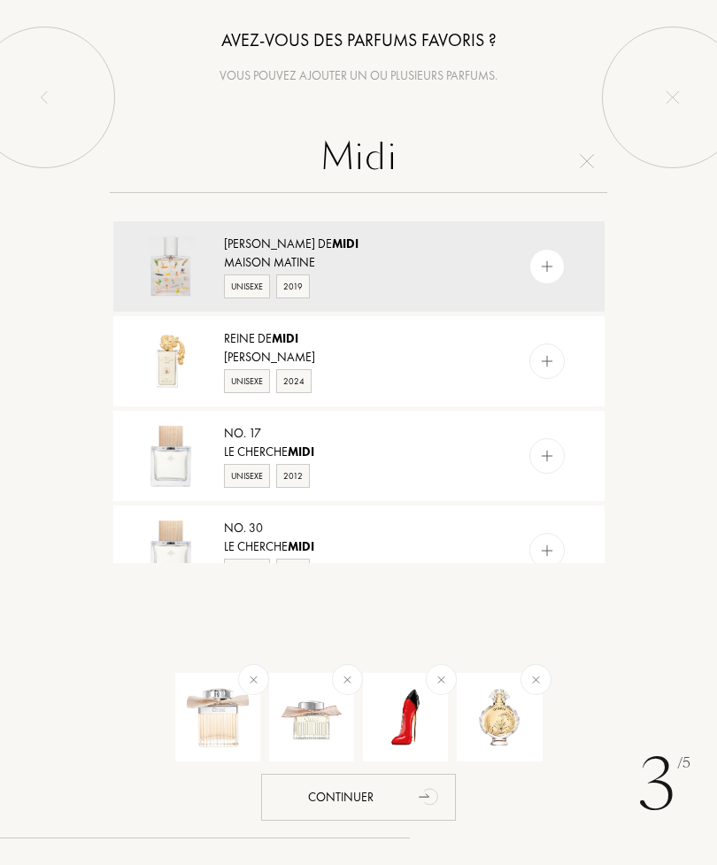
type input "Midi"
click at [554, 267] on img at bounding box center [546, 267] width 17 height 17
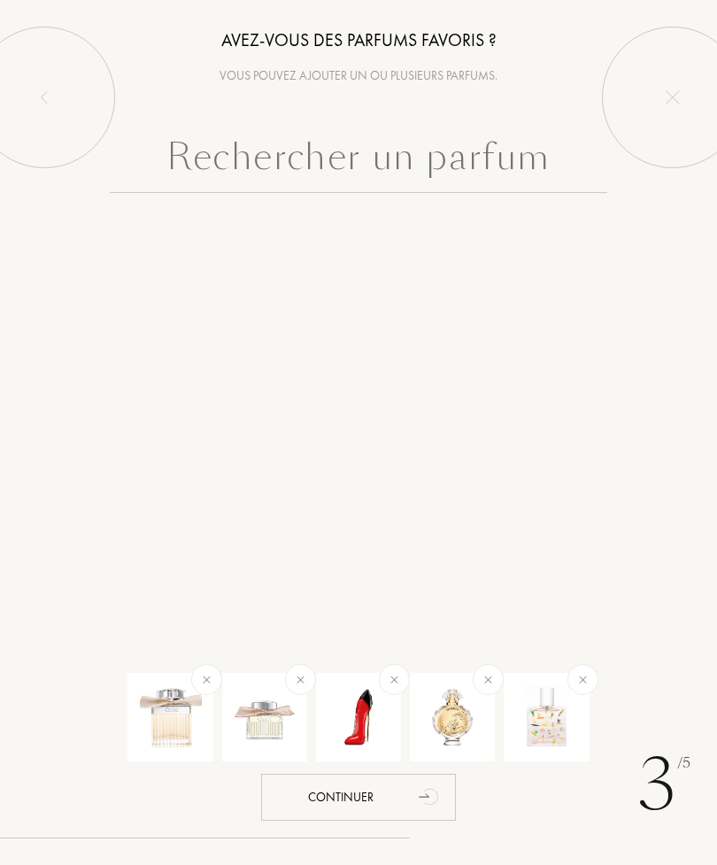
click at [486, 173] on input "text" at bounding box center [359, 161] width 499 height 64
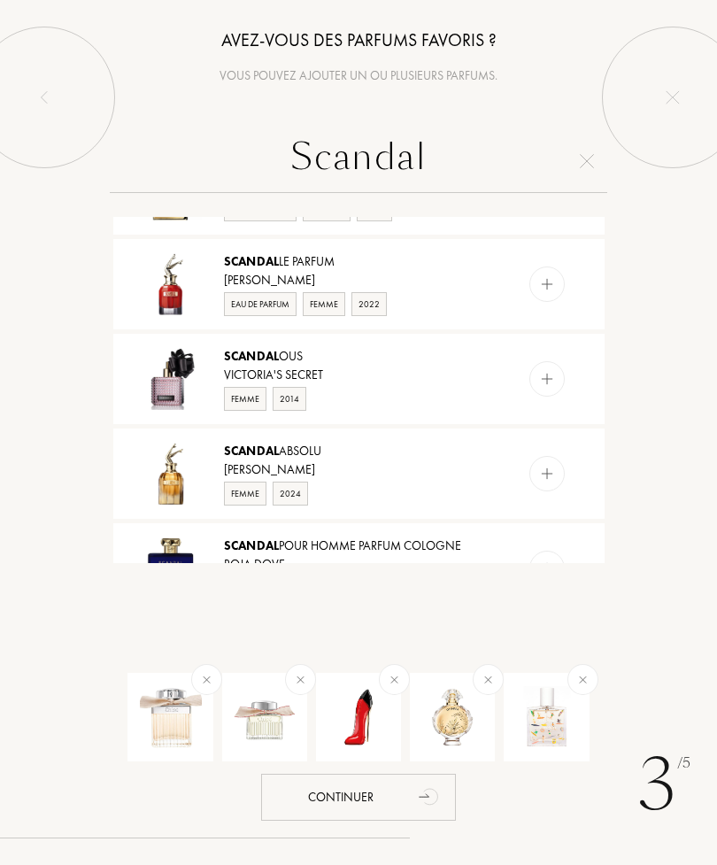
scroll to position [841, 0]
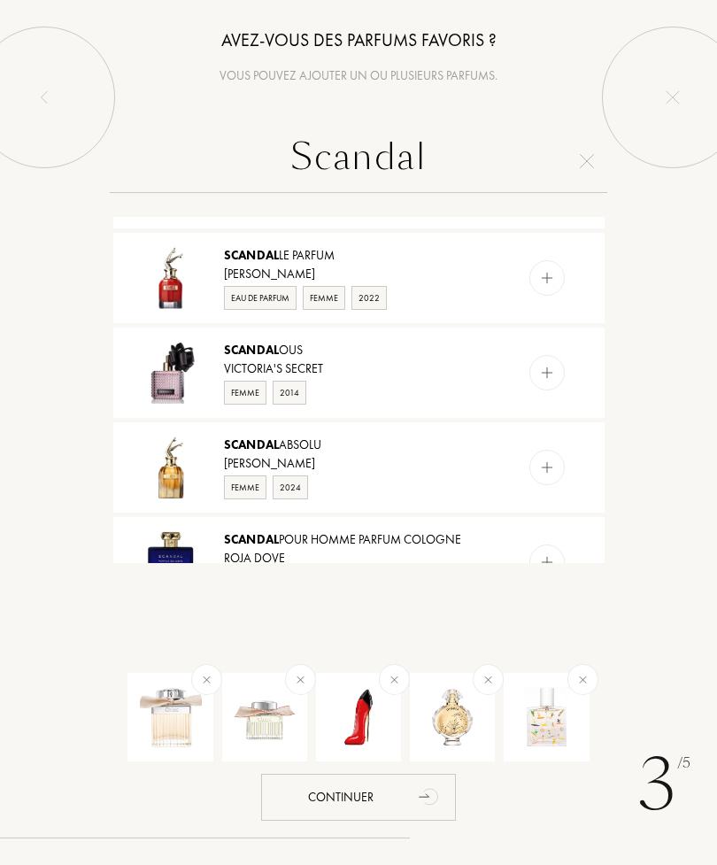
type input "Scandal"
click at [551, 281] on img at bounding box center [546, 278] width 17 height 17
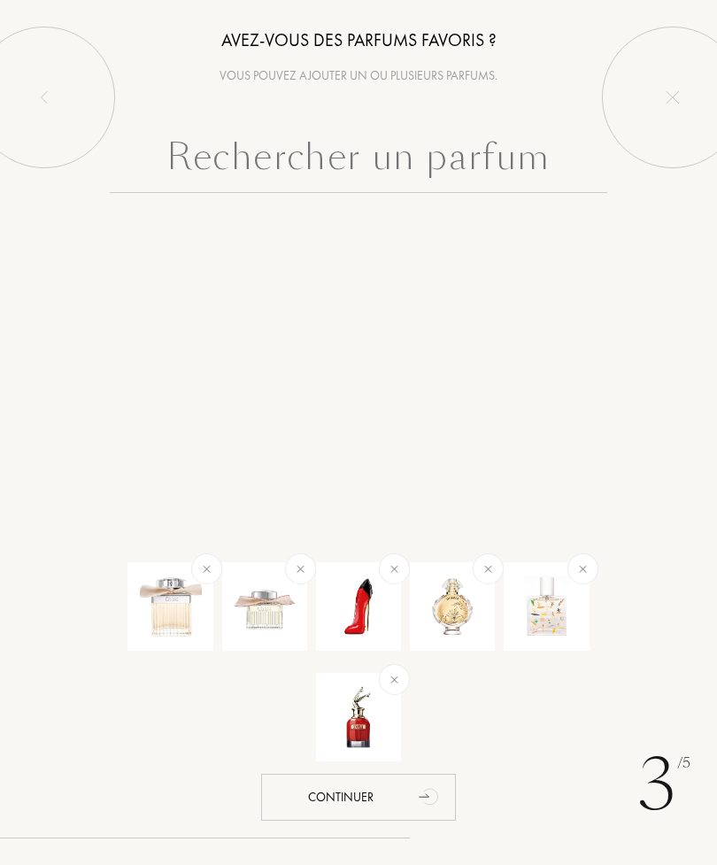
scroll to position [0, 0]
click at [458, 176] on input "text" at bounding box center [359, 161] width 499 height 64
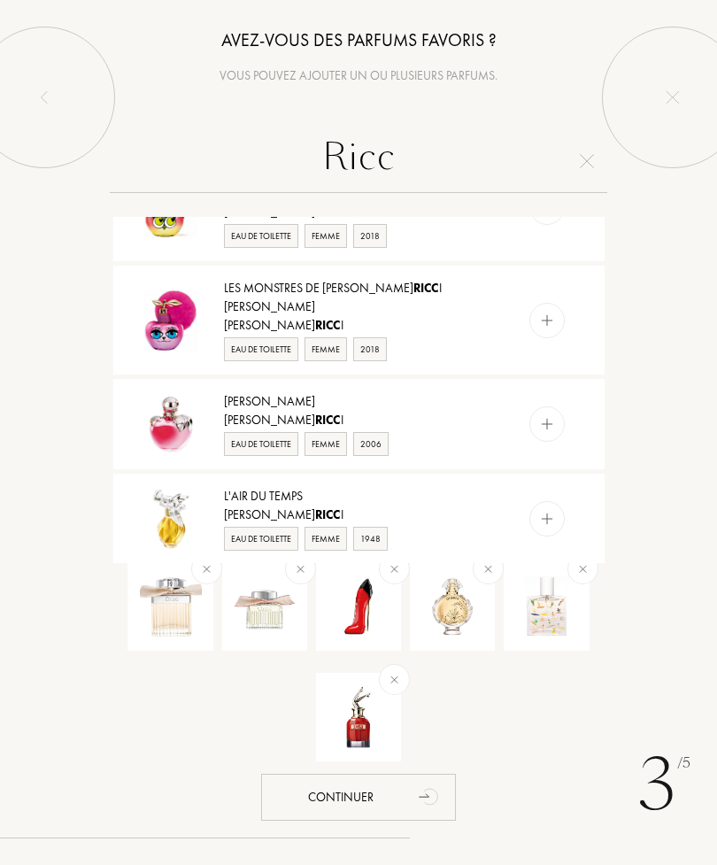
scroll to position [1400, 0]
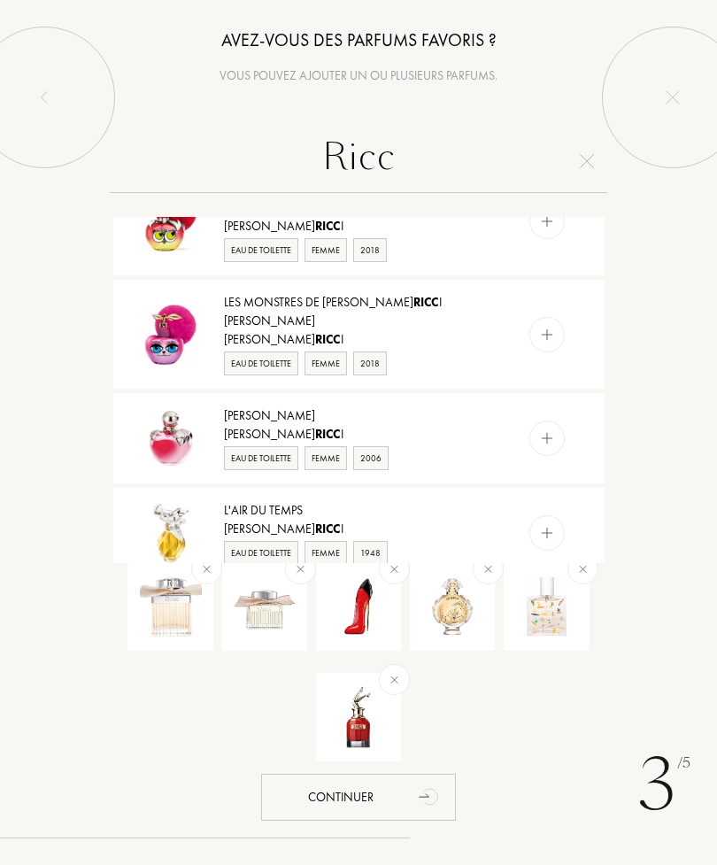
type input "Ricc"
click at [552, 430] on img at bounding box center [546, 438] width 17 height 17
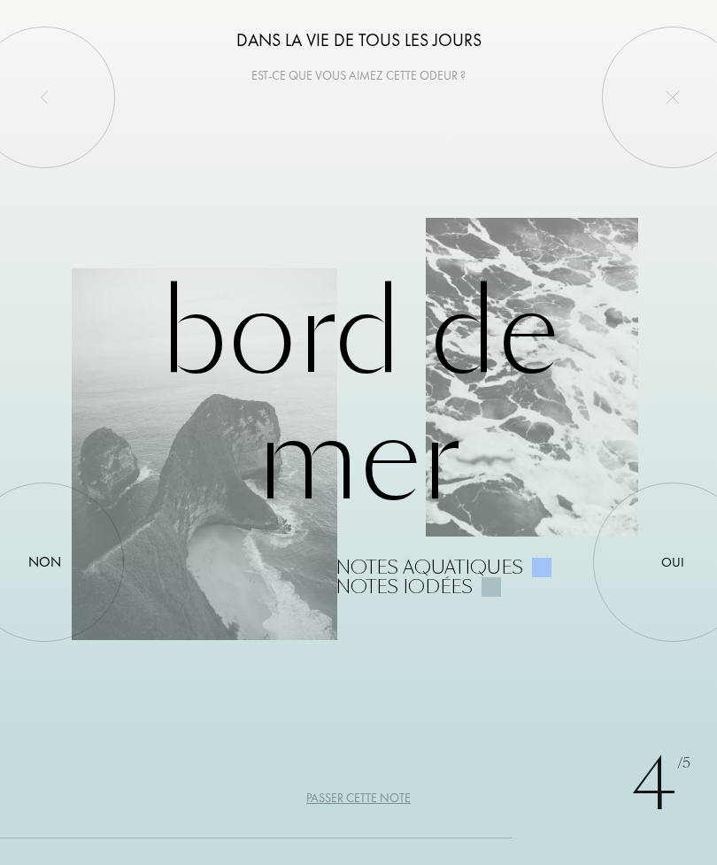
click at [44, 562] on div at bounding box center [44, 562] width 0 height 0
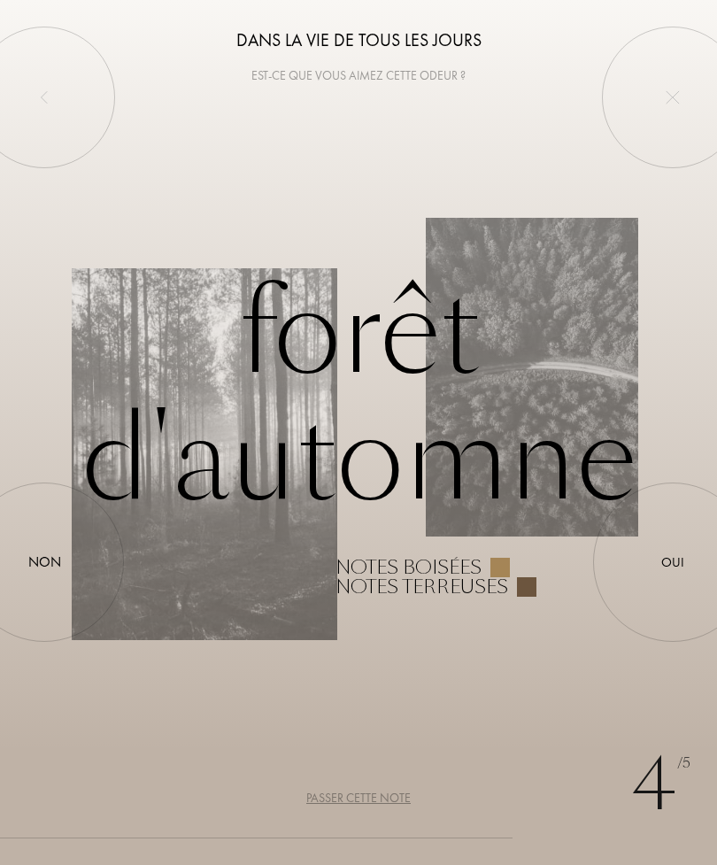
click at [44, 562] on div at bounding box center [44, 562] width 0 height 0
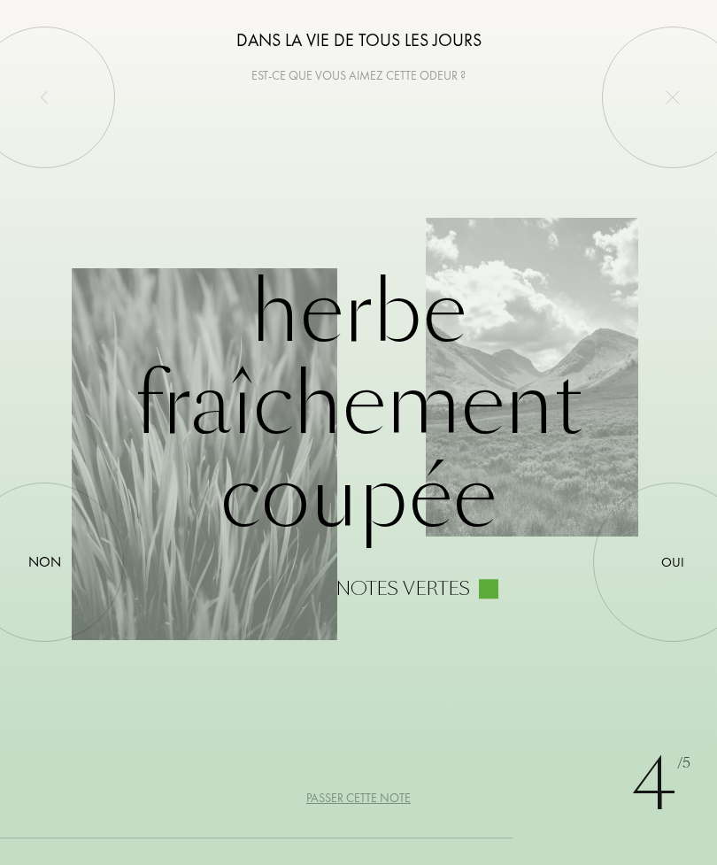
click at [44, 562] on div at bounding box center [44, 562] width 0 height 0
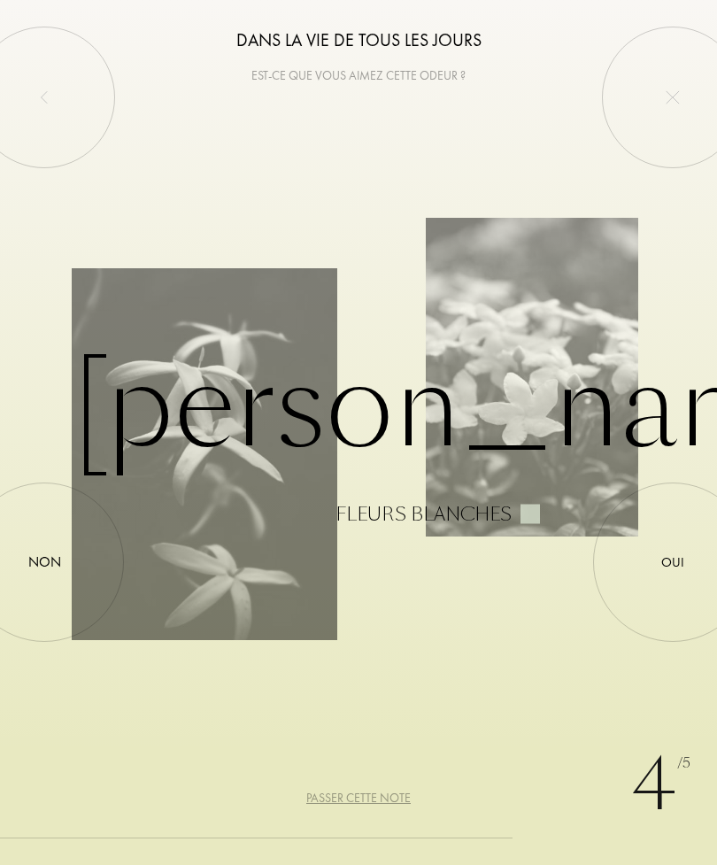
click at [673, 562] on div at bounding box center [673, 562] width 0 height 0
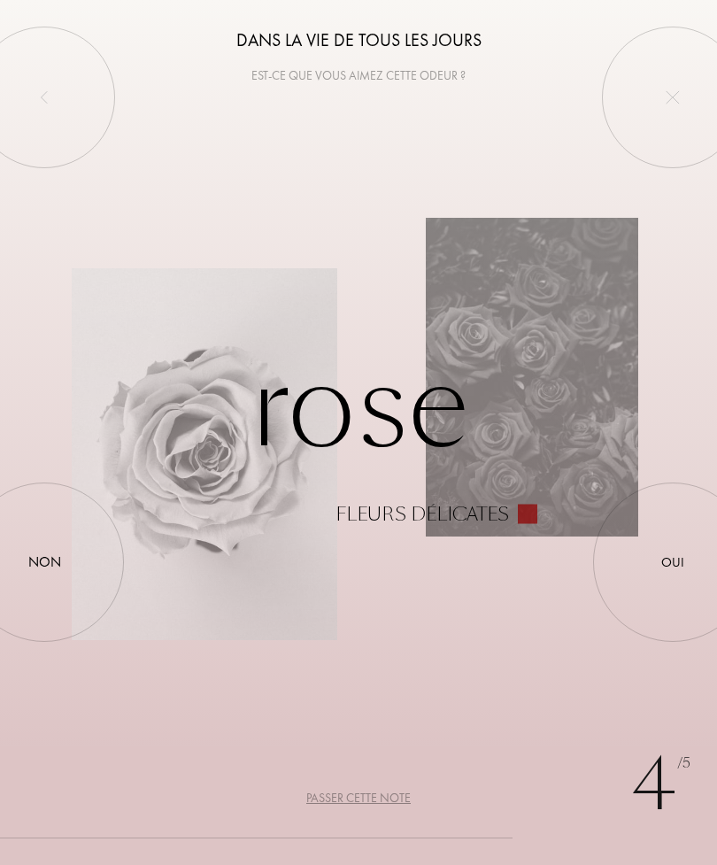
click at [44, 562] on div at bounding box center [44, 562] width 0 height 0
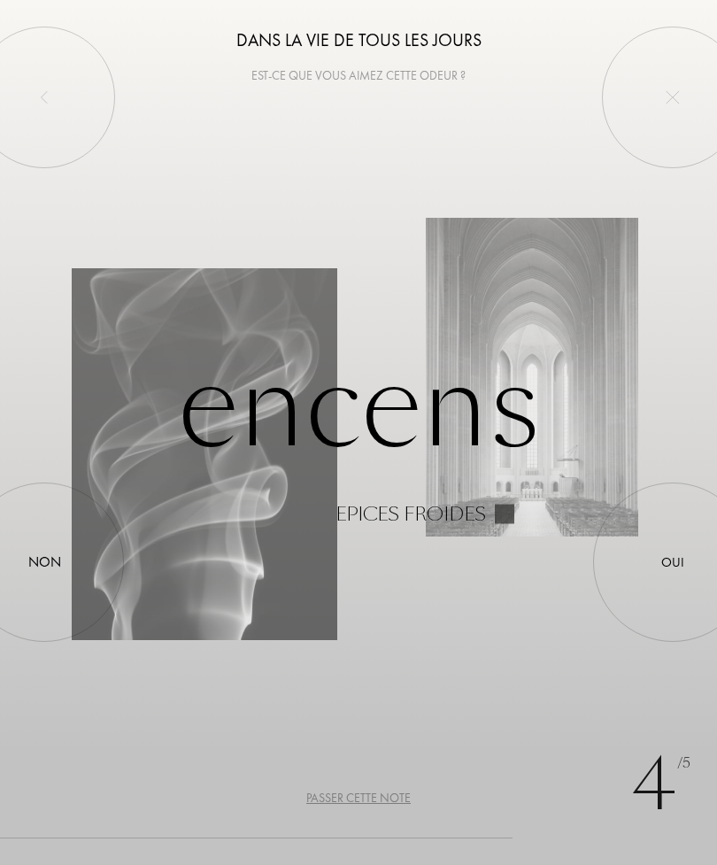
click at [44, 562] on div at bounding box center [44, 562] width 0 height 0
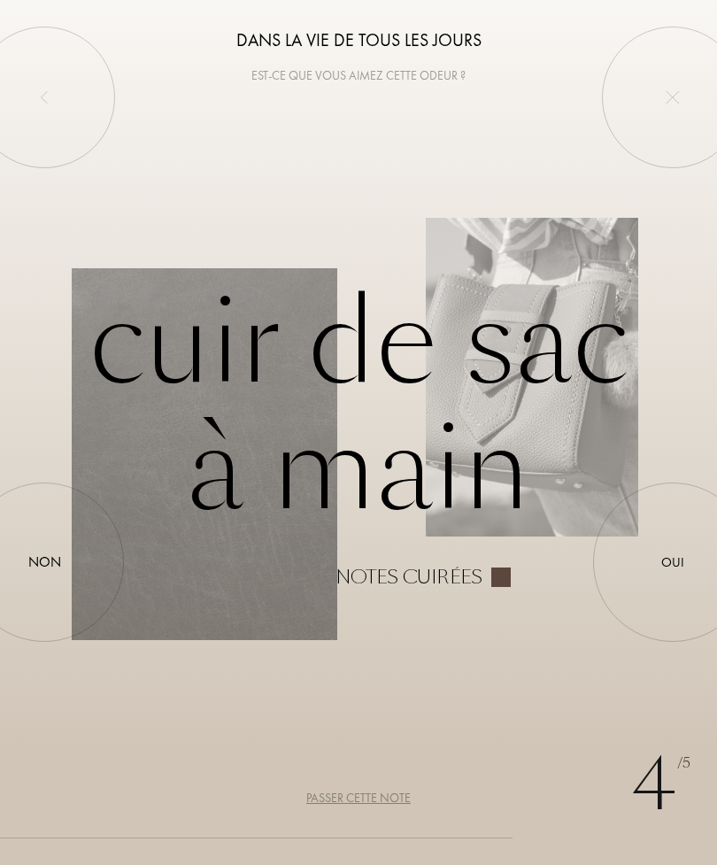
click at [44, 562] on div at bounding box center [44, 562] width 0 height 0
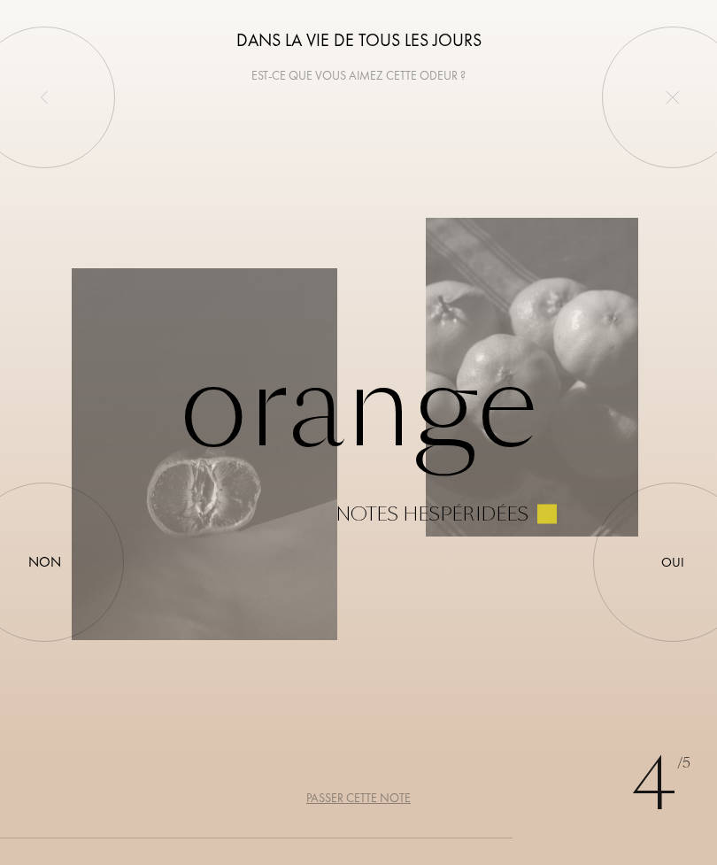
click at [44, 562] on div at bounding box center [44, 562] width 0 height 0
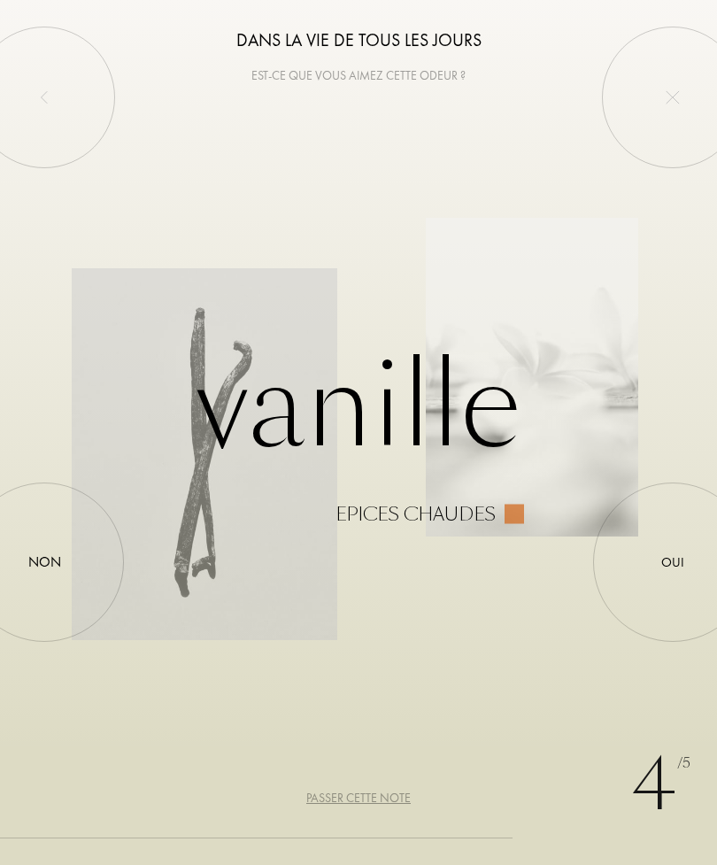
click at [673, 562] on div at bounding box center [673, 562] width 0 height 0
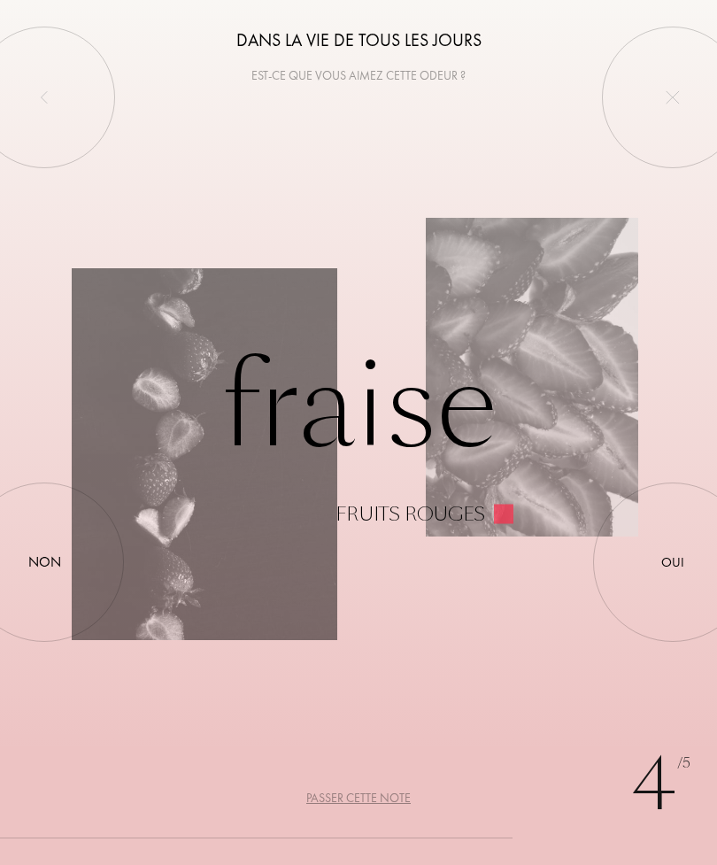
click at [44, 562] on div at bounding box center [44, 562] width 0 height 0
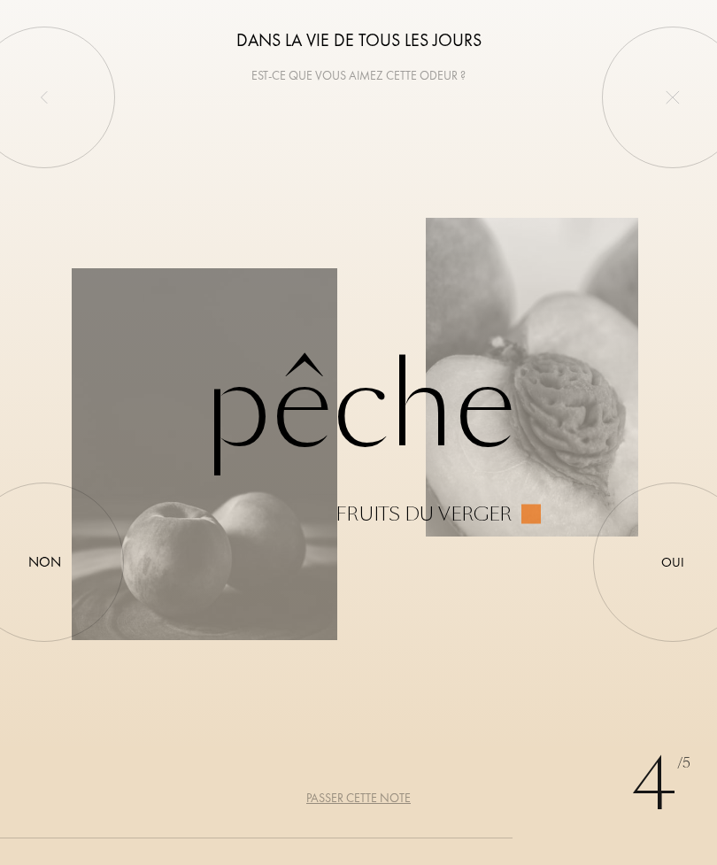
click at [673, 562] on div at bounding box center [673, 562] width 0 height 0
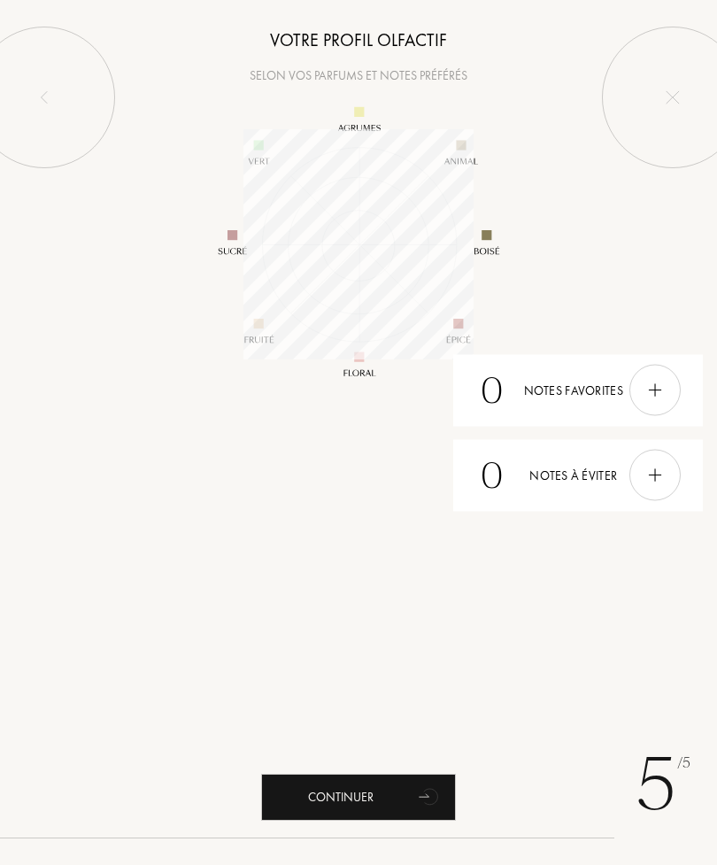
scroll to position [230, 230]
click at [653, 482] on img at bounding box center [655, 475] width 19 height 19
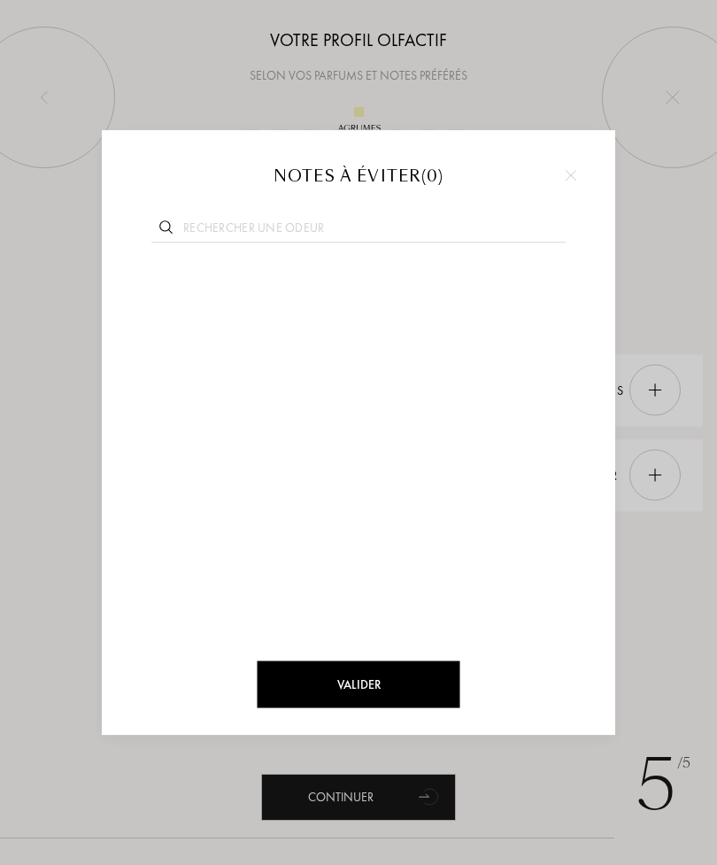
click at [367, 228] on input "text" at bounding box center [358, 231] width 414 height 24
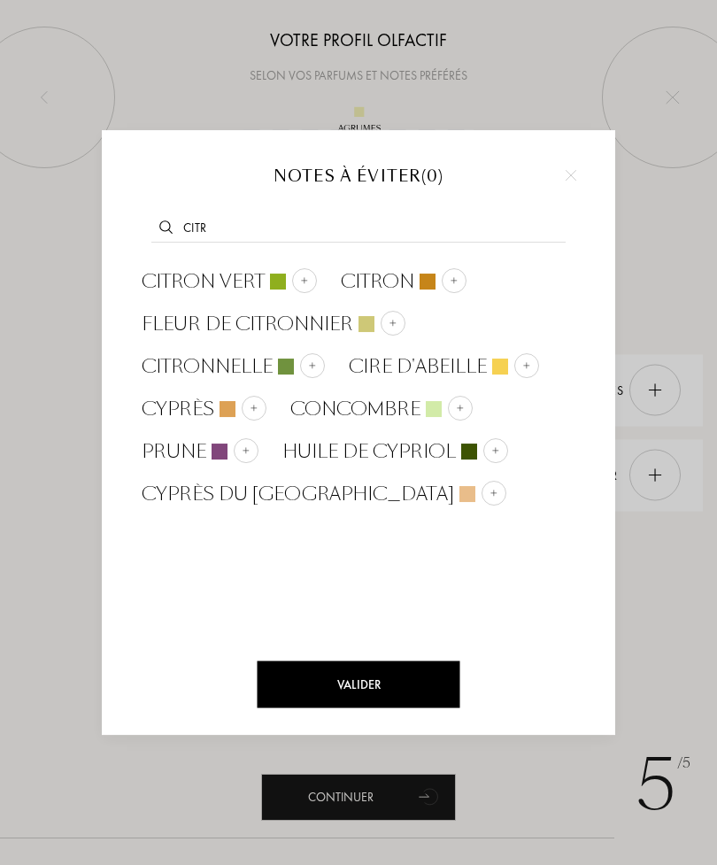
type input "Citr"
click at [458, 282] on img at bounding box center [454, 280] width 9 height 9
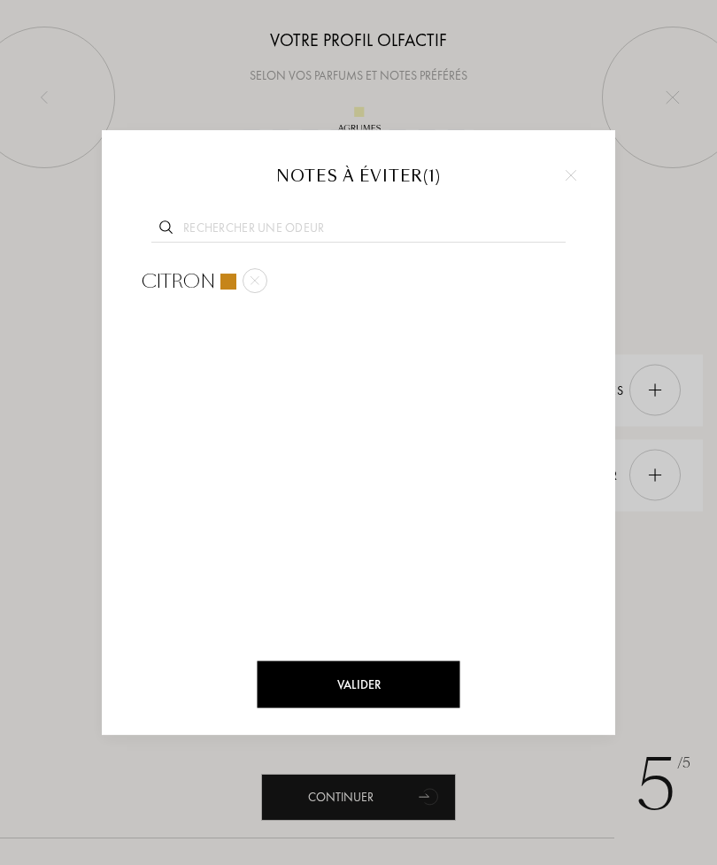
click at [394, 229] on input "text" at bounding box center [358, 231] width 414 height 24
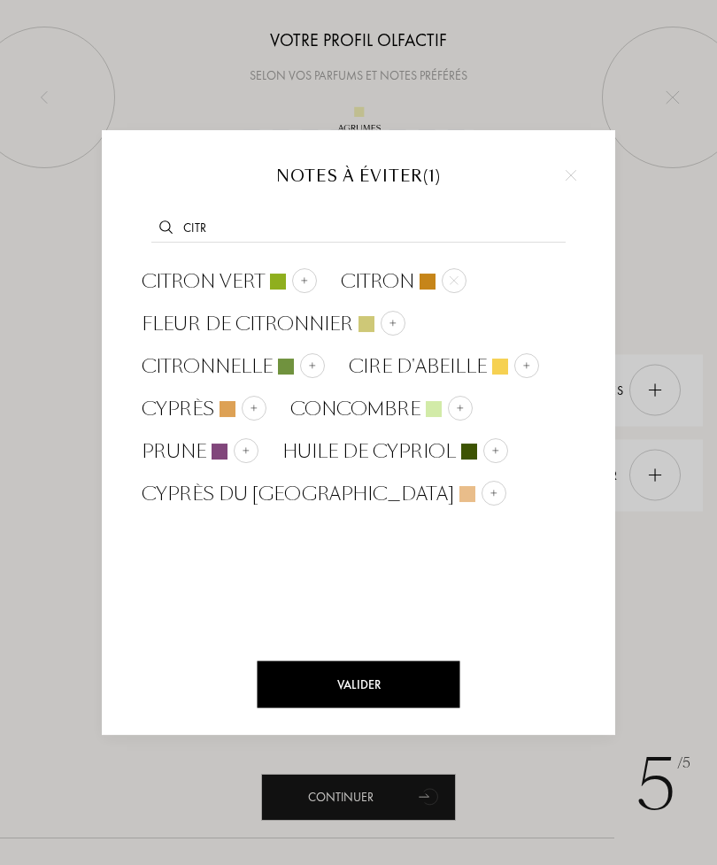
type input "Citr"
click at [301, 283] on img at bounding box center [304, 280] width 9 height 9
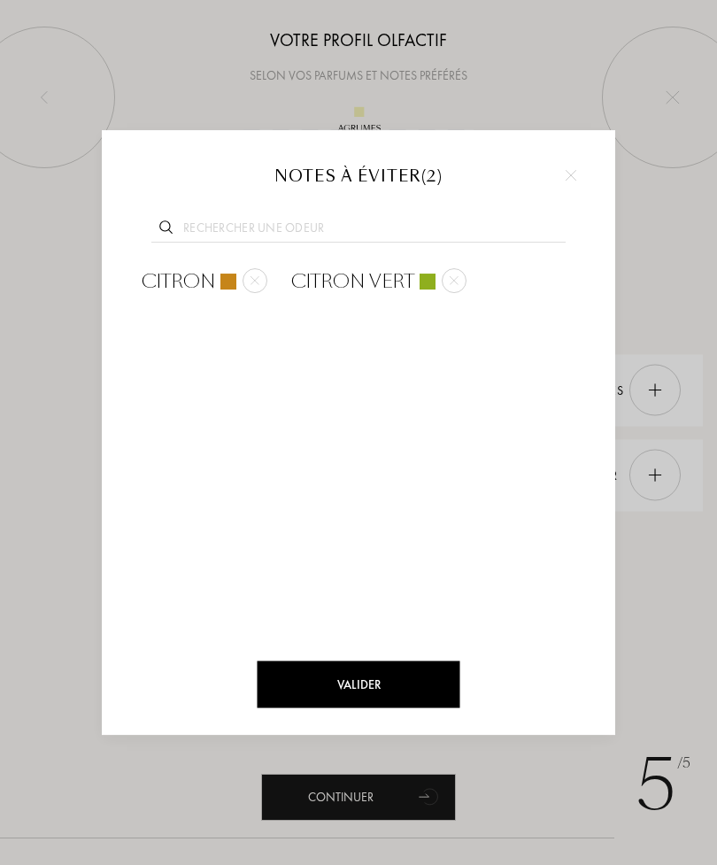
click at [422, 227] on input "text" at bounding box center [358, 231] width 414 height 24
type input "Patc"
click at [289, 292] on div at bounding box center [288, 280] width 25 height 25
click at [410, 682] on div "Valider" at bounding box center [359, 685] width 203 height 47
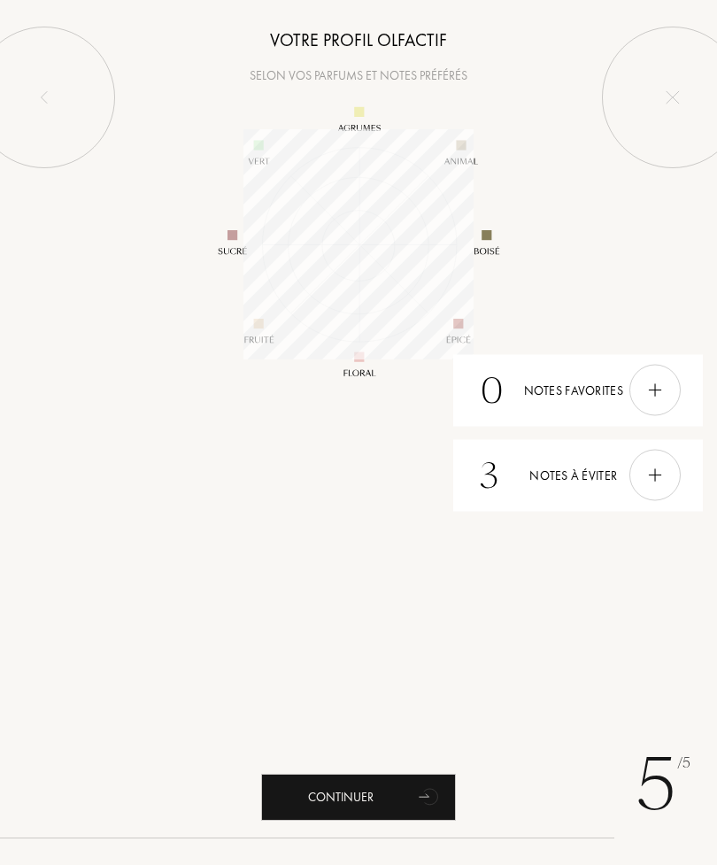
click at [663, 391] on img at bounding box center [655, 390] width 19 height 19
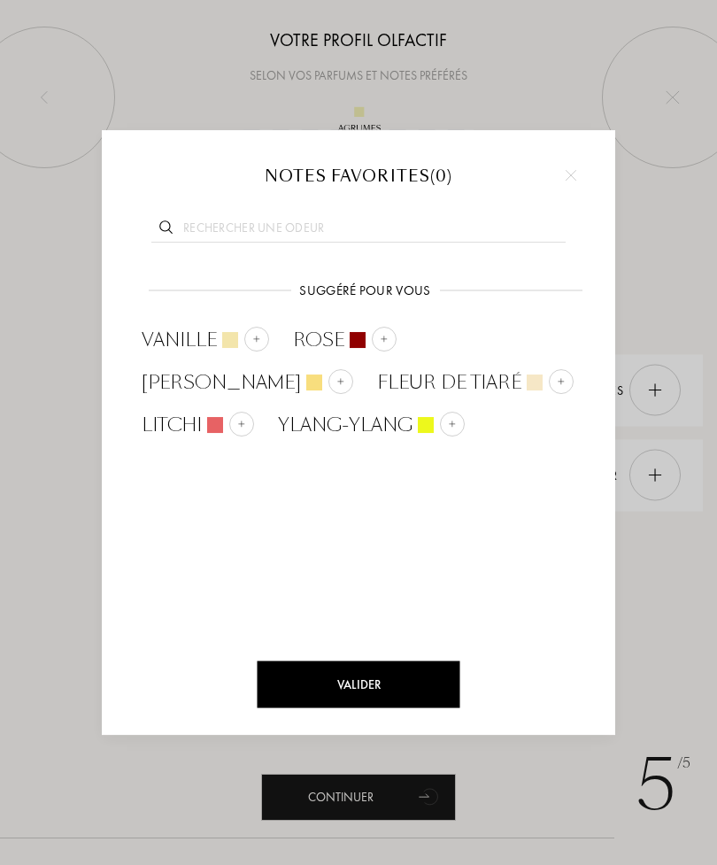
click at [557, 384] on img at bounding box center [561, 380] width 9 height 9
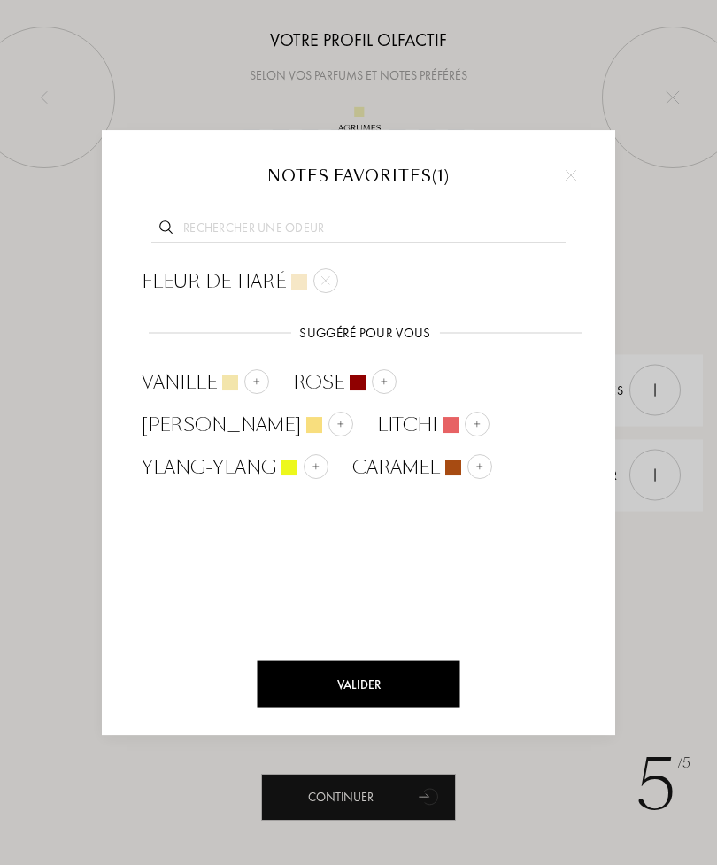
click at [321, 461] on img at bounding box center [316, 465] width 9 height 9
click at [353, 412] on div at bounding box center [341, 424] width 25 height 25
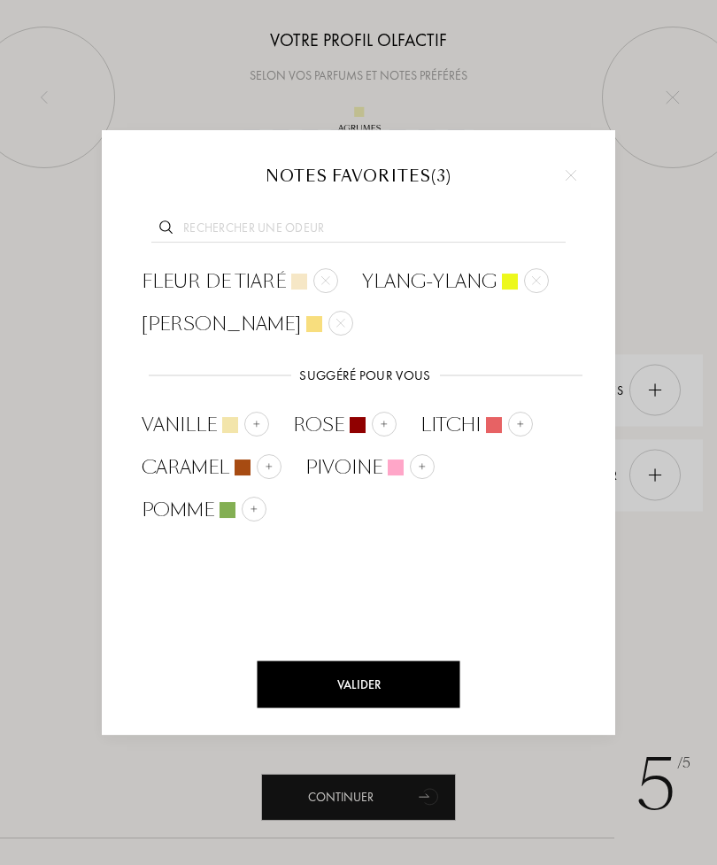
click at [480, 349] on div "Fleur de tiaré Ylang-ylang Jasmin Suggéré pour vous Suggéré pour vous Vanille R…" at bounding box center [358, 331] width 461 height 143
click at [492, 236] on input "text" at bounding box center [358, 231] width 414 height 24
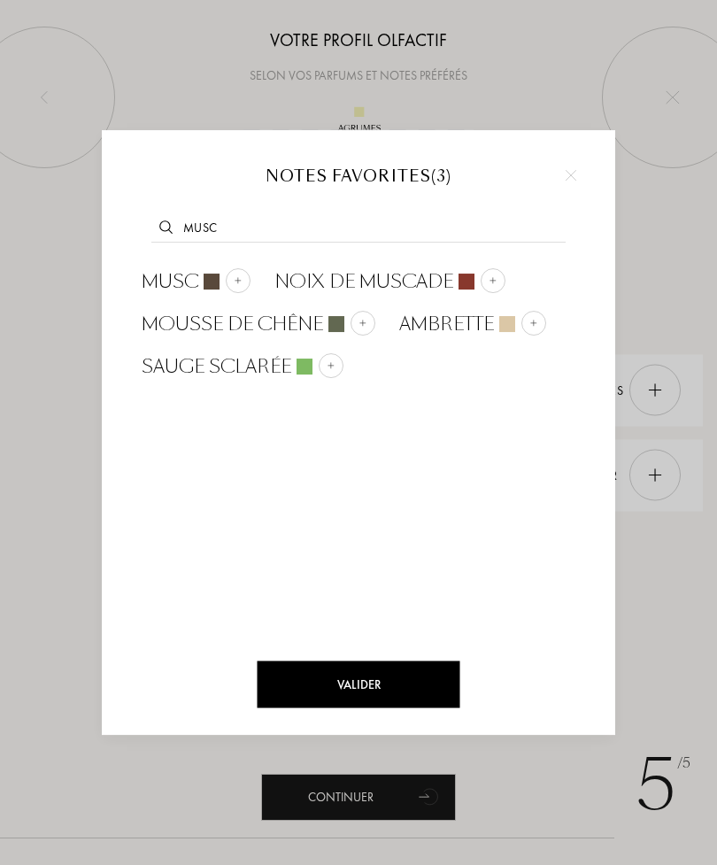
type input "Musc"
click at [243, 283] on img at bounding box center [238, 280] width 9 height 9
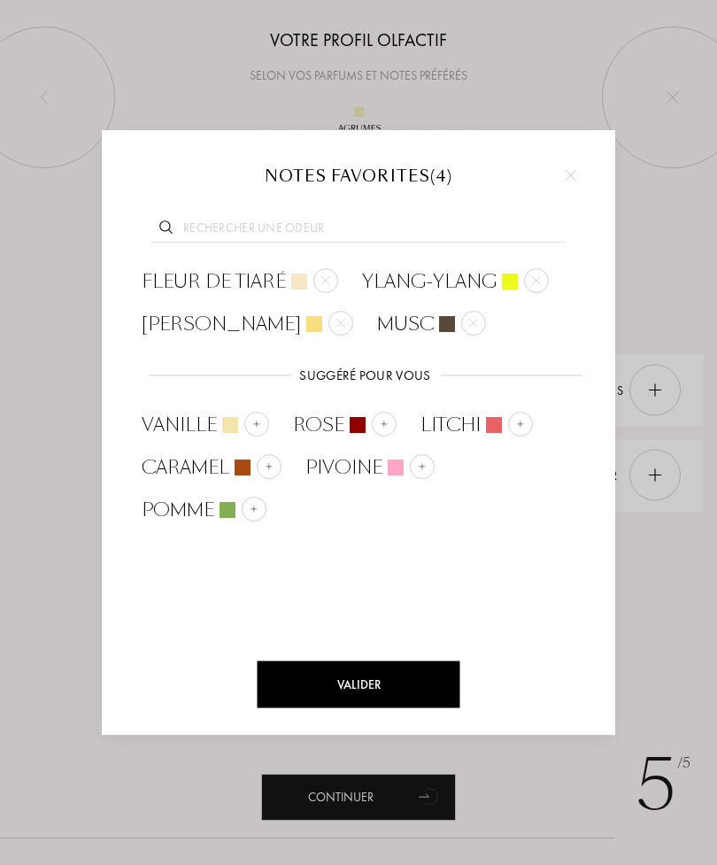
click at [451, 229] on input "text" at bounding box center [358, 231] width 414 height 24
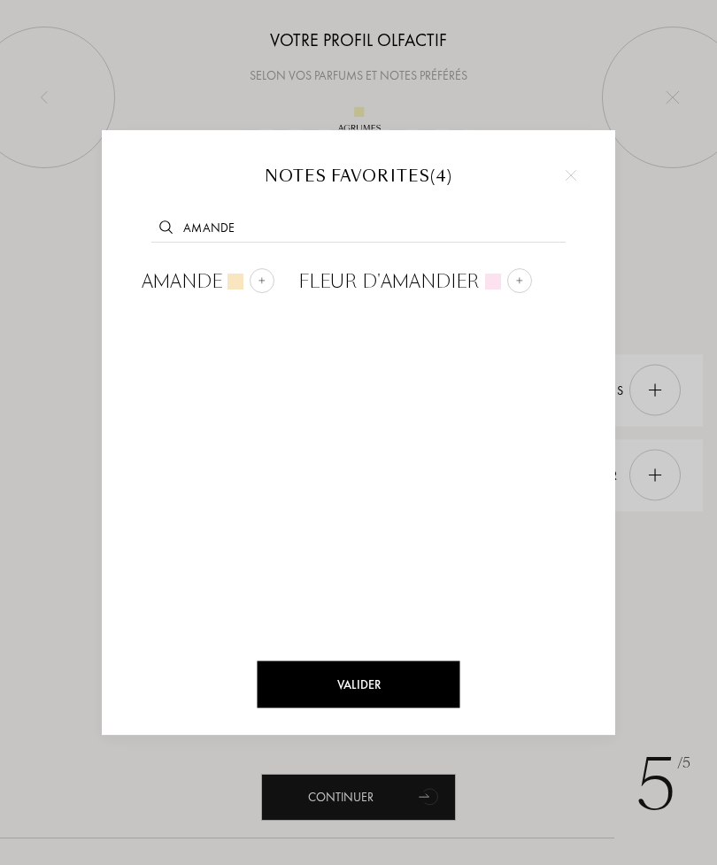
type input "Amande"
click at [264, 276] on img at bounding box center [262, 280] width 9 height 9
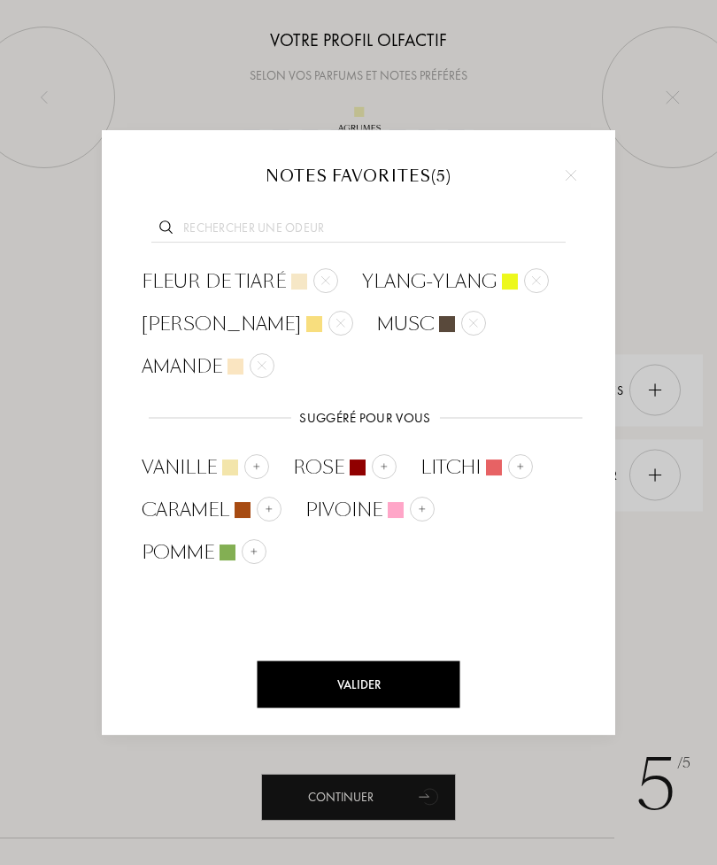
click at [403, 687] on div "Valider" at bounding box center [359, 685] width 203 height 47
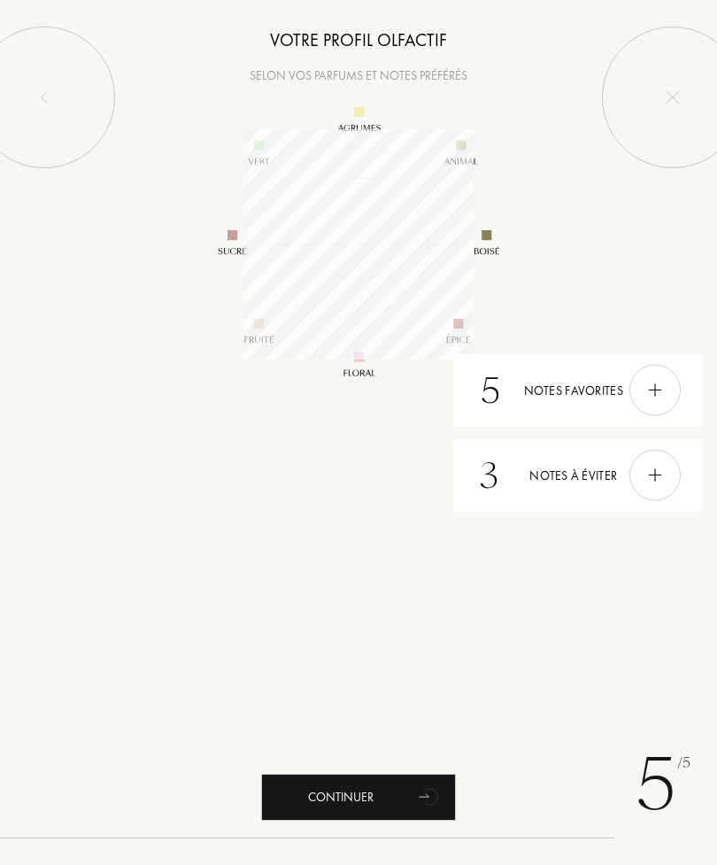
click at [373, 794] on div "Continuer" at bounding box center [358, 797] width 195 height 47
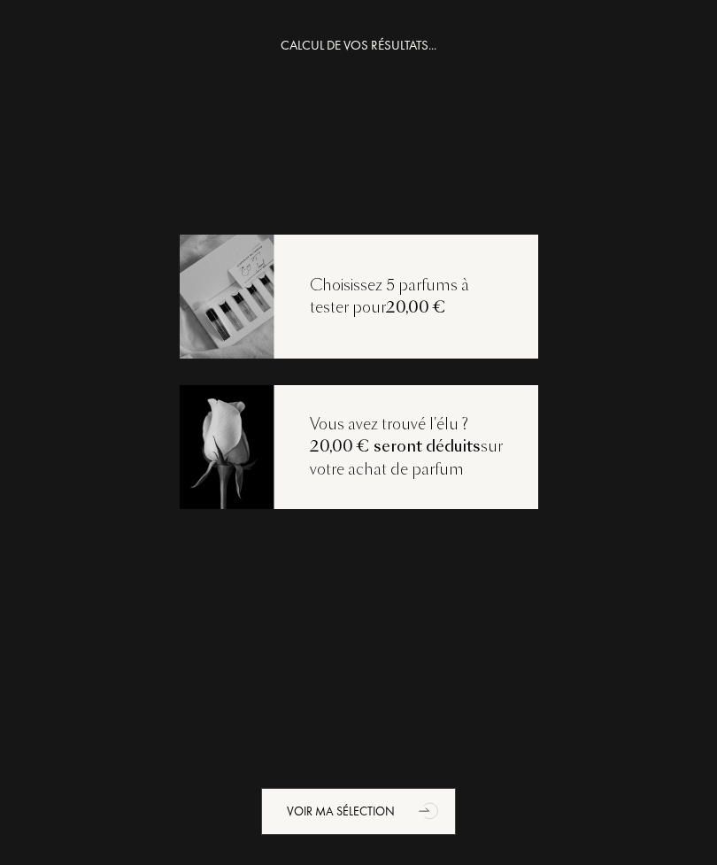
click at [351, 805] on div "Voir ma sélection" at bounding box center [358, 811] width 195 height 47
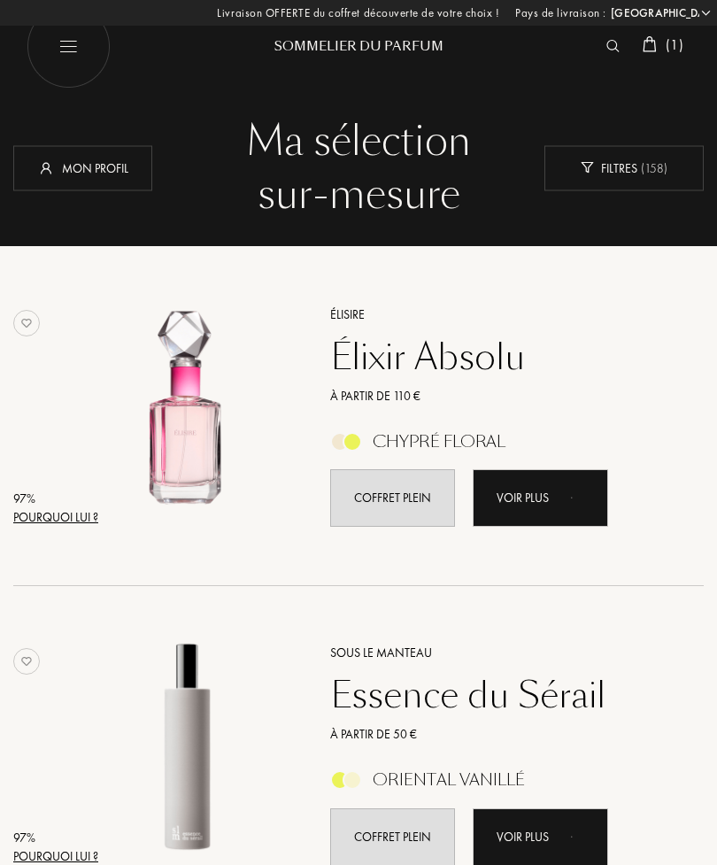
select select "FR"
click at [569, 514] on div "Voir plus" at bounding box center [541, 498] width 136 height 58
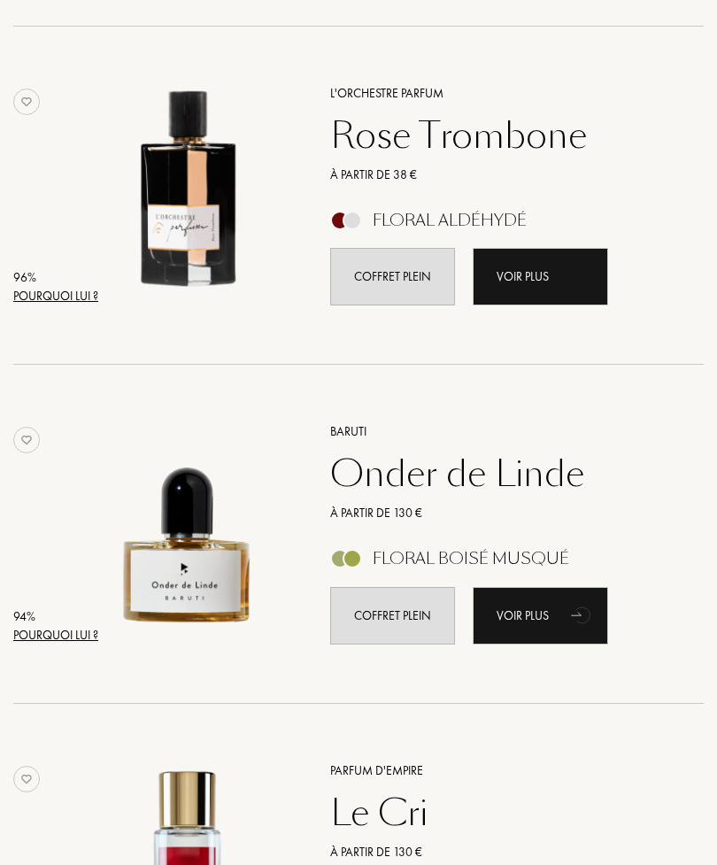
scroll to position [902, 0]
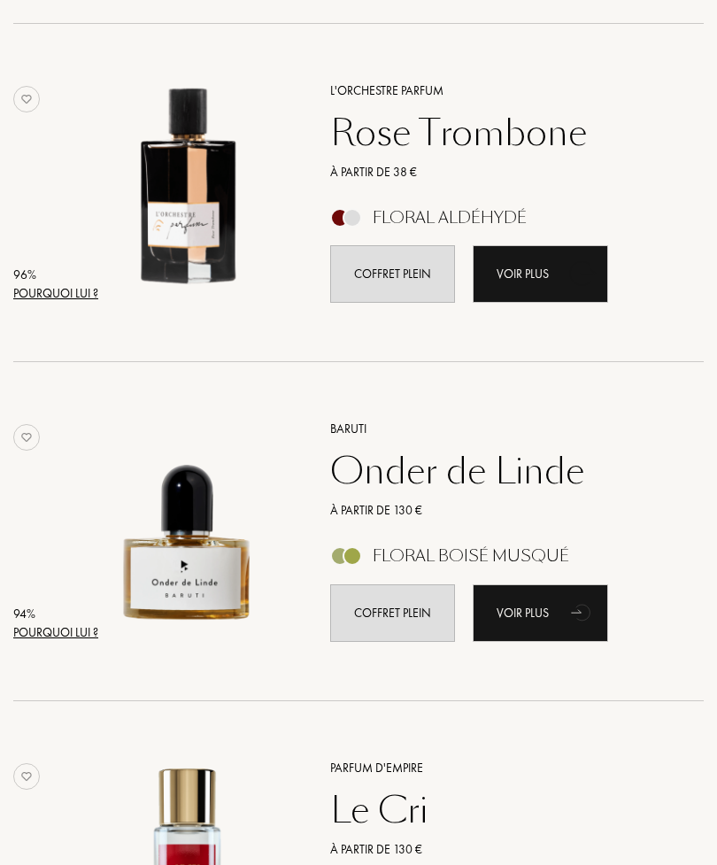
click at [543, 622] on div "Voir plus" at bounding box center [541, 614] width 136 height 58
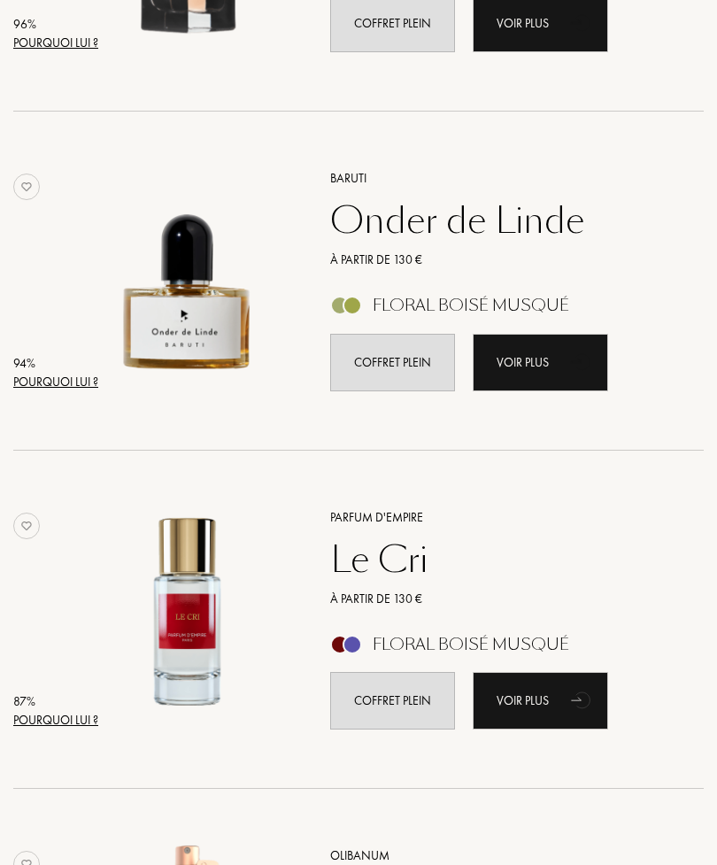
scroll to position [1152, 0]
click at [551, 701] on div "Voir plus" at bounding box center [541, 701] width 136 height 58
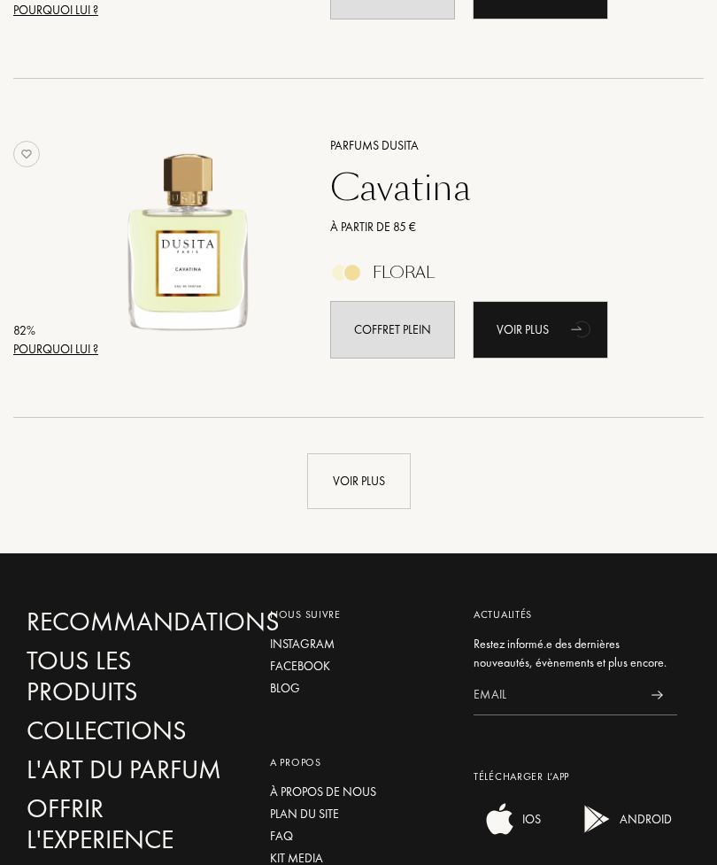
scroll to position [3221, 0]
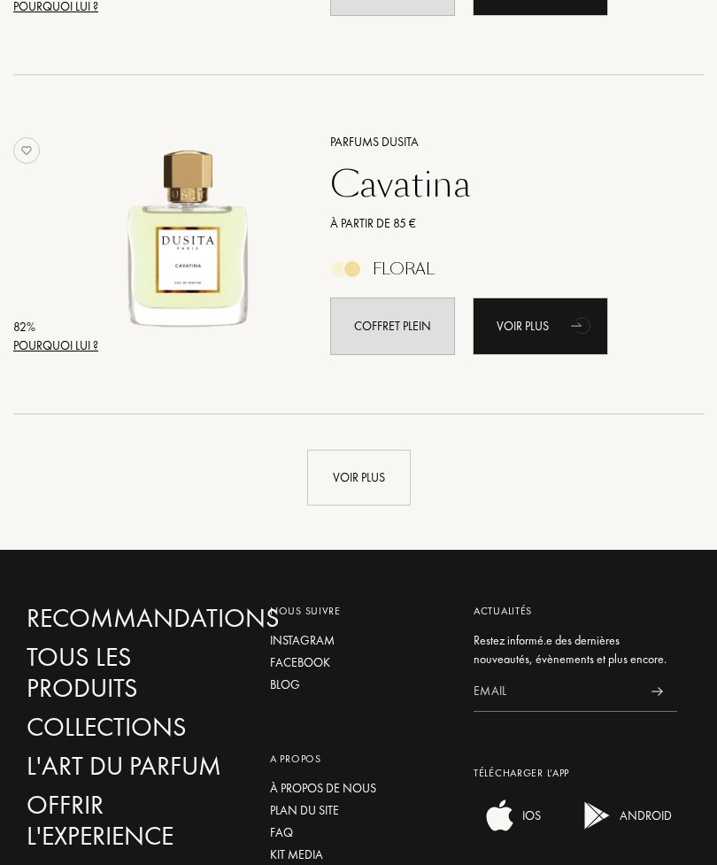
click at [398, 476] on div "Voir plus" at bounding box center [359, 478] width 104 height 56
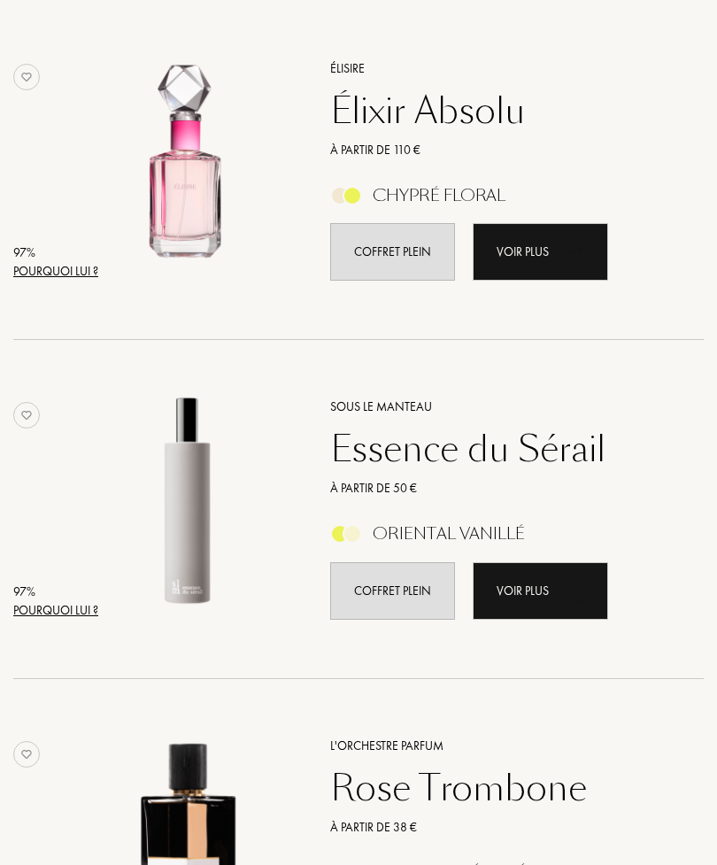
scroll to position [0, 0]
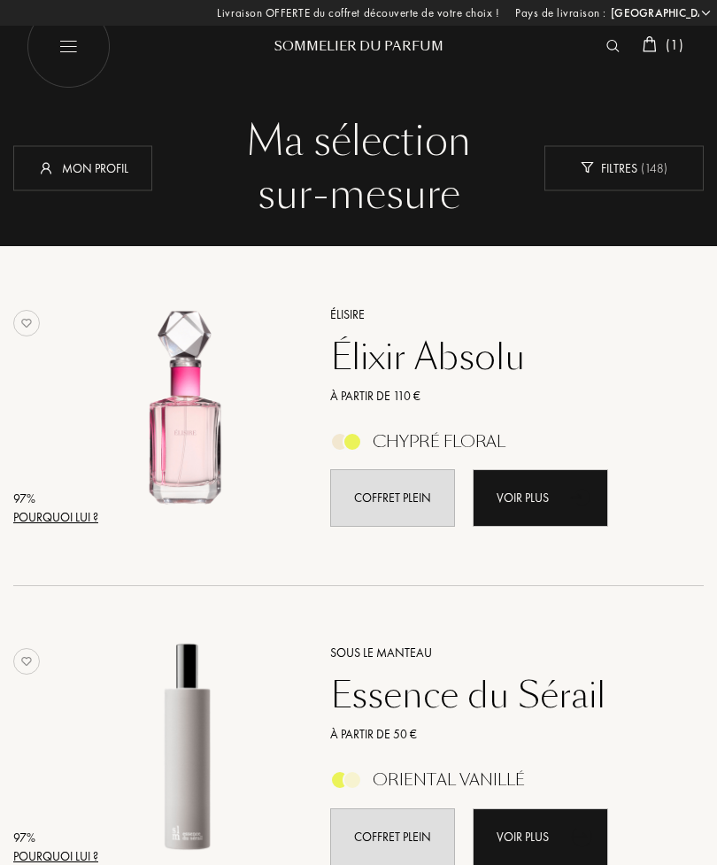
click at [663, 54] on div "( 1 )" at bounding box center [663, 46] width 55 height 23
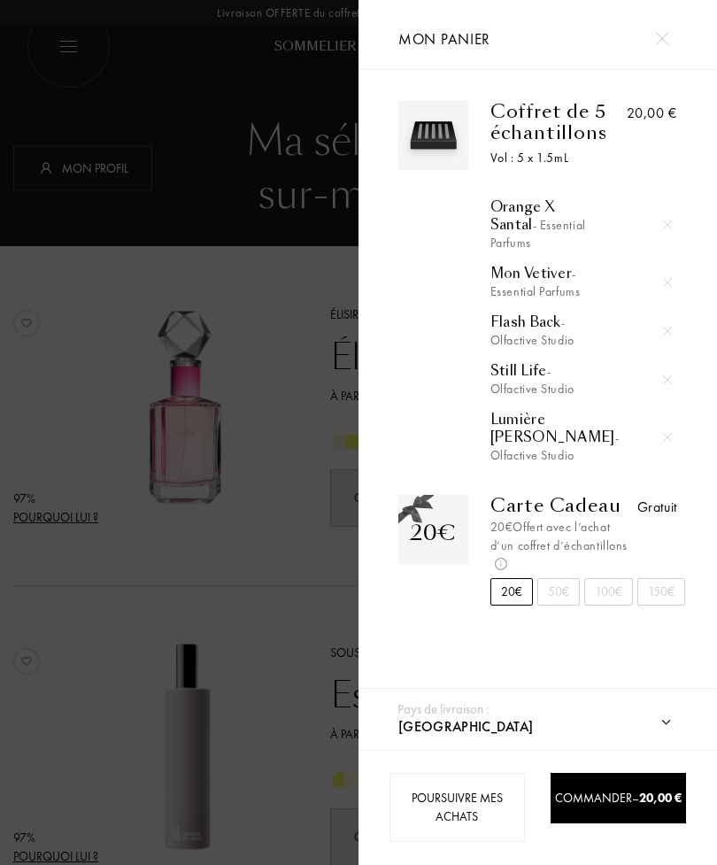
click at [488, 795] on div "Poursuivre mes achats" at bounding box center [458, 807] width 136 height 69
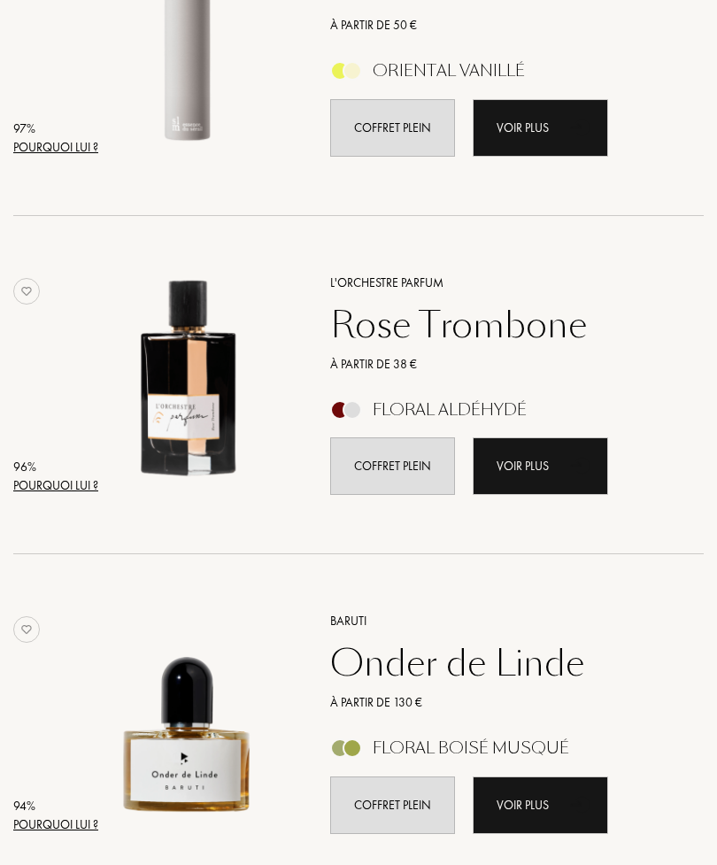
scroll to position [709, 0]
click at [577, 478] on icon "animation" at bounding box center [582, 464] width 35 height 35
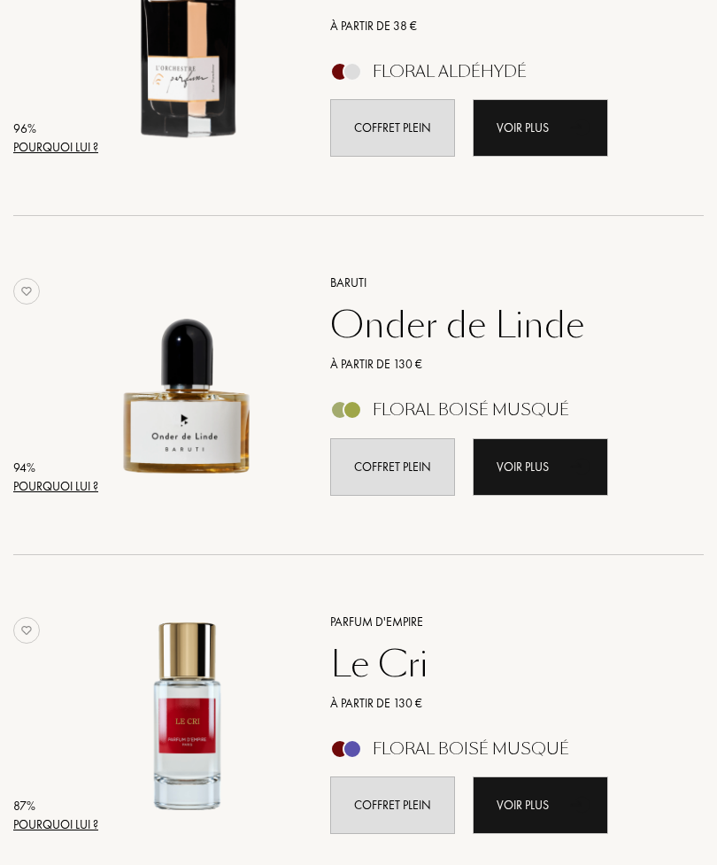
scroll to position [1048, 0]
click at [577, 794] on icon "animation" at bounding box center [582, 803] width 35 height 35
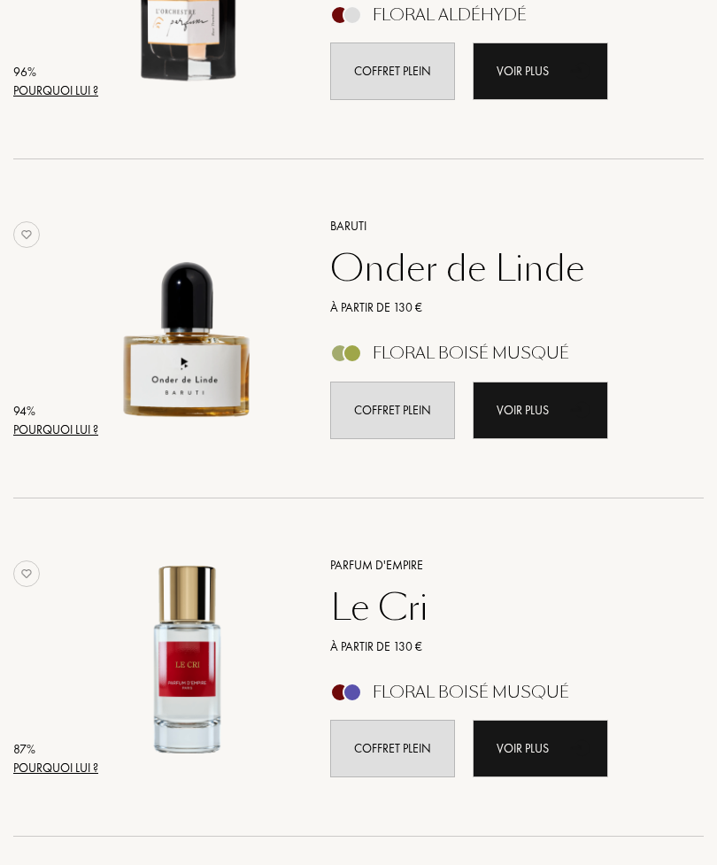
click at [586, 398] on icon "animation" at bounding box center [582, 408] width 35 height 35
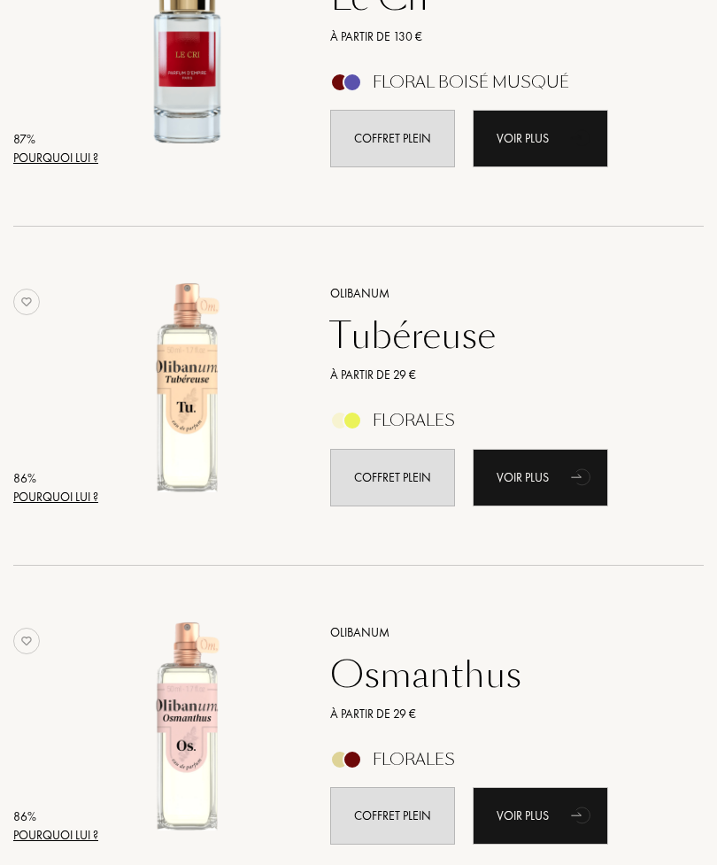
scroll to position [1715, 0]
click at [591, 471] on icon "animation" at bounding box center [582, 476] width 35 height 35
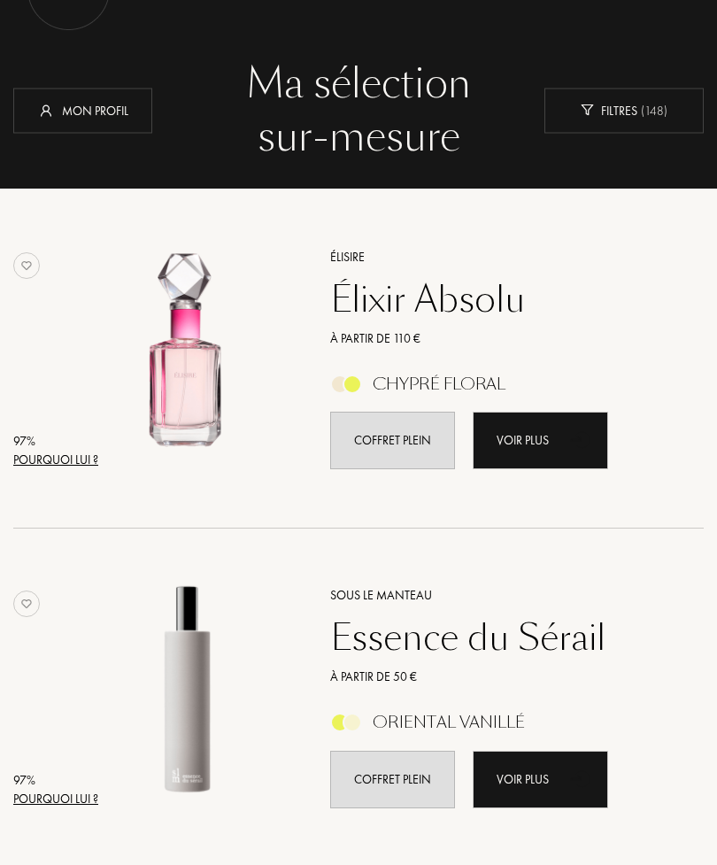
scroll to position [0, 0]
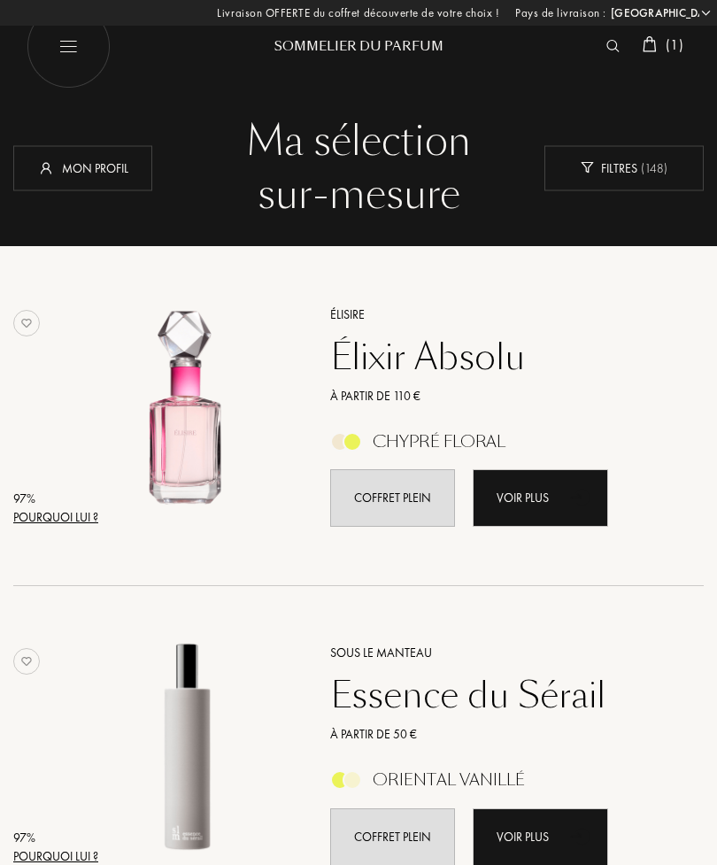
click at [105, 163] on div "Mon profil" at bounding box center [82, 167] width 139 height 45
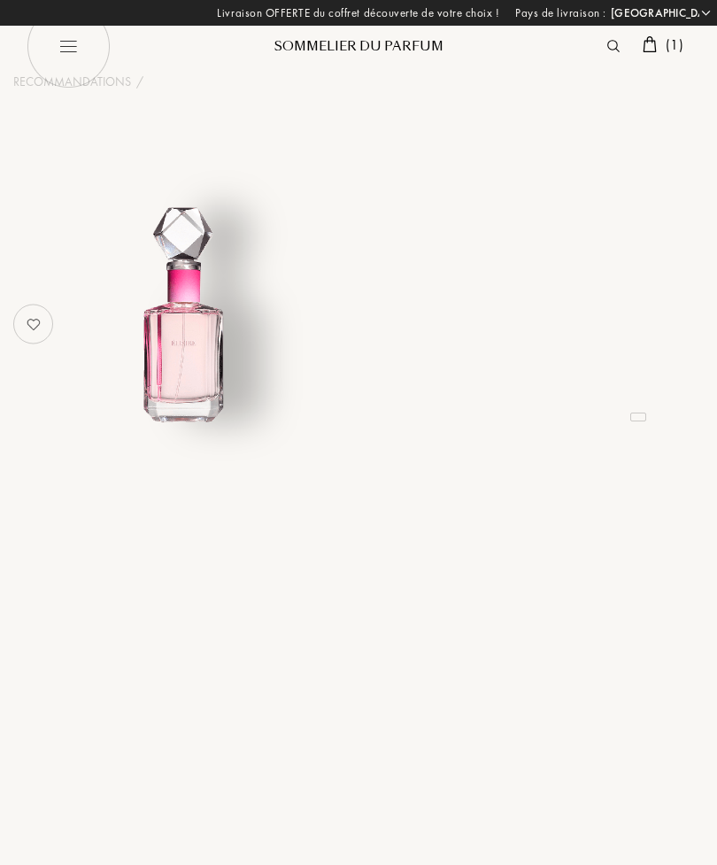
select select "FR"
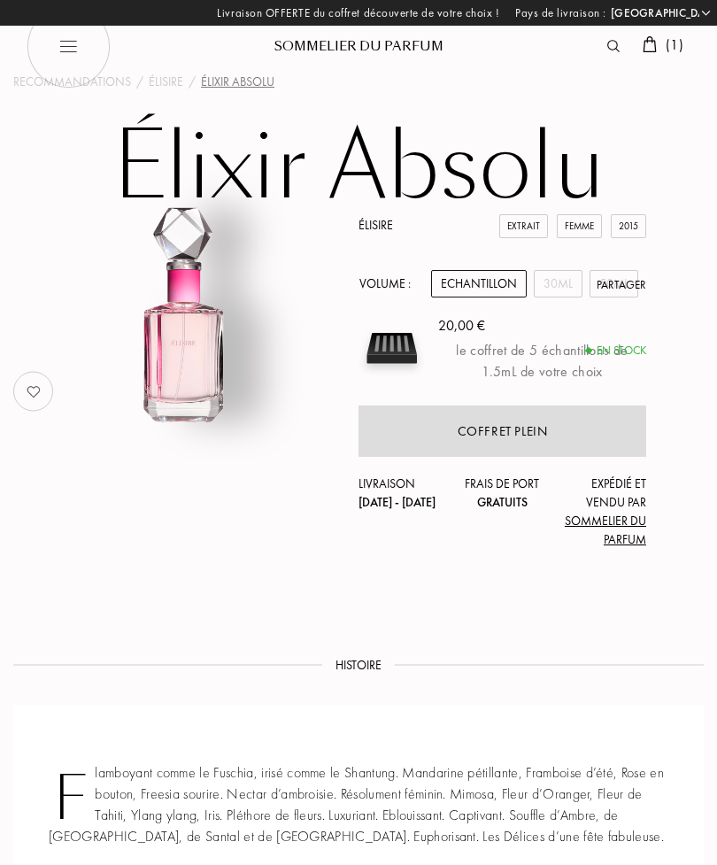
click at [512, 441] on div "Coffret plein" at bounding box center [503, 431] width 288 height 51
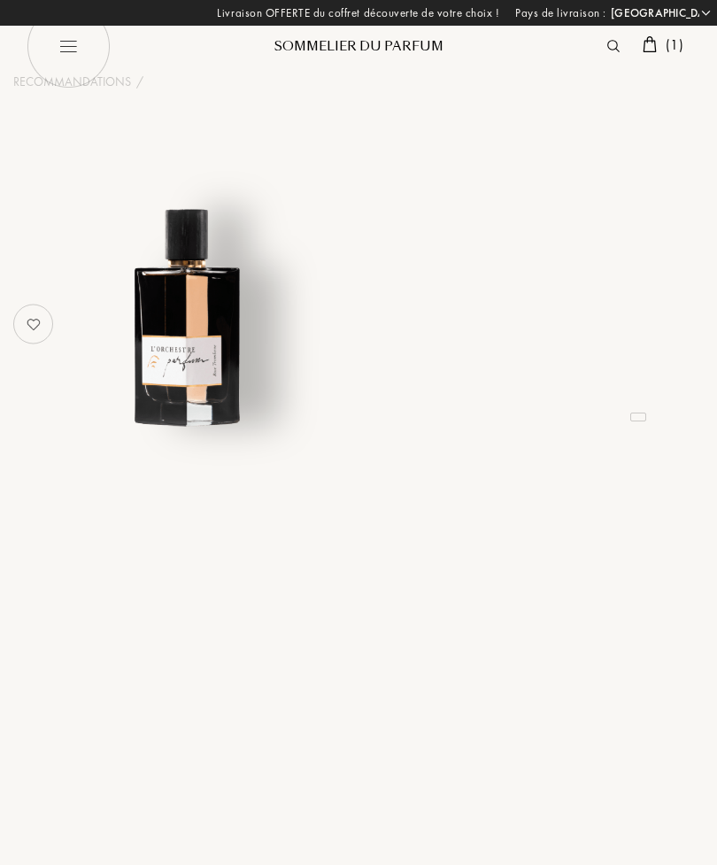
select select "FR"
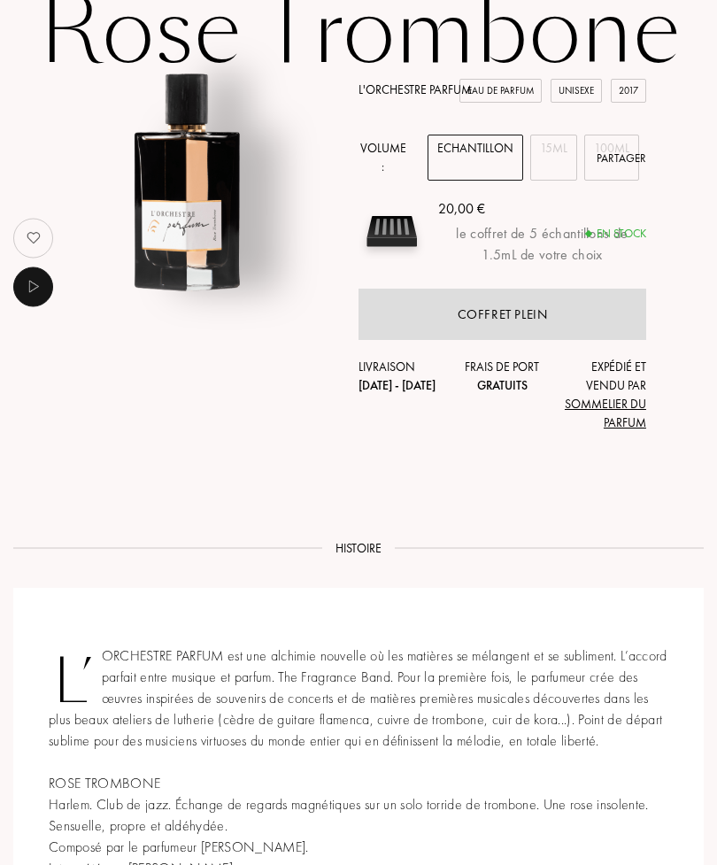
scroll to position [136, 0]
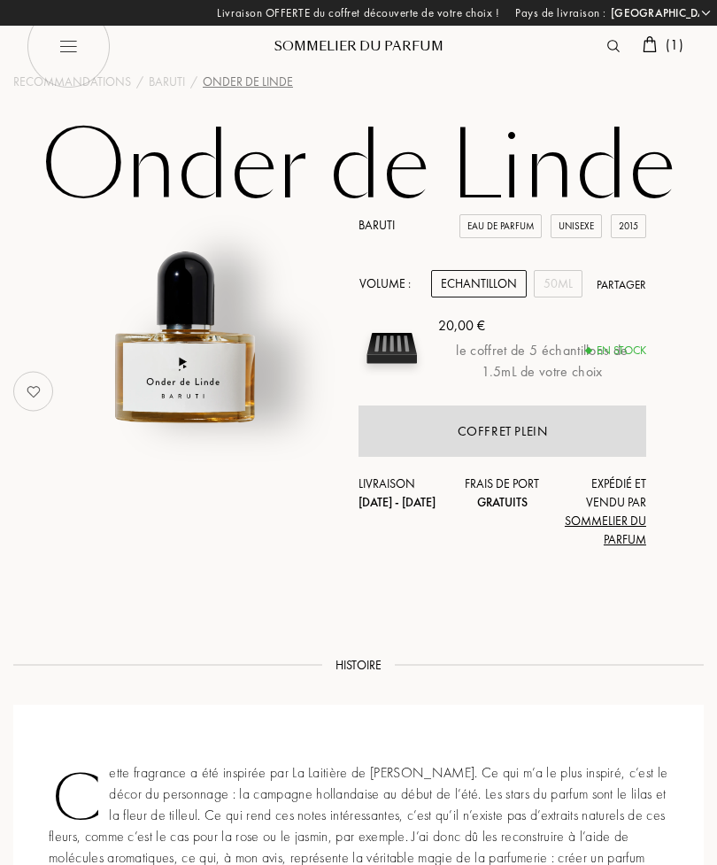
select select "FR"
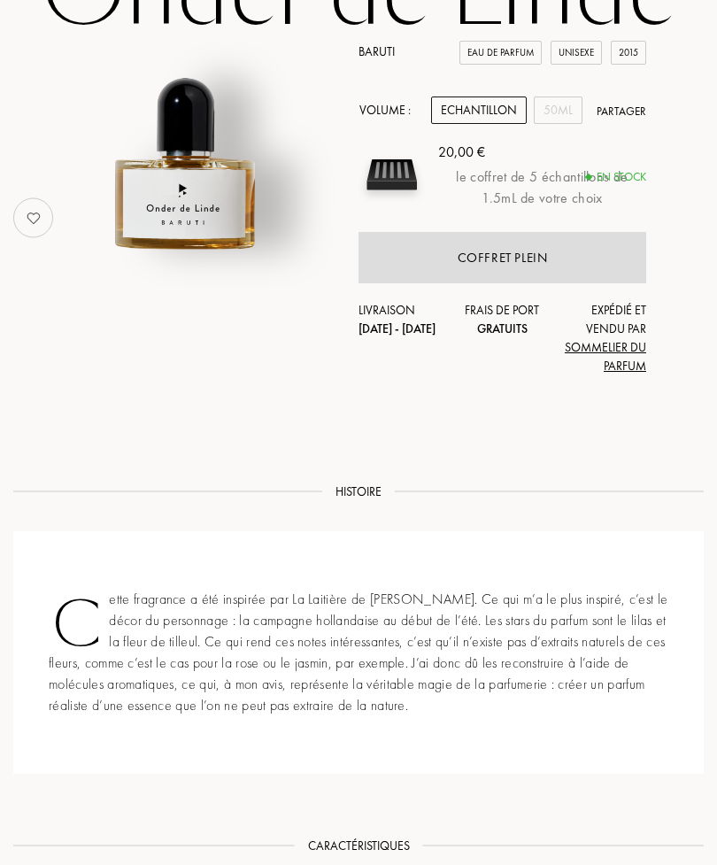
scroll to position [177, 0]
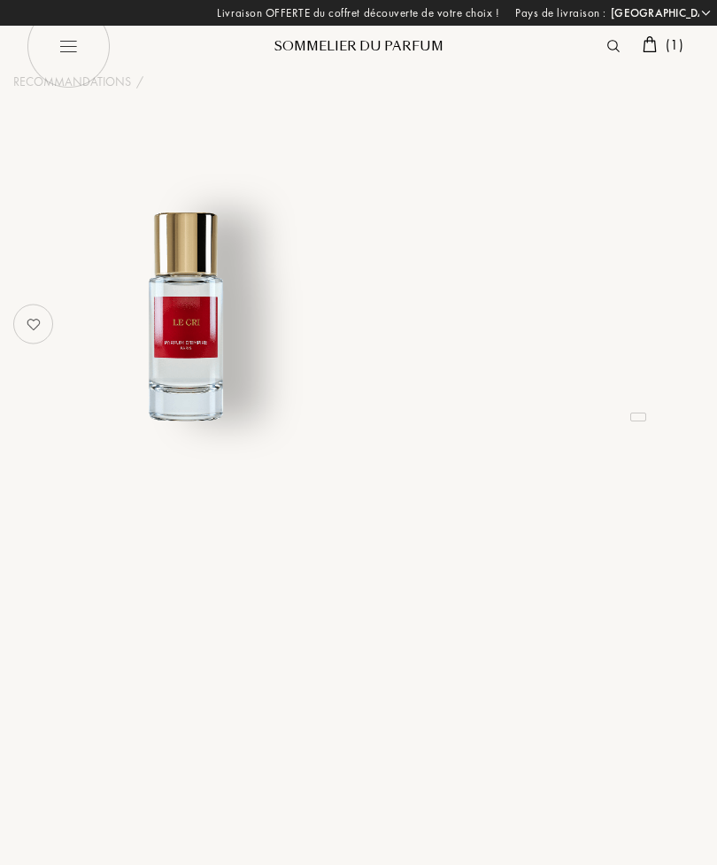
select select "FR"
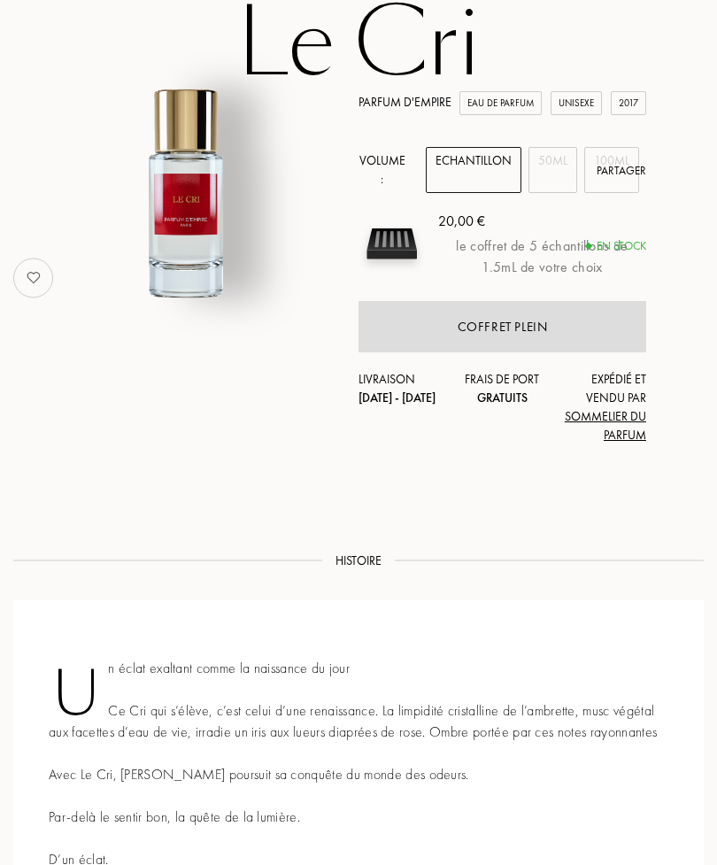
scroll to position [128, 0]
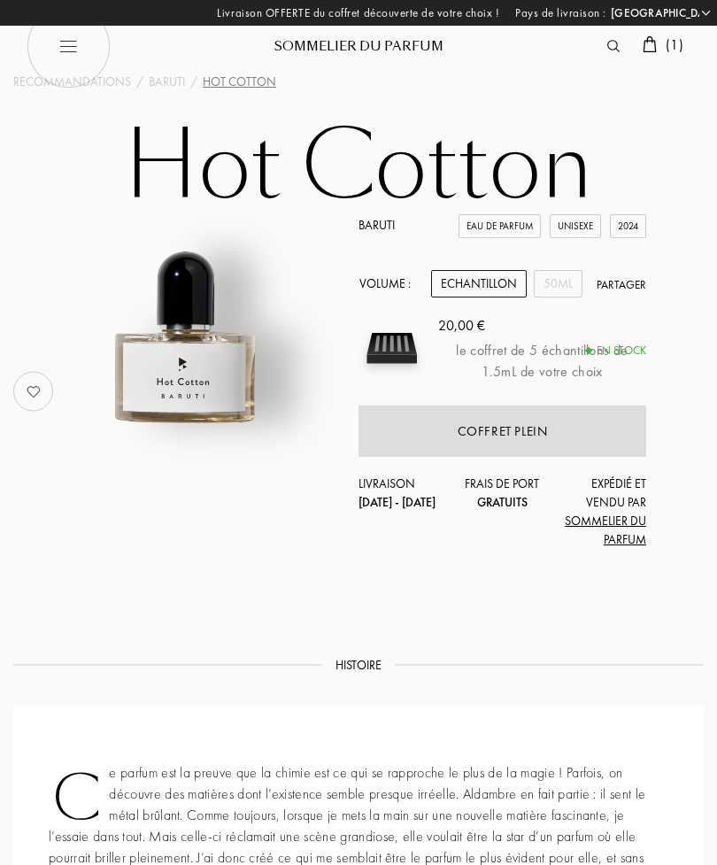
select select "FR"
click at [670, 218] on div "Baruti Eau de Parfum Unisexe 2024 Volume : Echantillon 50mL Partager 20,00 € le…" at bounding box center [358, 391] width 717 height 351
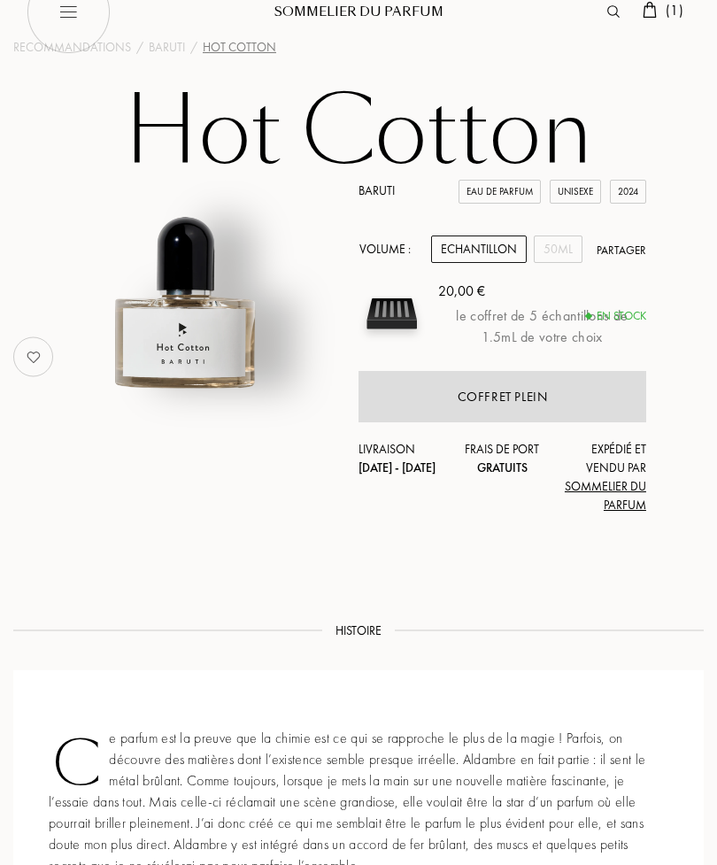
scroll to position [91, 0]
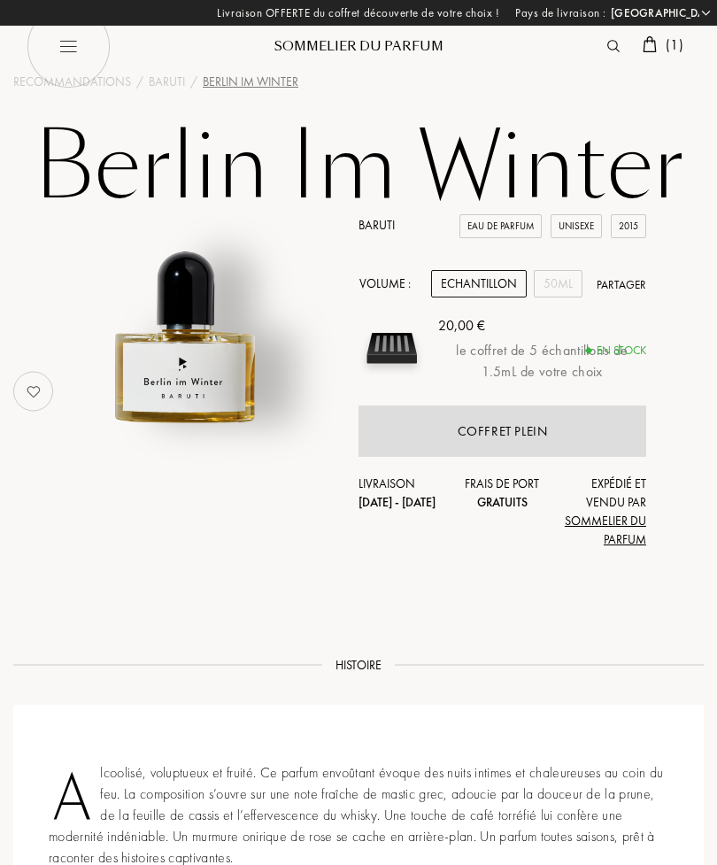
select select "FR"
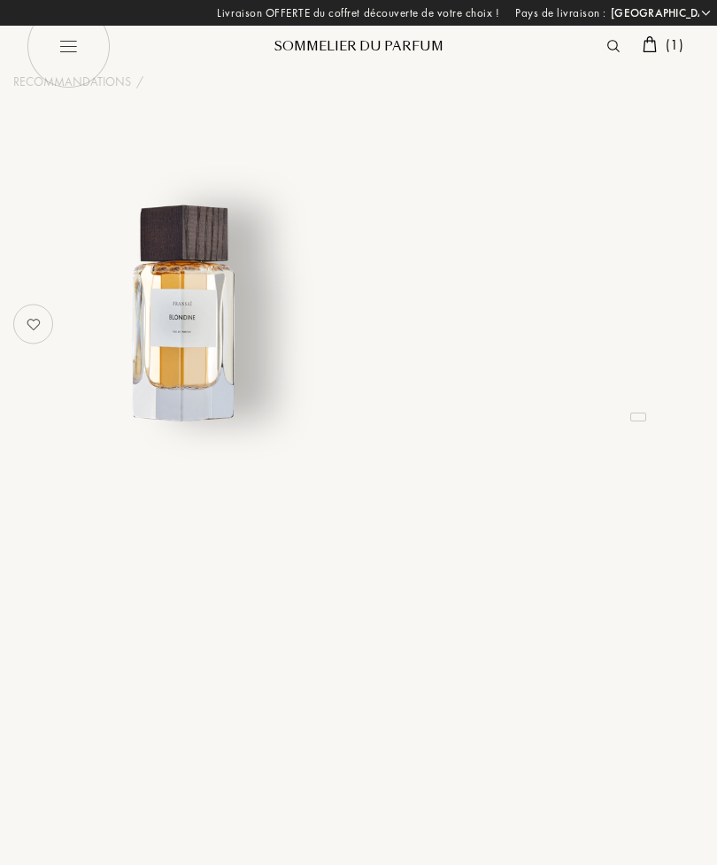
select select "FR"
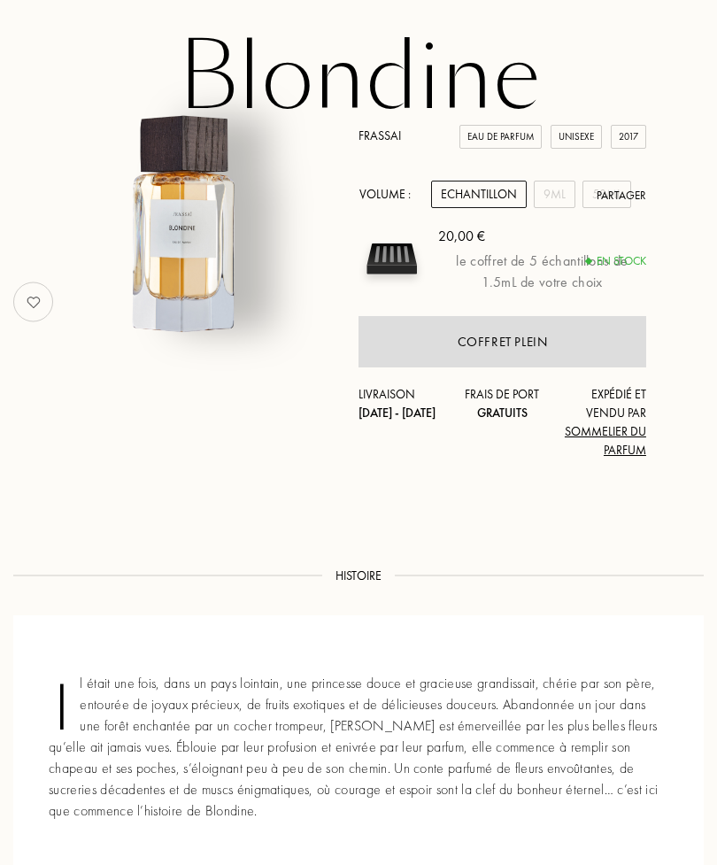
scroll to position [95, 0]
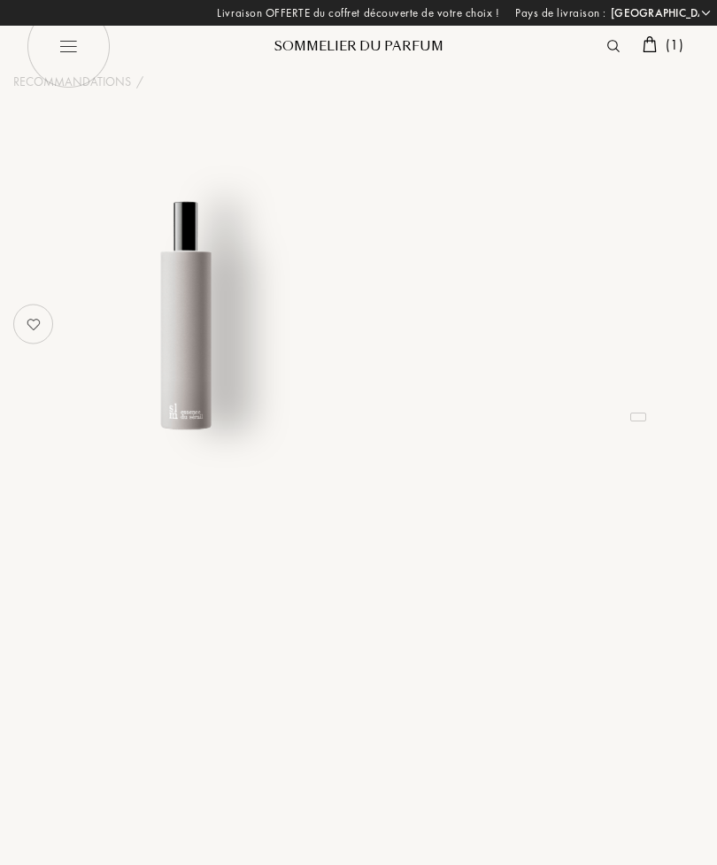
select select "FR"
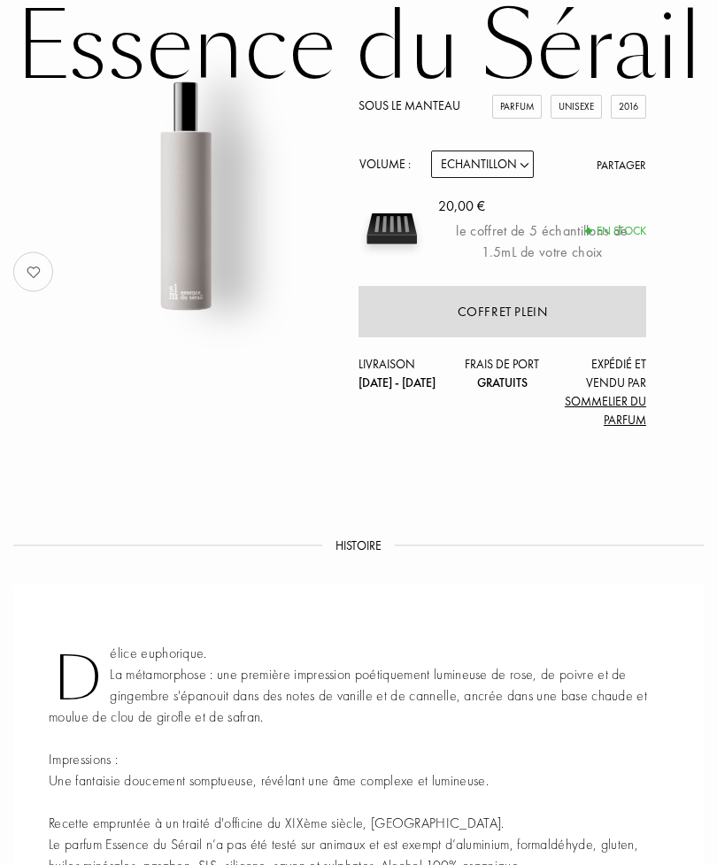
scroll to position [176, 0]
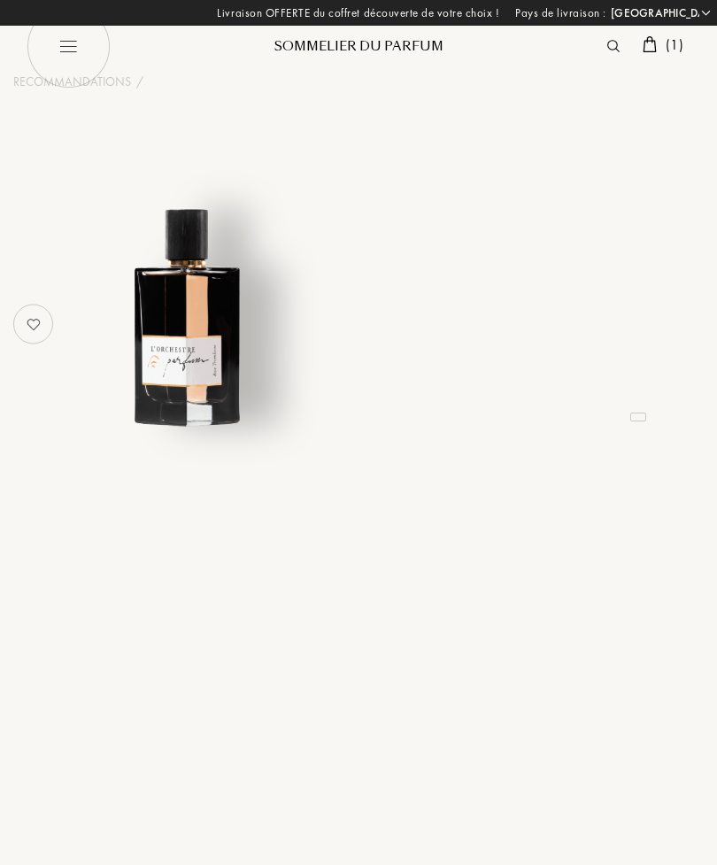
select select "FR"
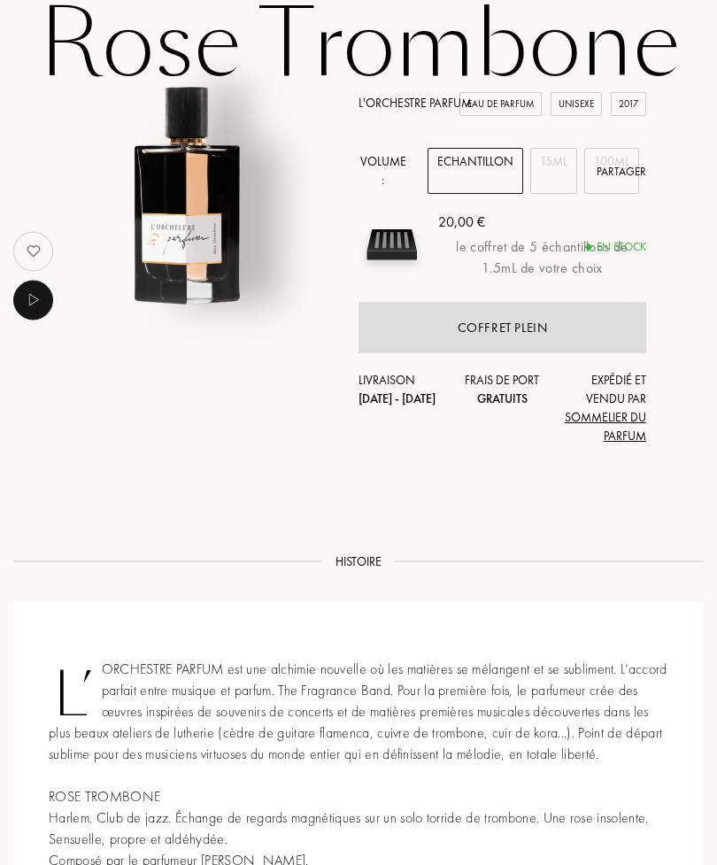
scroll to position [123, 0]
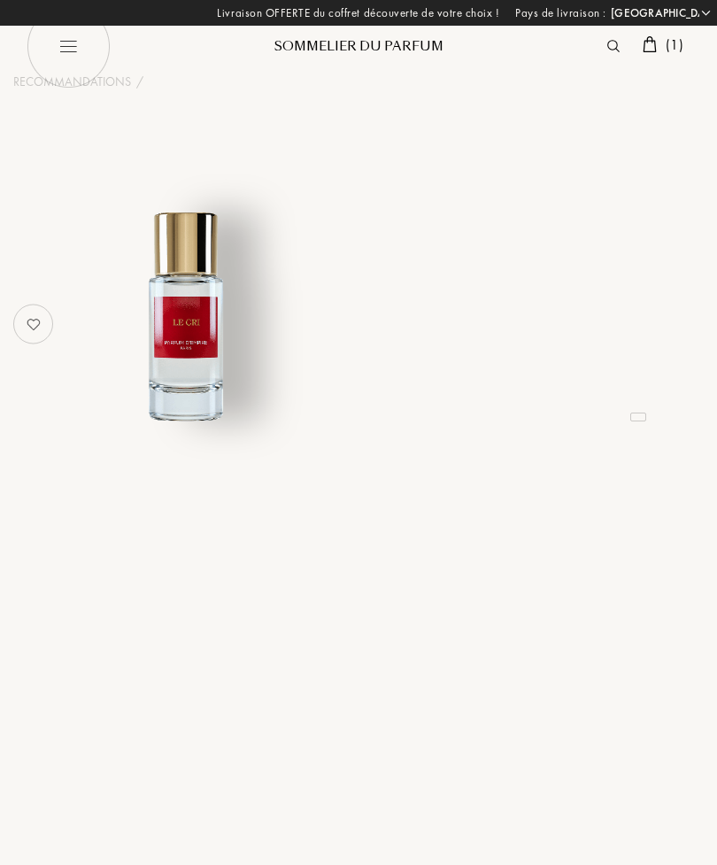
select select "FR"
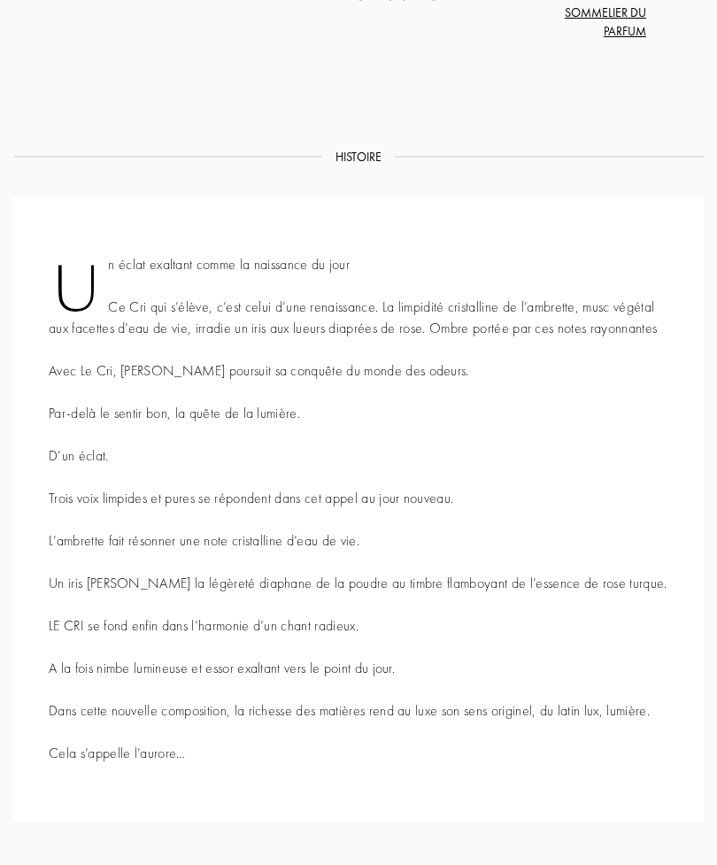
scroll to position [531, 0]
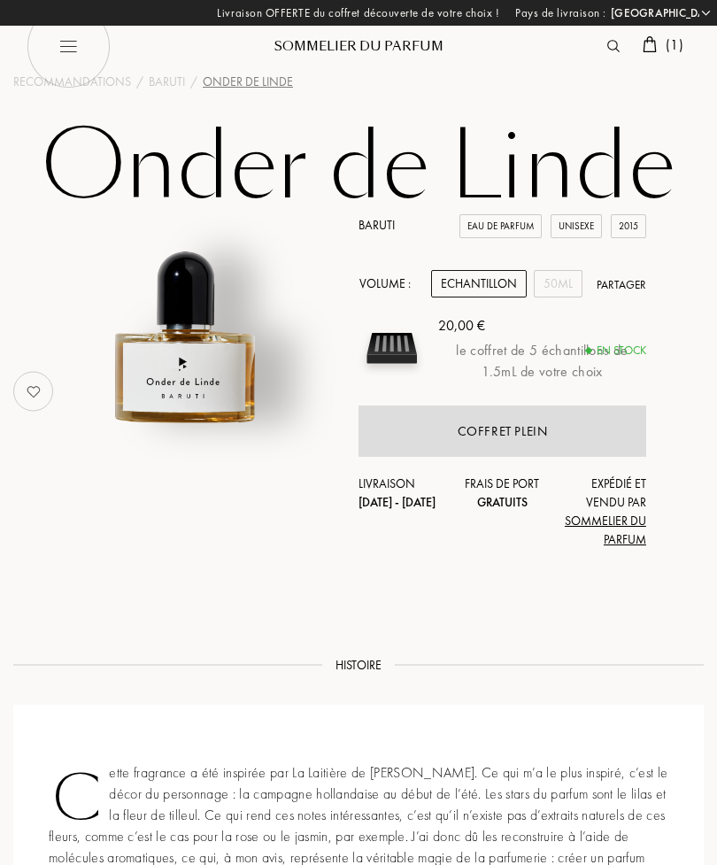
select select "FR"
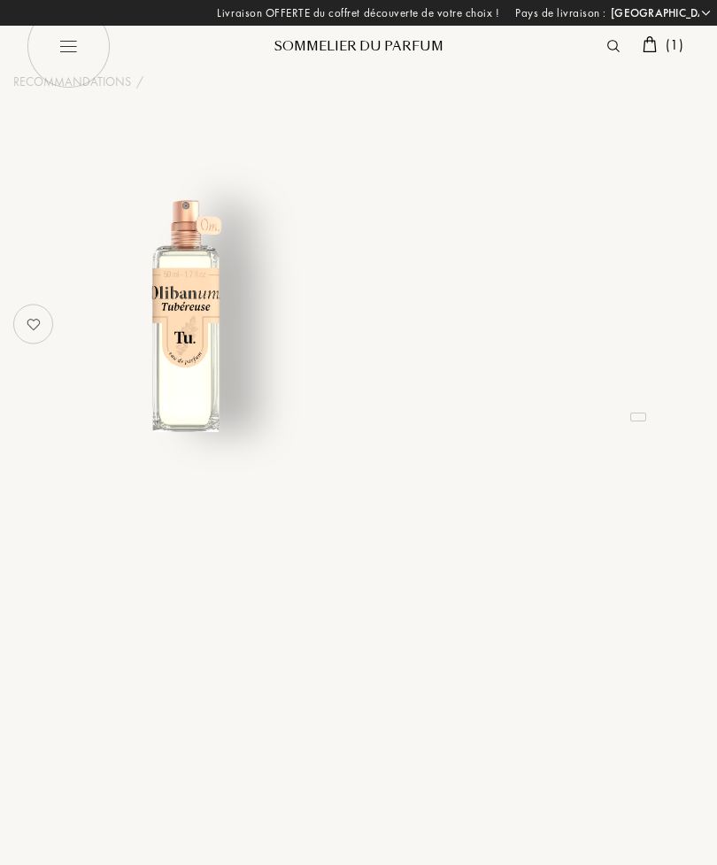
select select "FR"
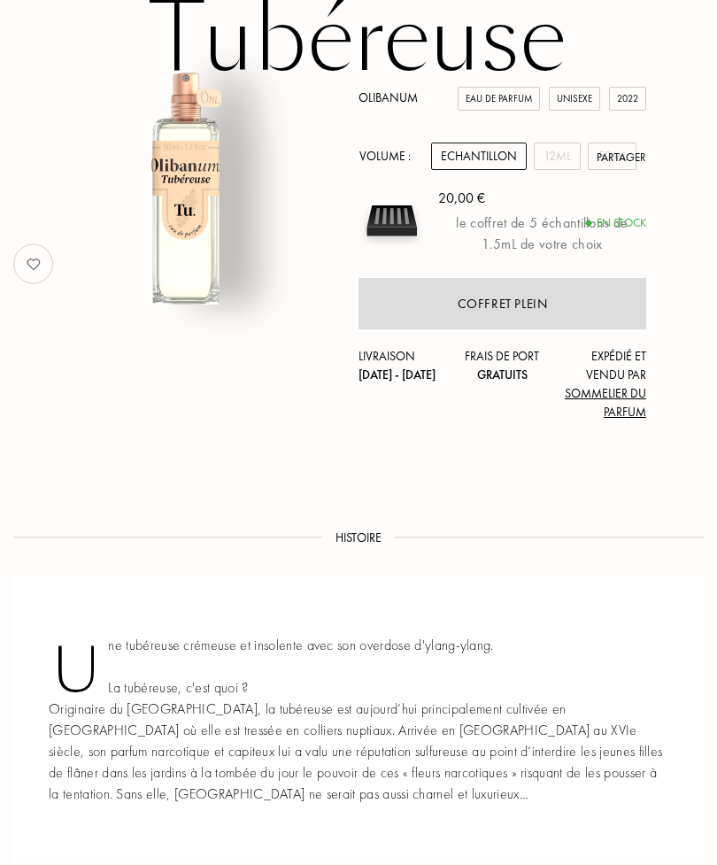
scroll to position [133, 0]
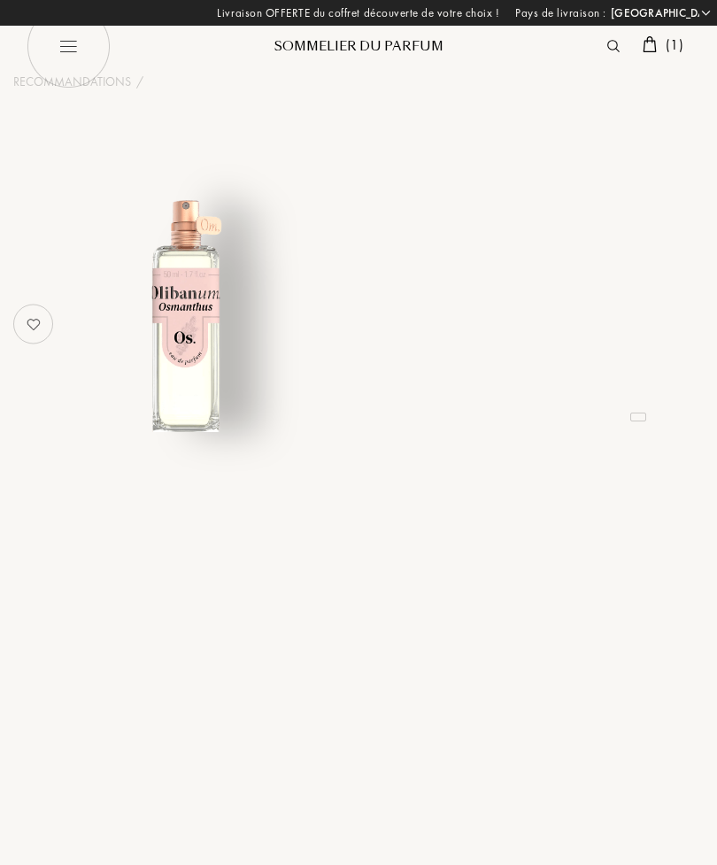
select select "FR"
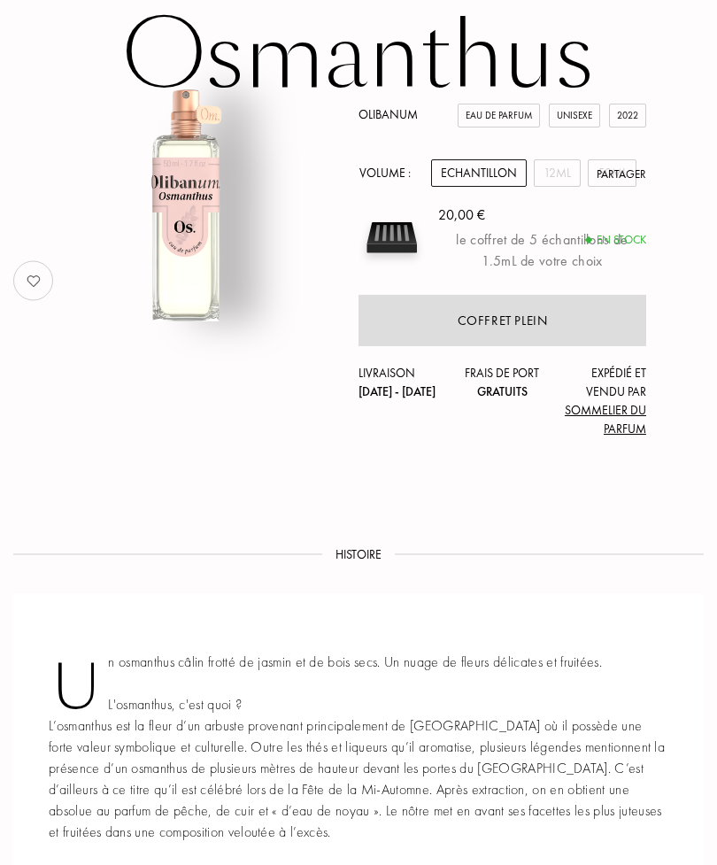
scroll to position [112, 0]
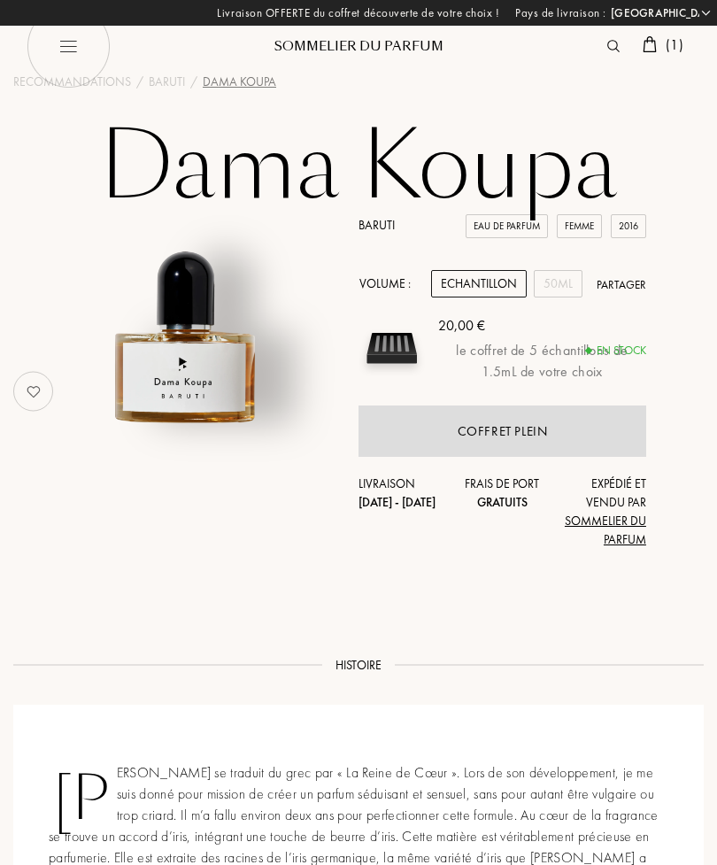
select select "FR"
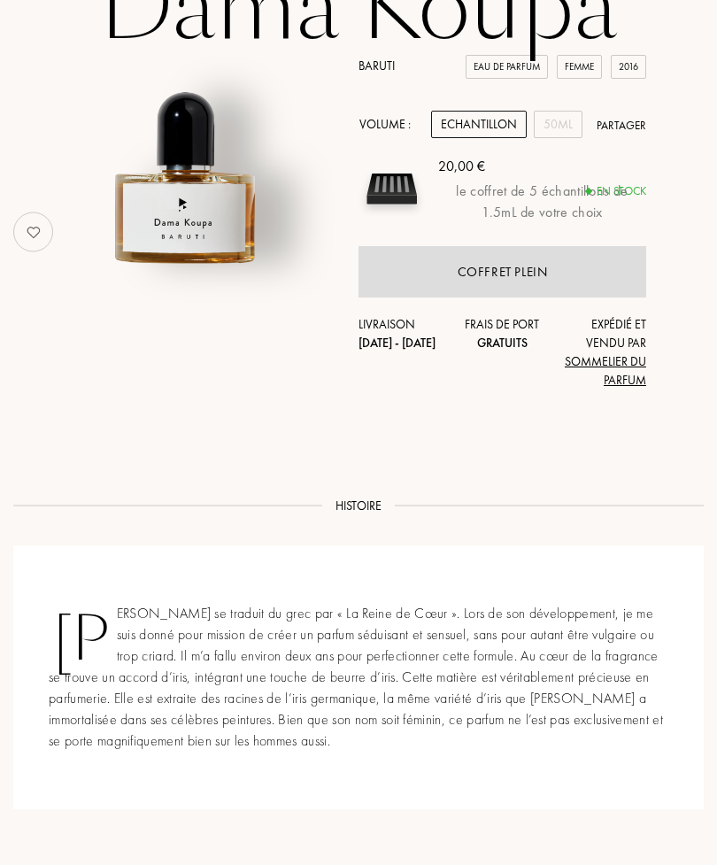
scroll to position [161, 0]
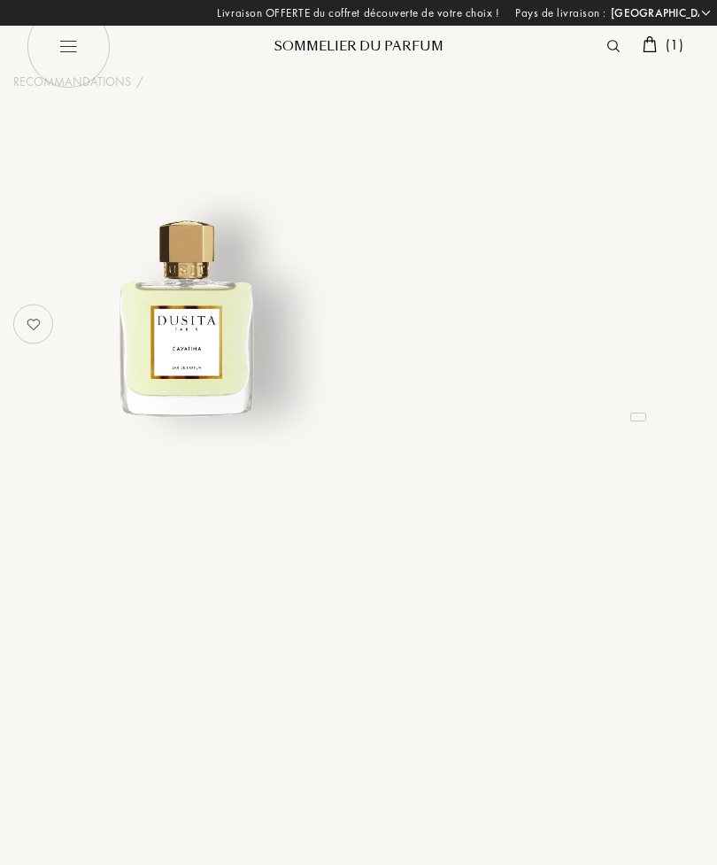
select select "FR"
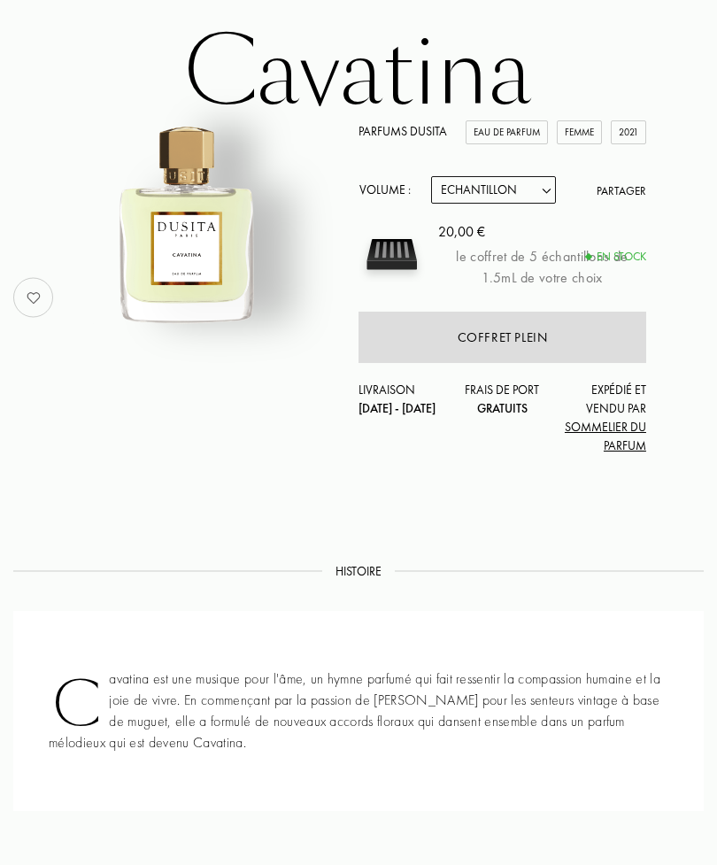
scroll to position [95, 0]
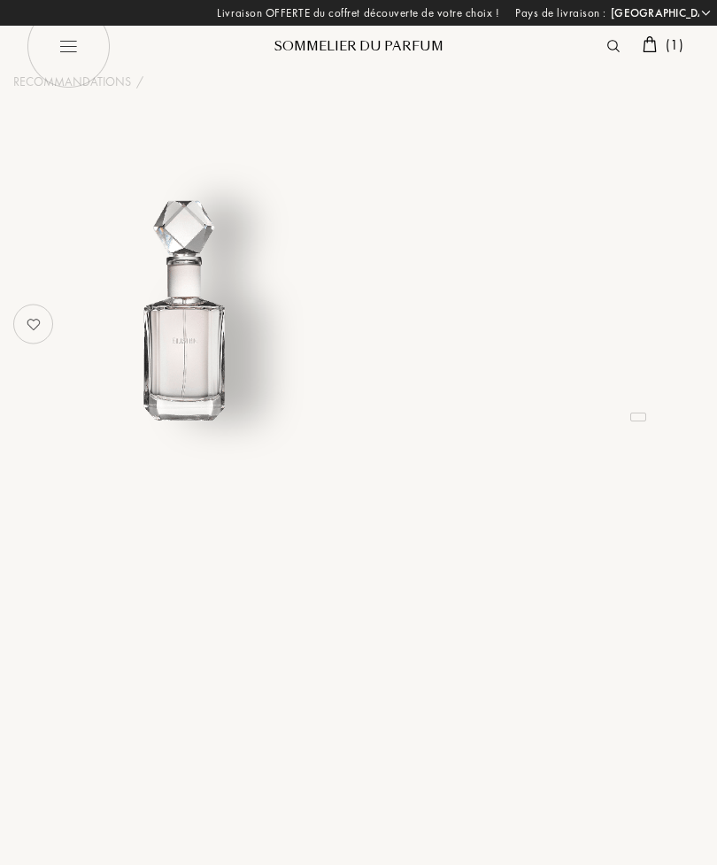
select select "FR"
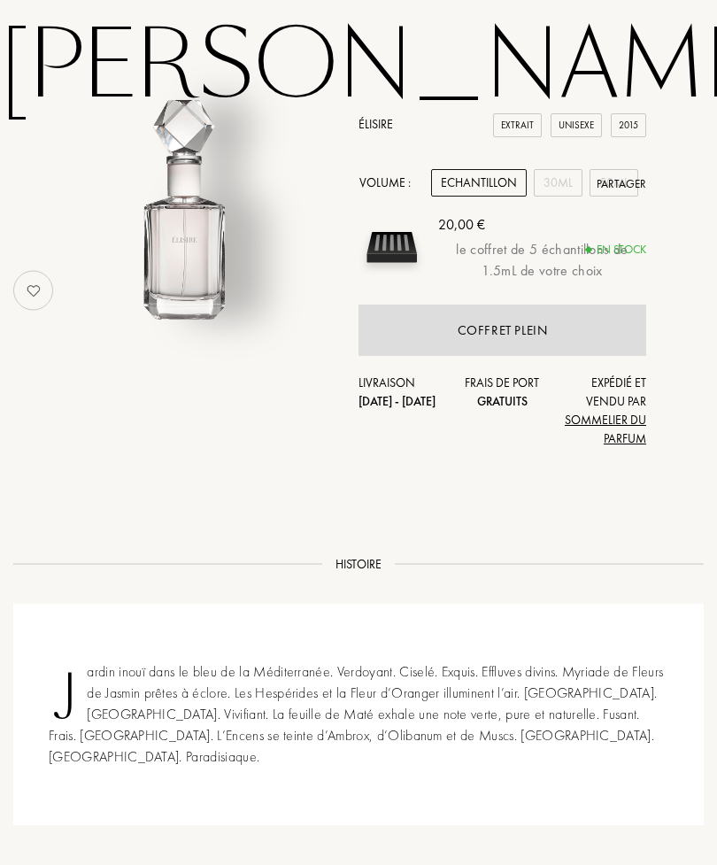
scroll to position [102, 0]
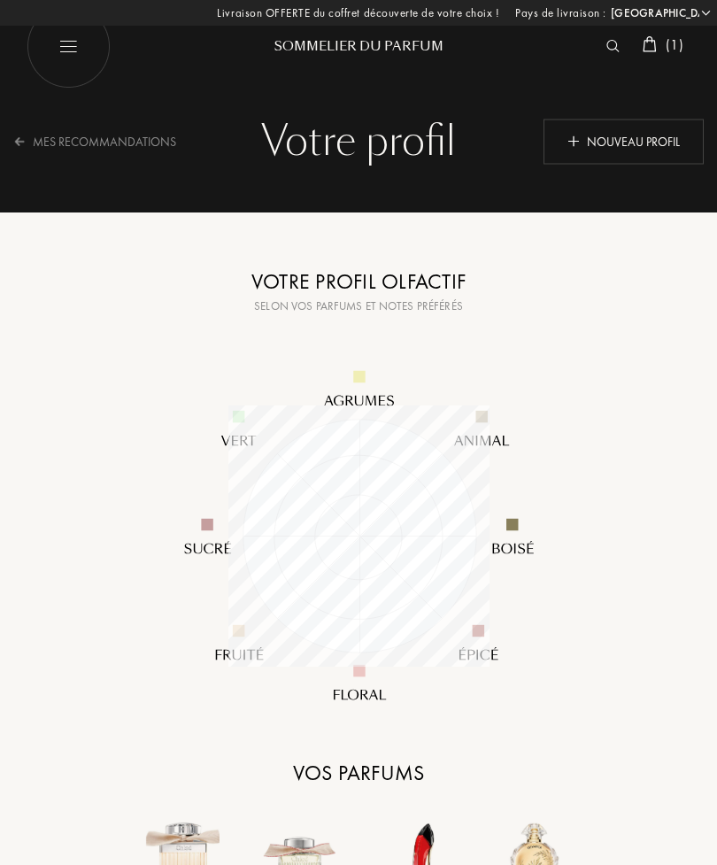
select select "FR"
click at [90, 137] on div "Mes Recommandations" at bounding box center [106, 141] width 186 height 43
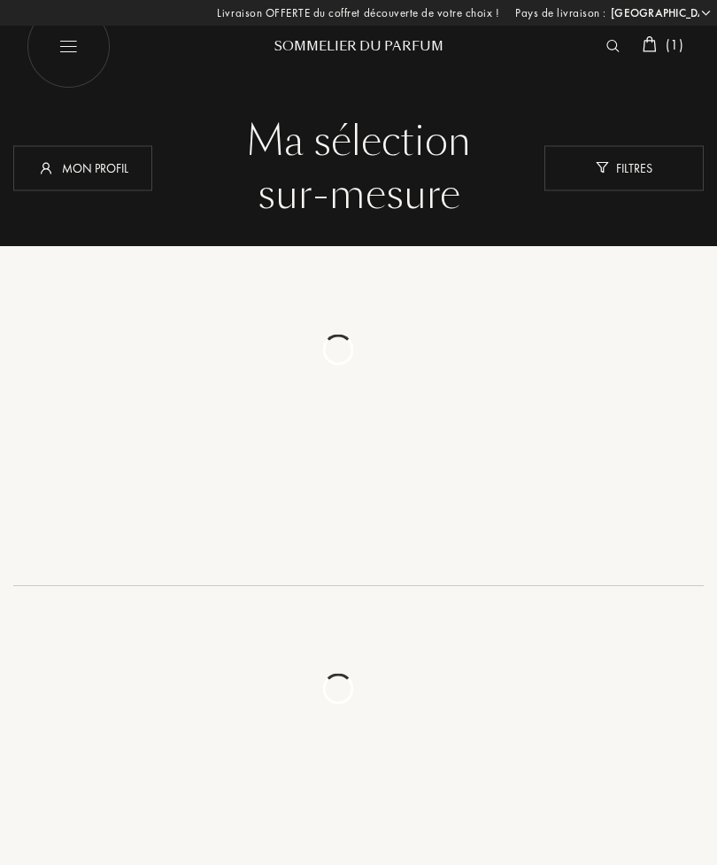
select select "FR"
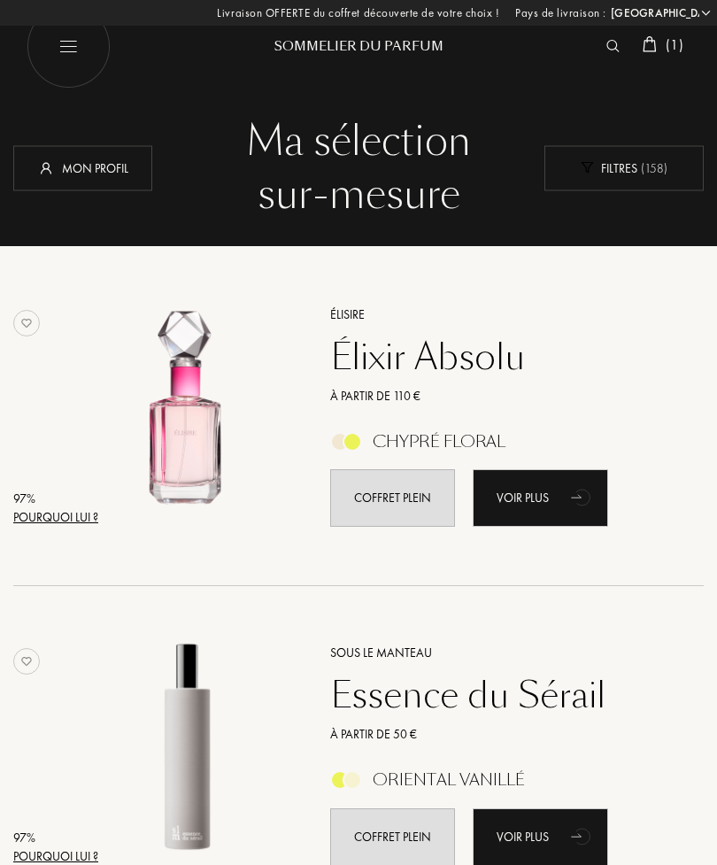
click at [647, 177] on div "Filtres ( 158 )" at bounding box center [624, 167] width 159 height 45
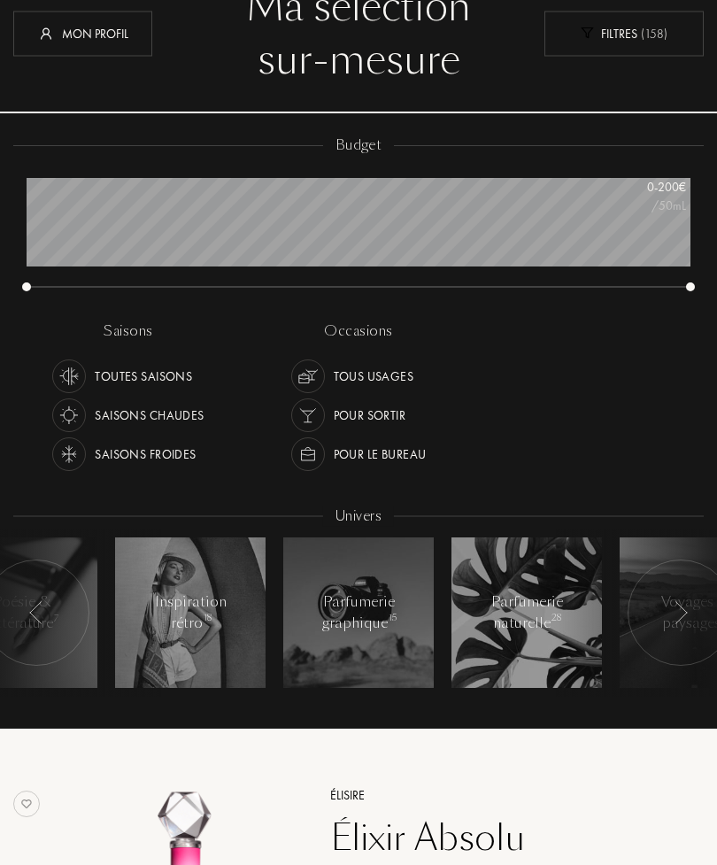
scroll to position [135, 0]
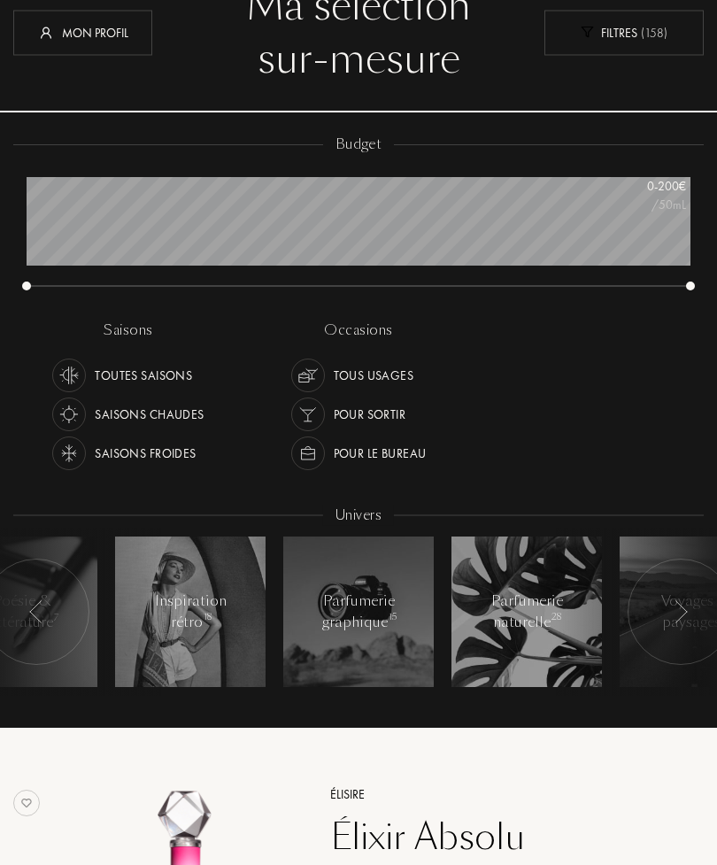
click at [689, 594] on div at bounding box center [681, 613] width 106 height 106
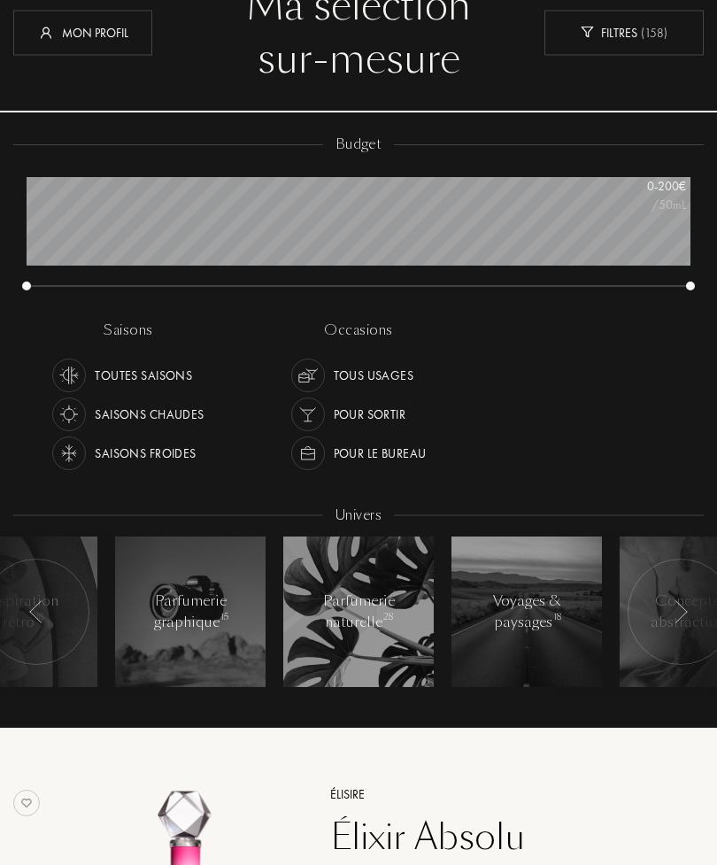
click at [689, 595] on div at bounding box center [681, 613] width 106 height 106
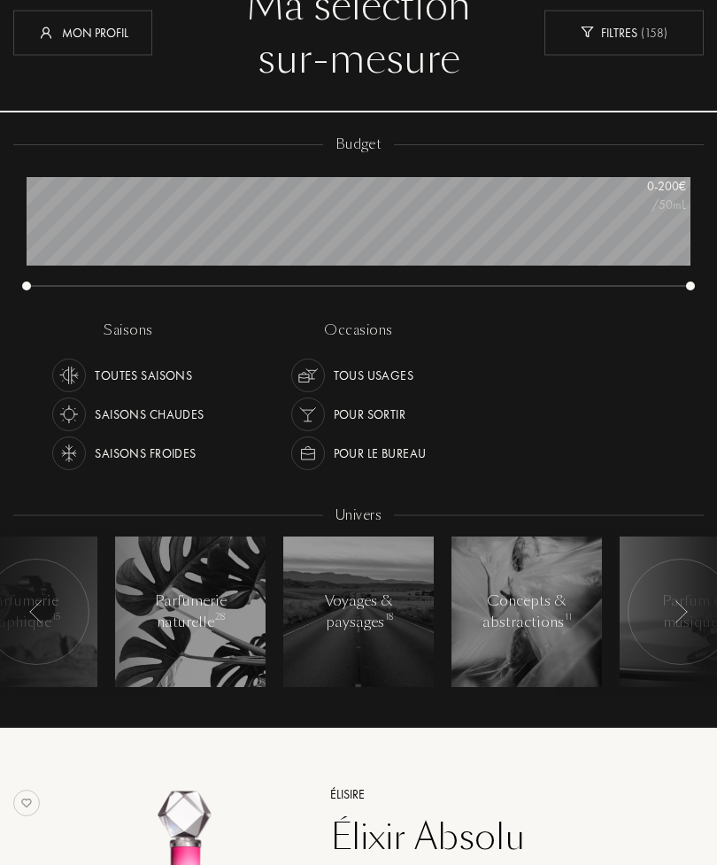
click at [683, 597] on div at bounding box center [681, 613] width 106 height 106
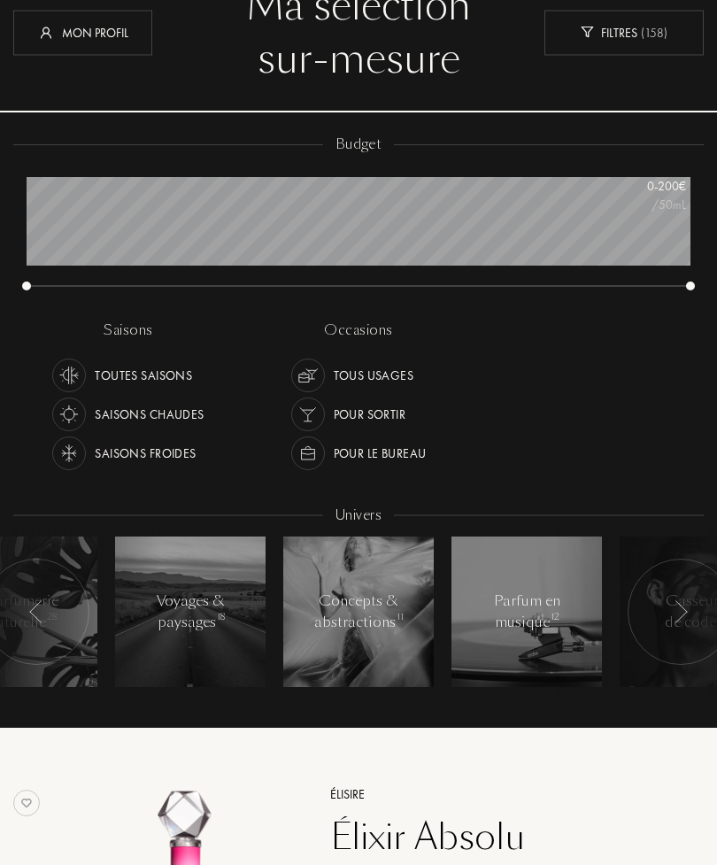
click at [704, 577] on div at bounding box center [681, 613] width 106 height 106
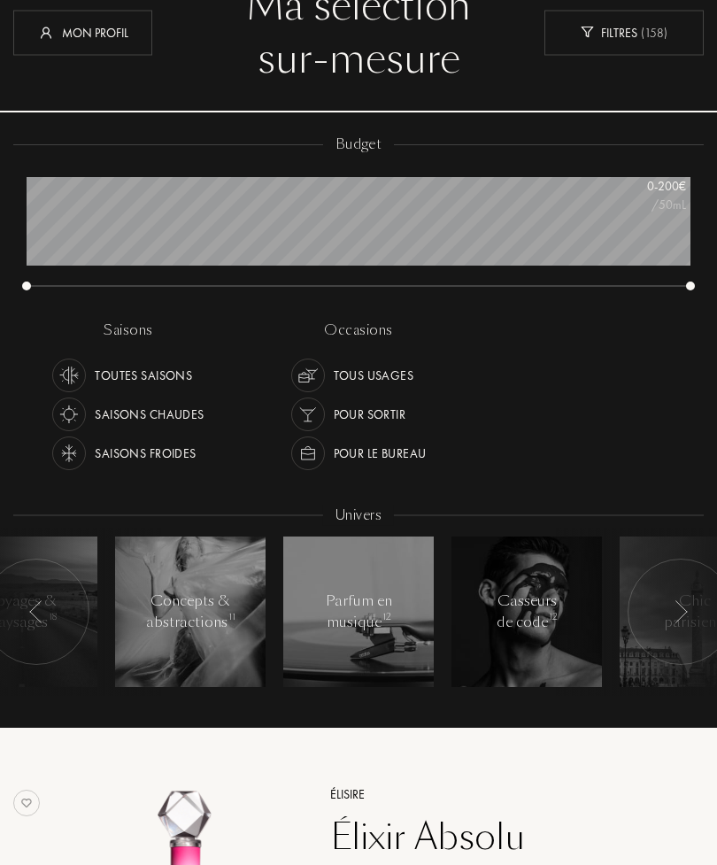
click at [705, 587] on div at bounding box center [681, 613] width 106 height 106
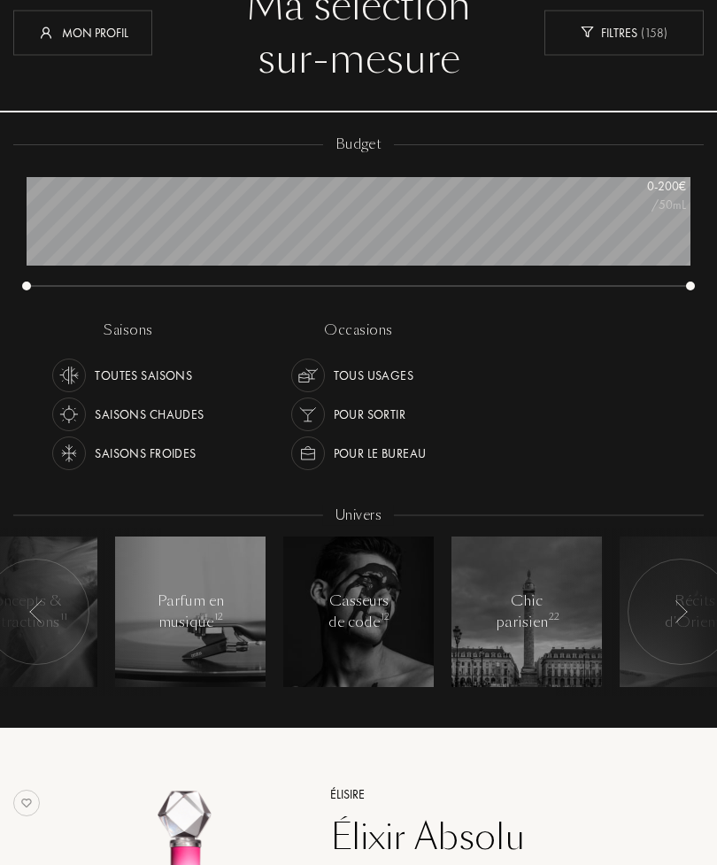
click at [703, 586] on div at bounding box center [681, 613] width 106 height 106
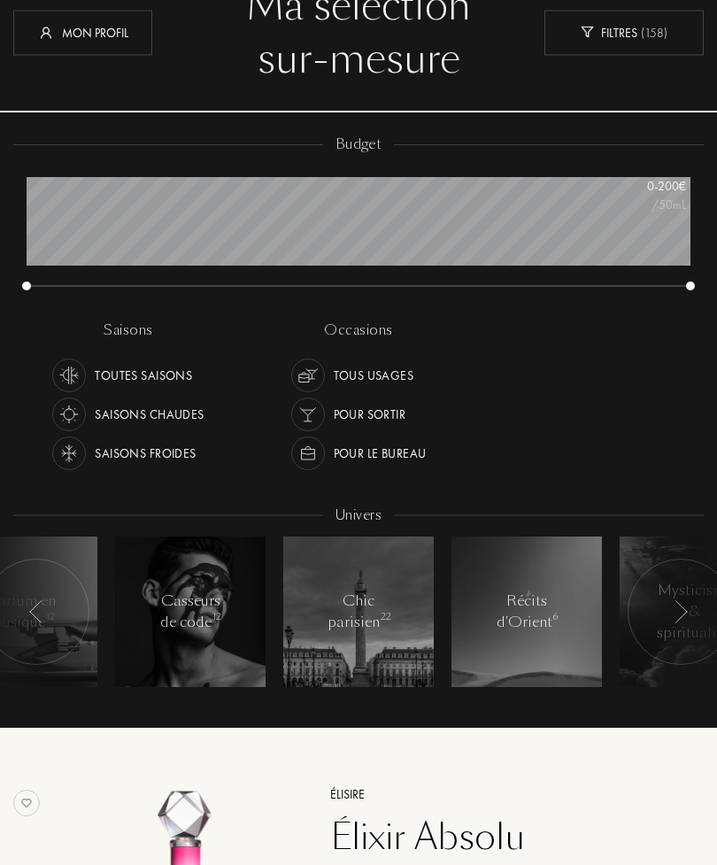
click at [684, 594] on div at bounding box center [681, 613] width 106 height 106
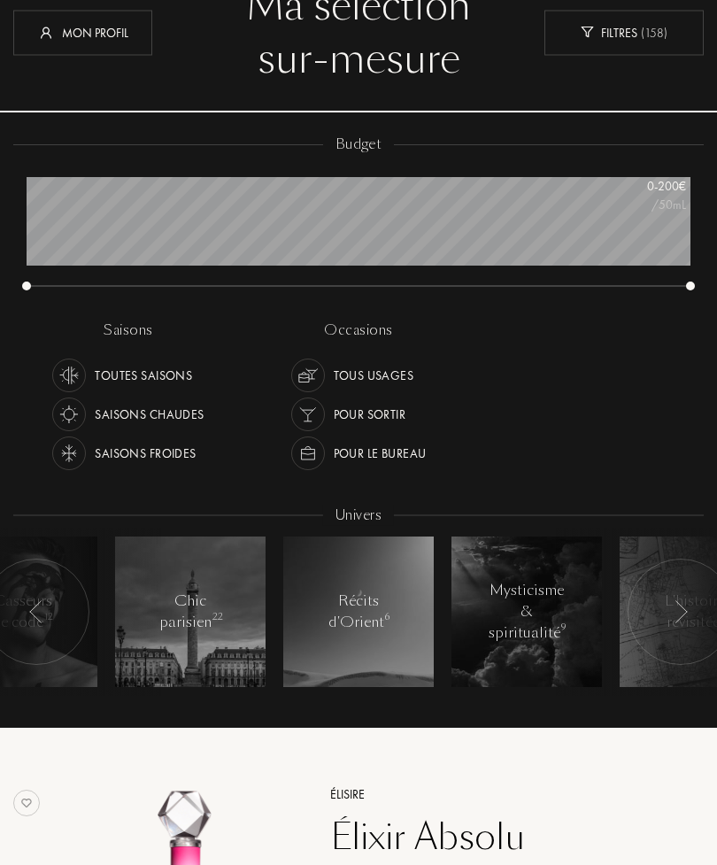
click at [198, 606] on div "Chic parisien 22" at bounding box center [190, 613] width 75 height 43
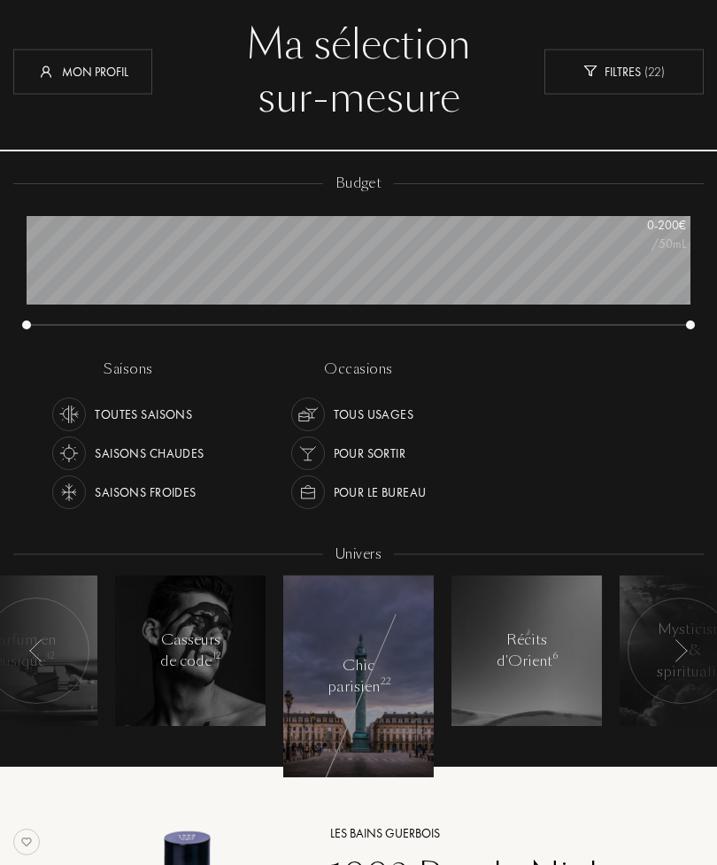
scroll to position [117, 0]
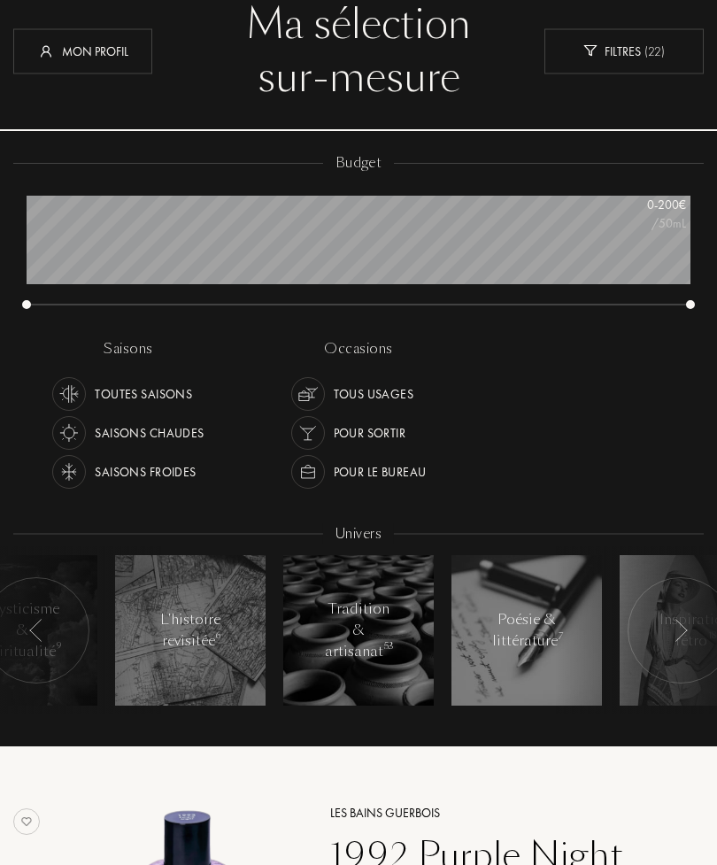
click at [541, 628] on div "Poésie & littérature 7" at bounding box center [527, 630] width 75 height 43
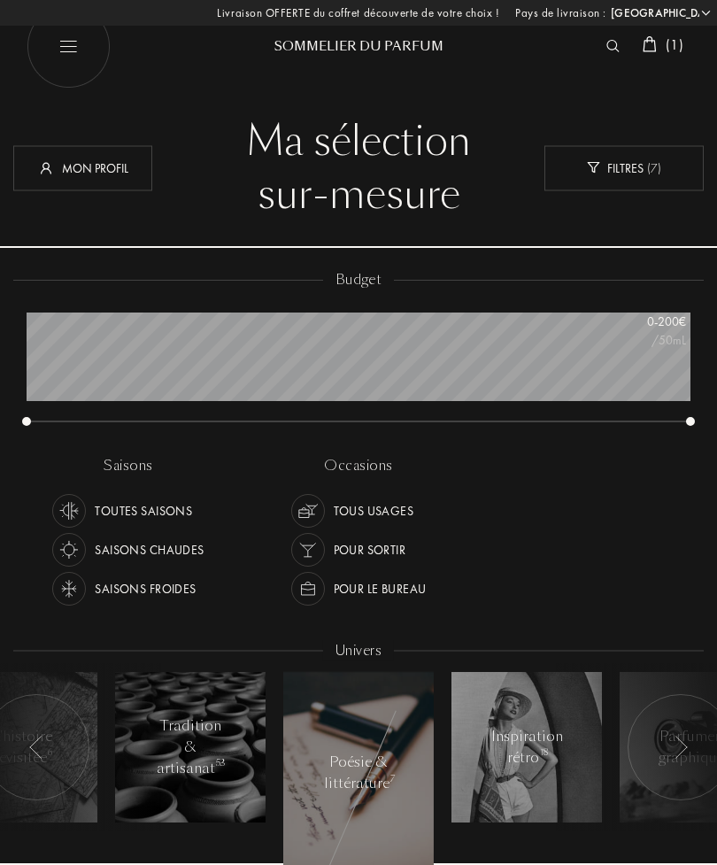
click at [654, 41] on img at bounding box center [650, 44] width 14 height 16
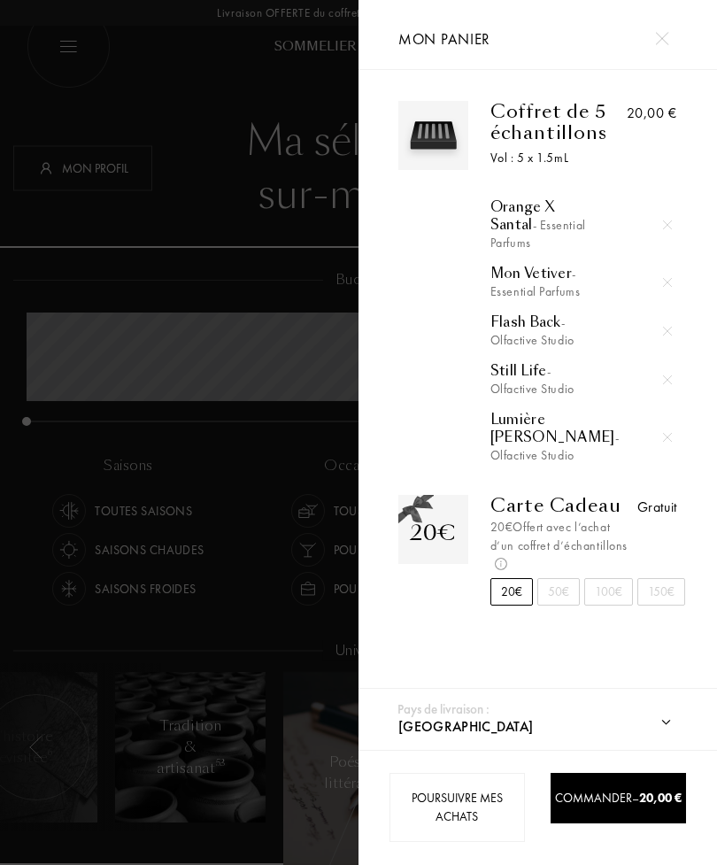
click at [619, 800] on span "Commander – 20,00 €" at bounding box center [618, 798] width 127 height 16
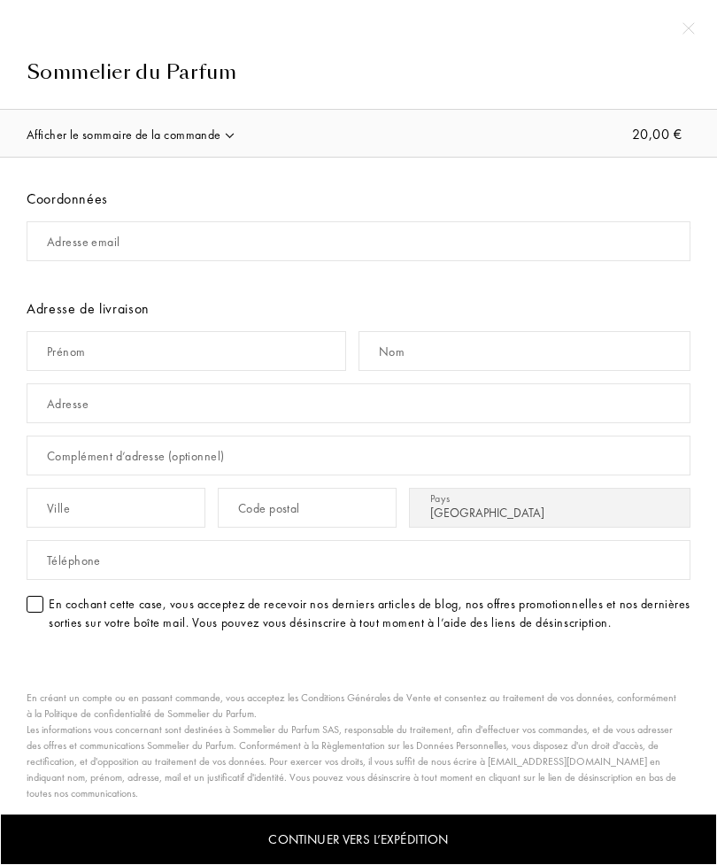
select select "FR"
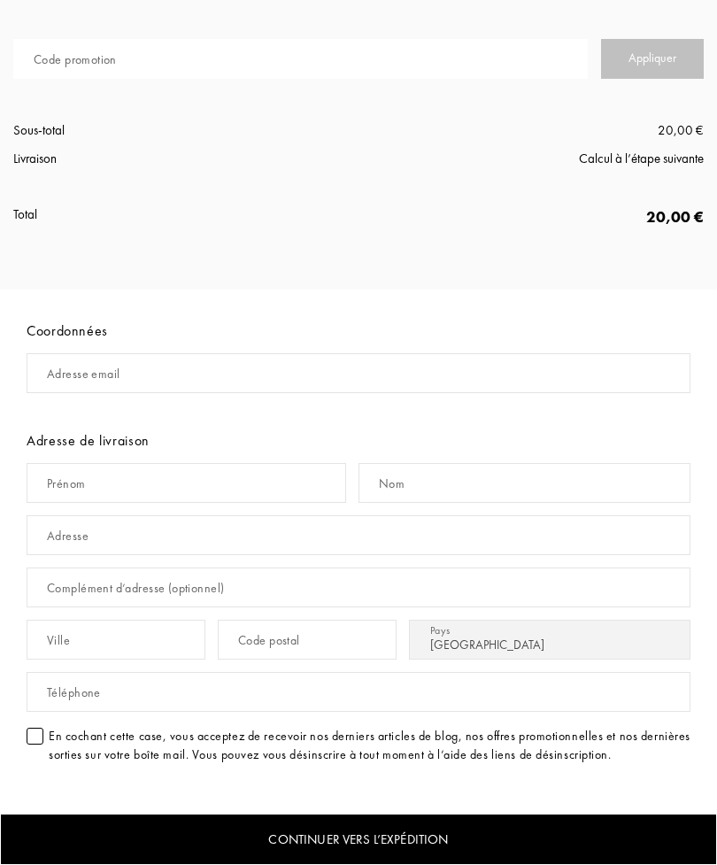
scroll to position [620, 0]
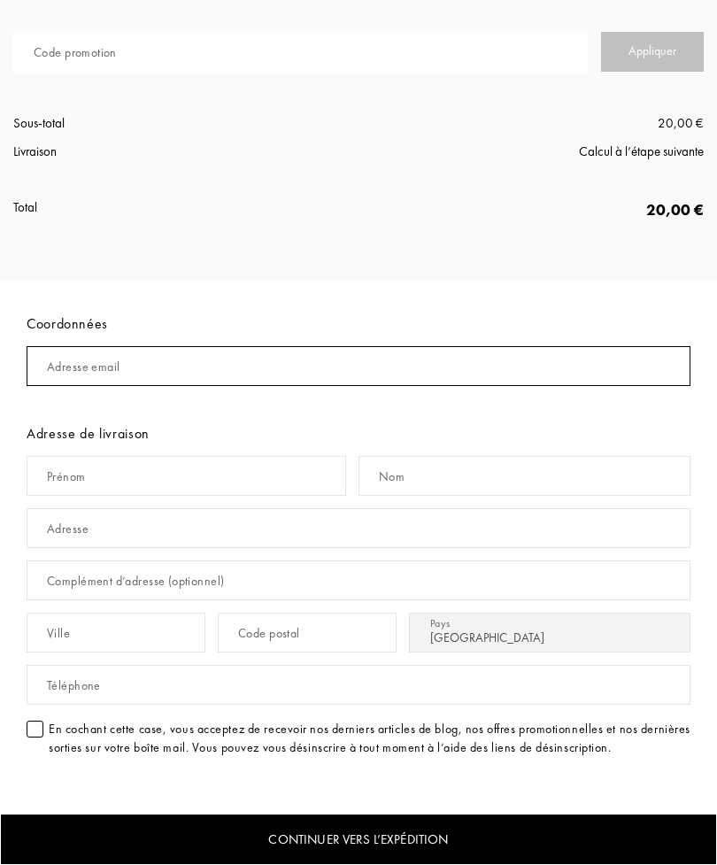
click at [333, 365] on input "mail" at bounding box center [359, 366] width 664 height 40
type input "[EMAIL_ADDRESS][DOMAIN_NAME]"
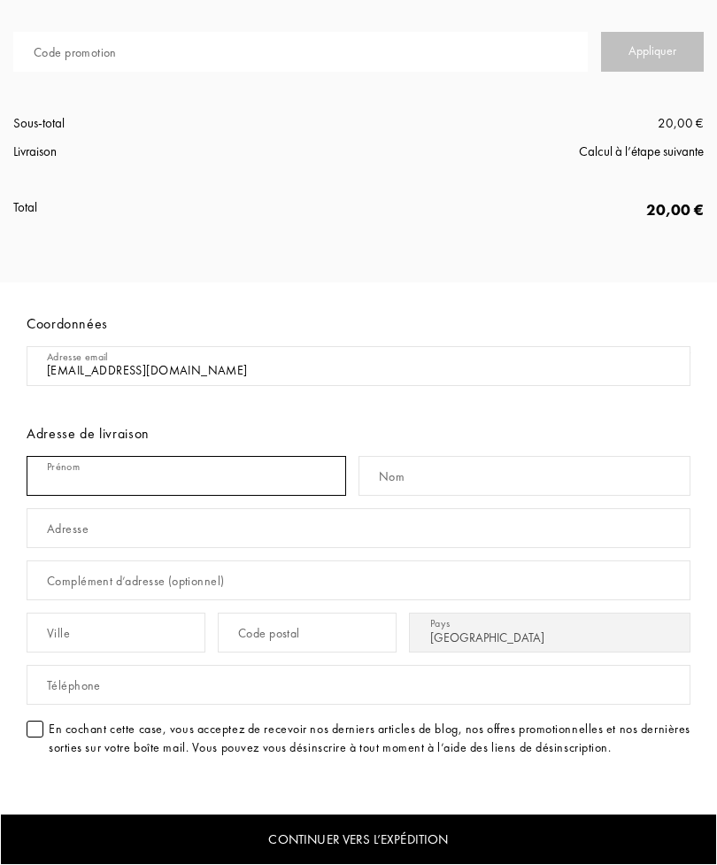
type input "[PERSON_NAME]"
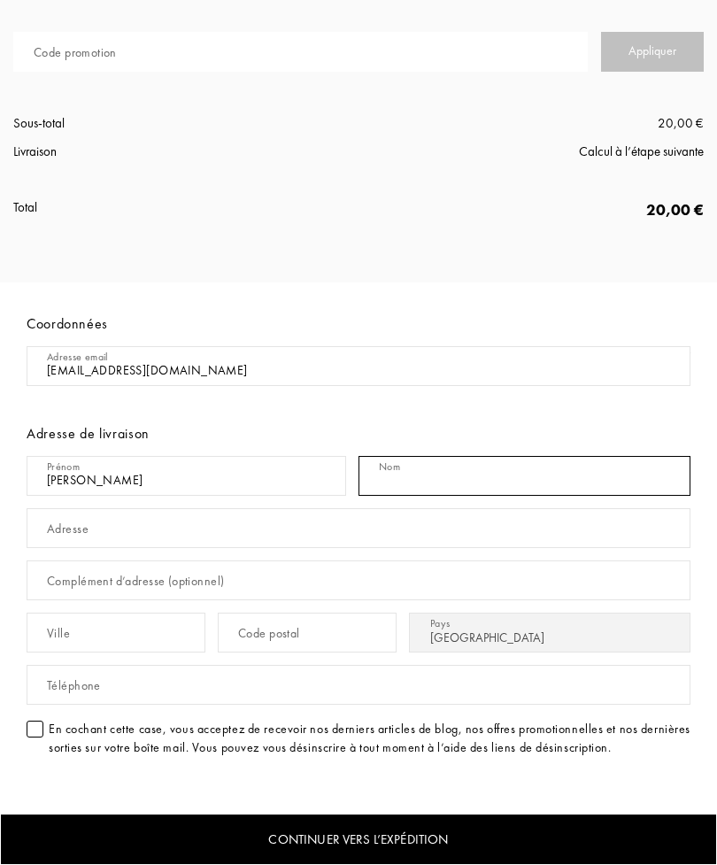
type input "Taverne"
type input "[STREET_ADDRESS][PERSON_NAME]"
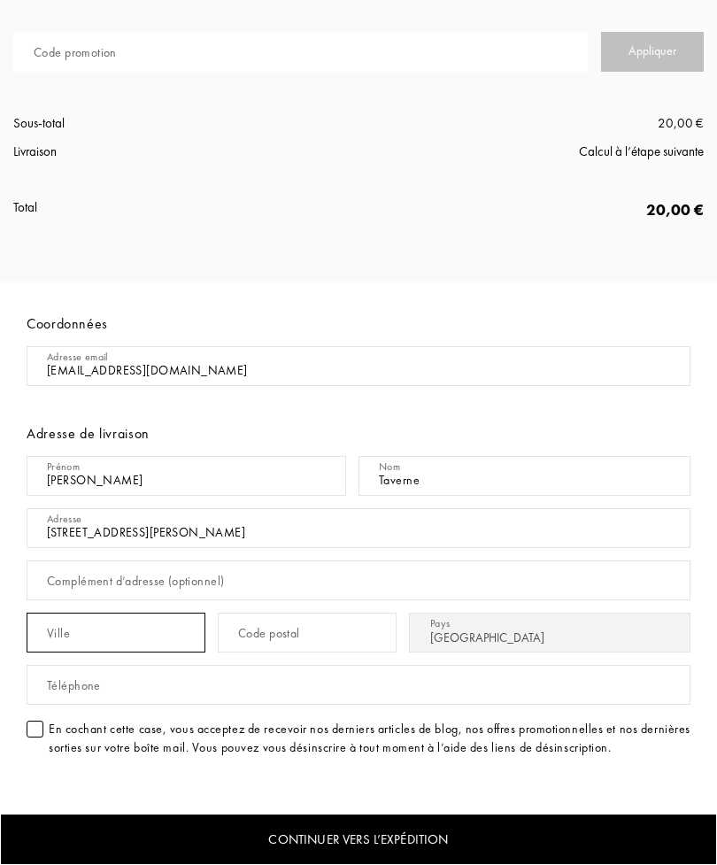
type input "Castelnau"
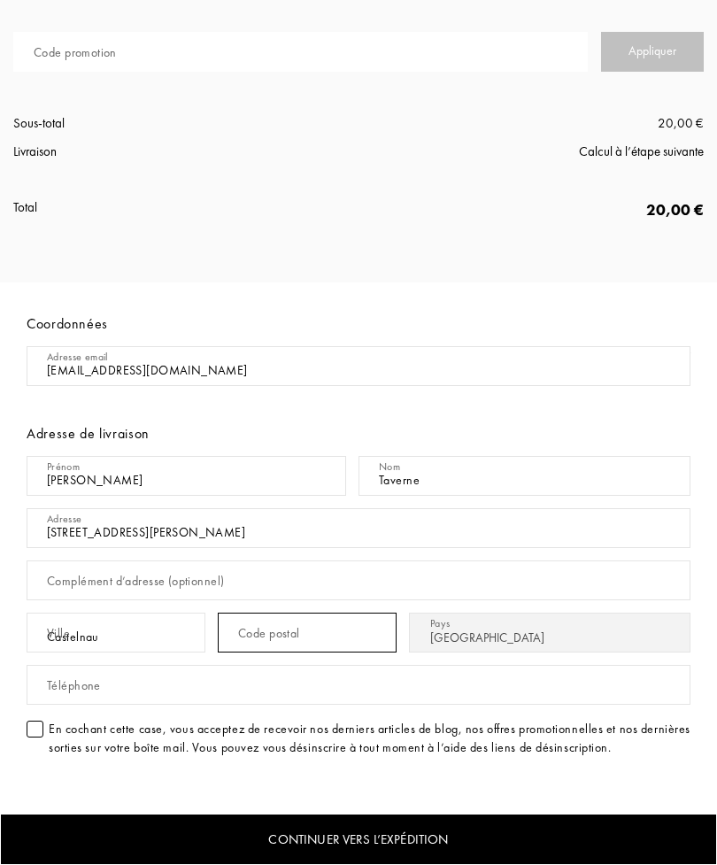
type input "34170"
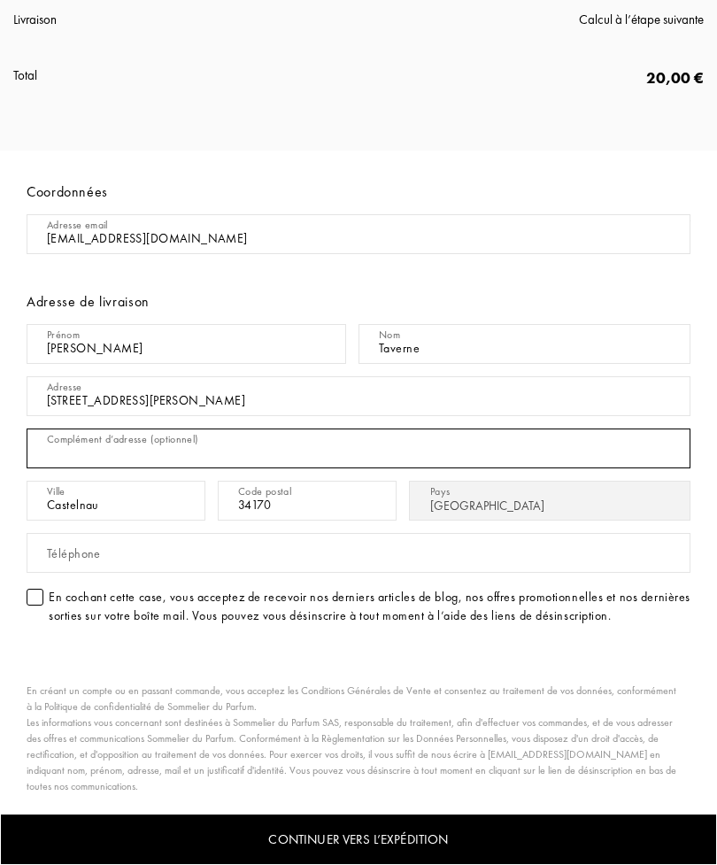
scroll to position [752, 0]
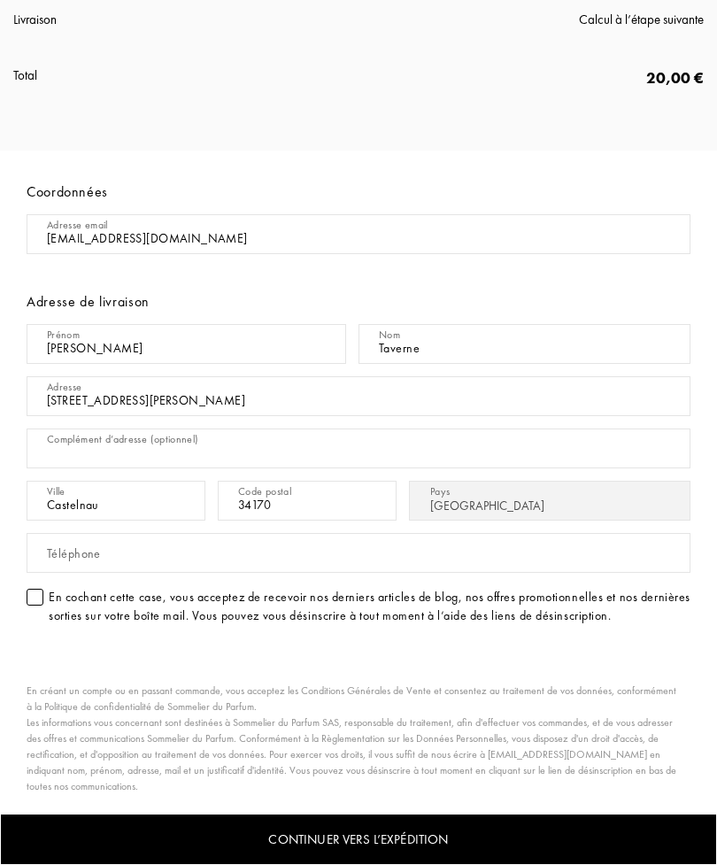
click at [323, 848] on div "Continuer vers l’expédition" at bounding box center [358, 840] width 717 height 52
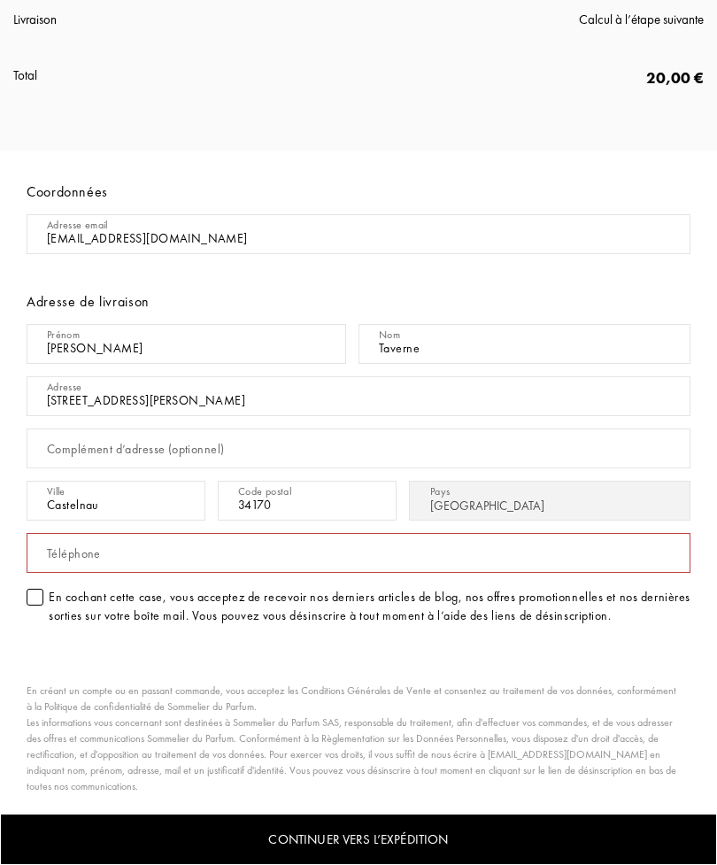
click at [288, 545] on input "text" at bounding box center [359, 553] width 664 height 40
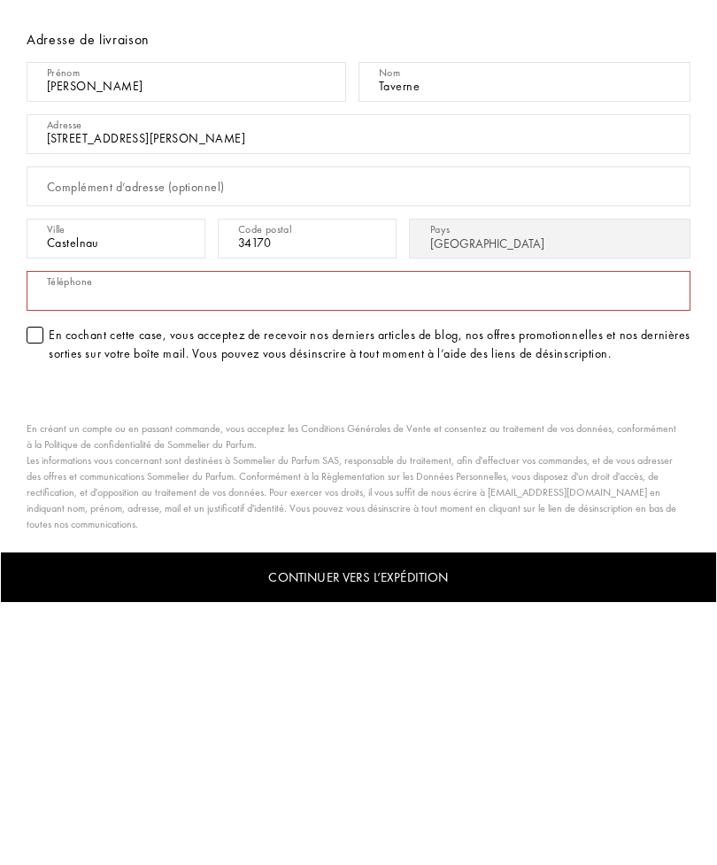
type input "625932612"
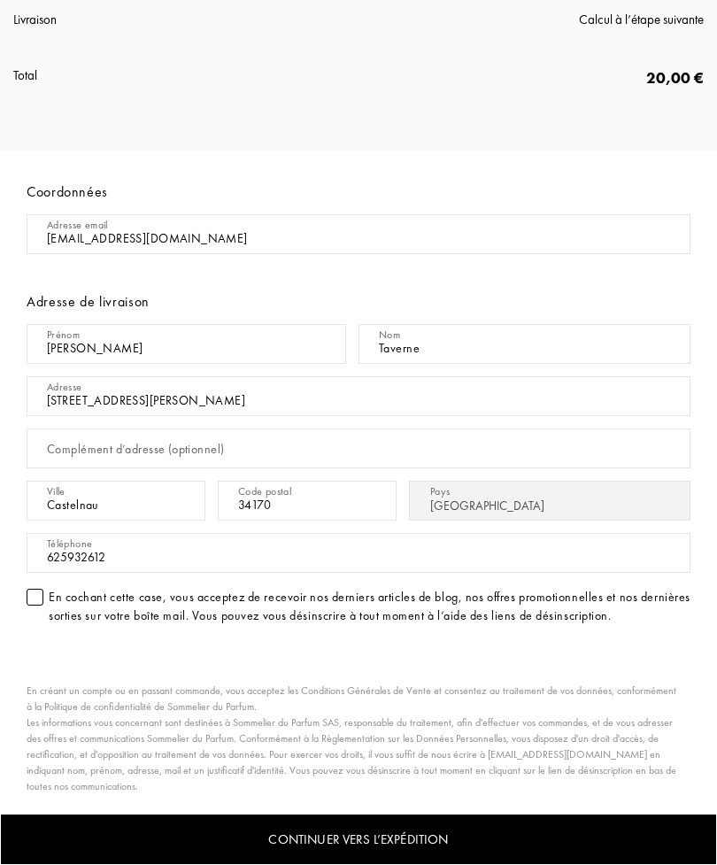
click at [306, 841] on div "Continuer vers l’expédition" at bounding box center [358, 840] width 717 height 52
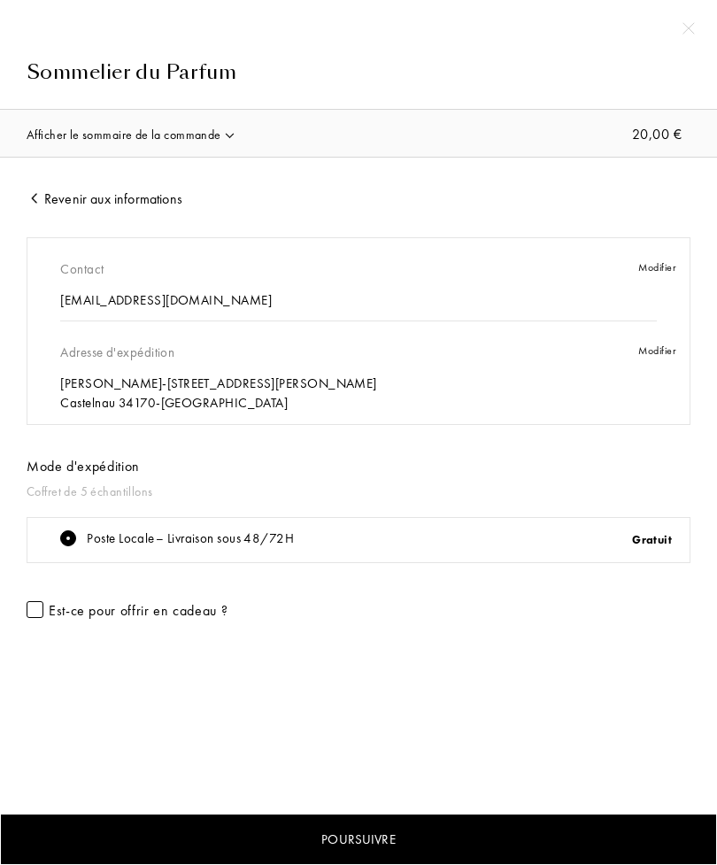
click at [305, 816] on div "Poursuivre" at bounding box center [358, 840] width 717 height 52
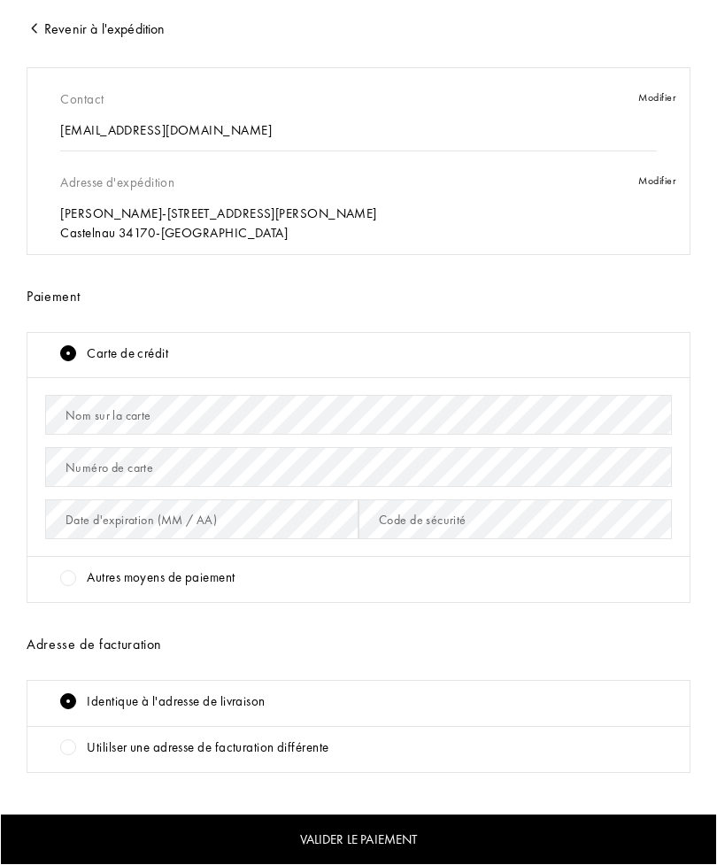
scroll to position [168, 0]
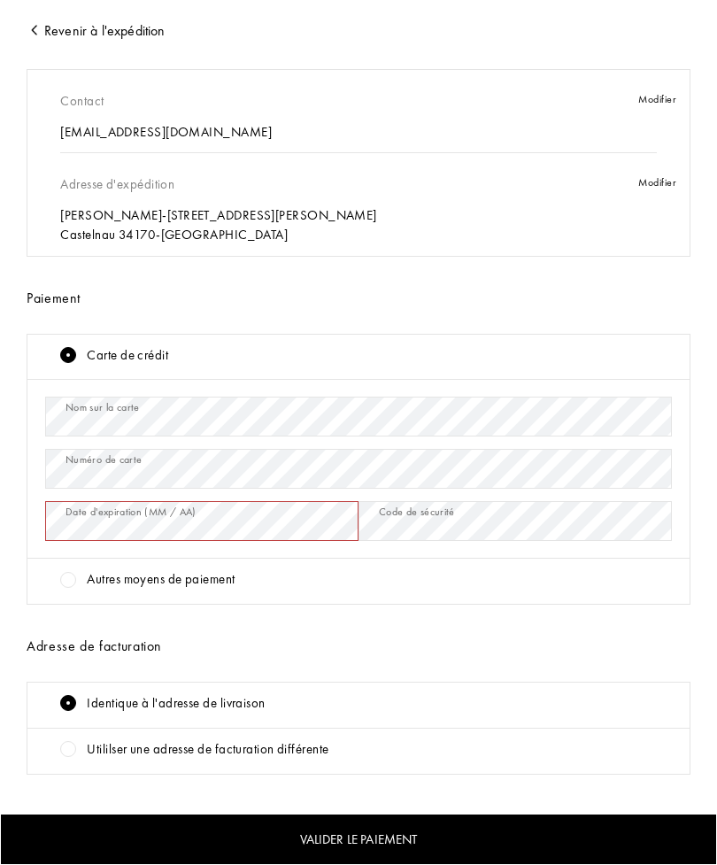
click at [345, 847] on div "Valider le paiement" at bounding box center [358, 840] width 717 height 52
click at [526, 846] on div "Valider le paiement" at bounding box center [358, 840] width 717 height 52
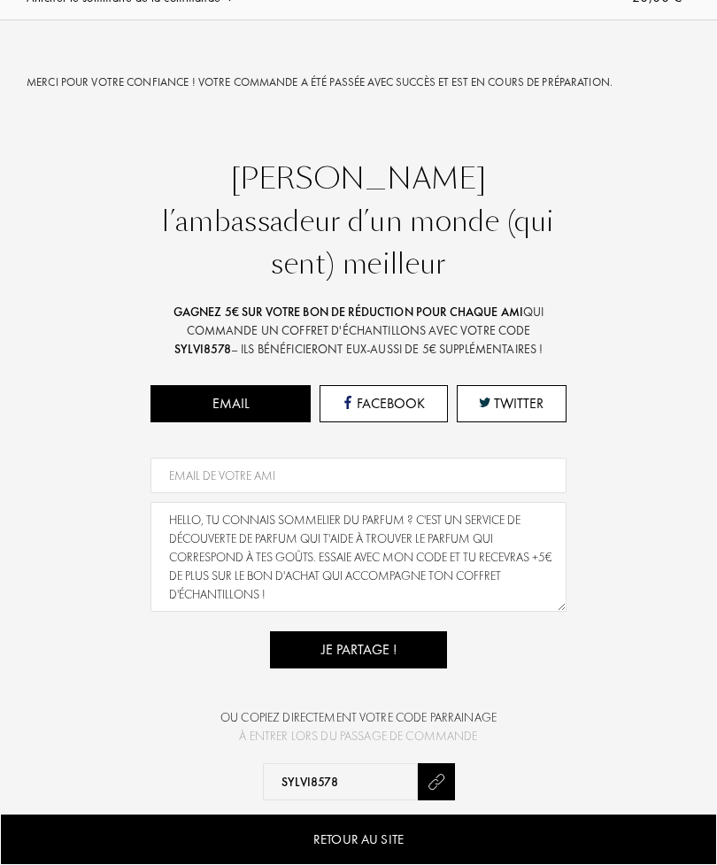
scroll to position [136, 0]
